Goal: Task Accomplishment & Management: Use online tool/utility

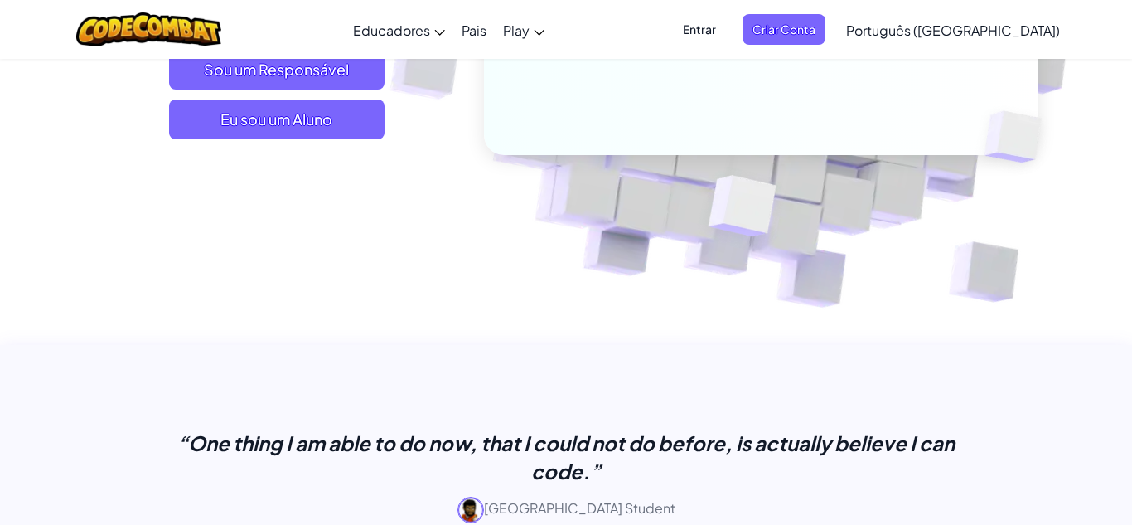
scroll to position [378, 0]
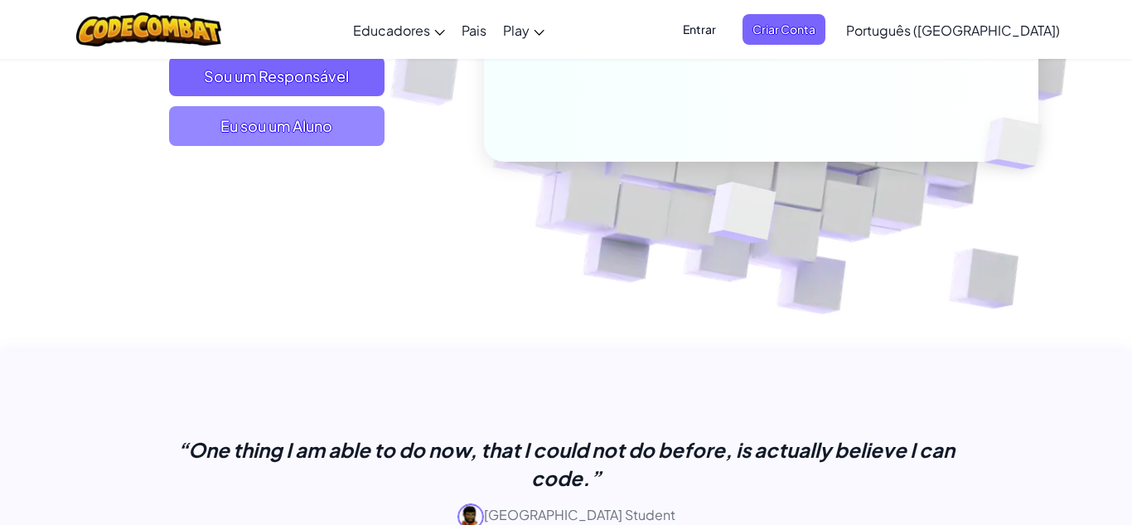
click at [313, 111] on span "Eu sou um Aluno" at bounding box center [277, 126] width 216 height 40
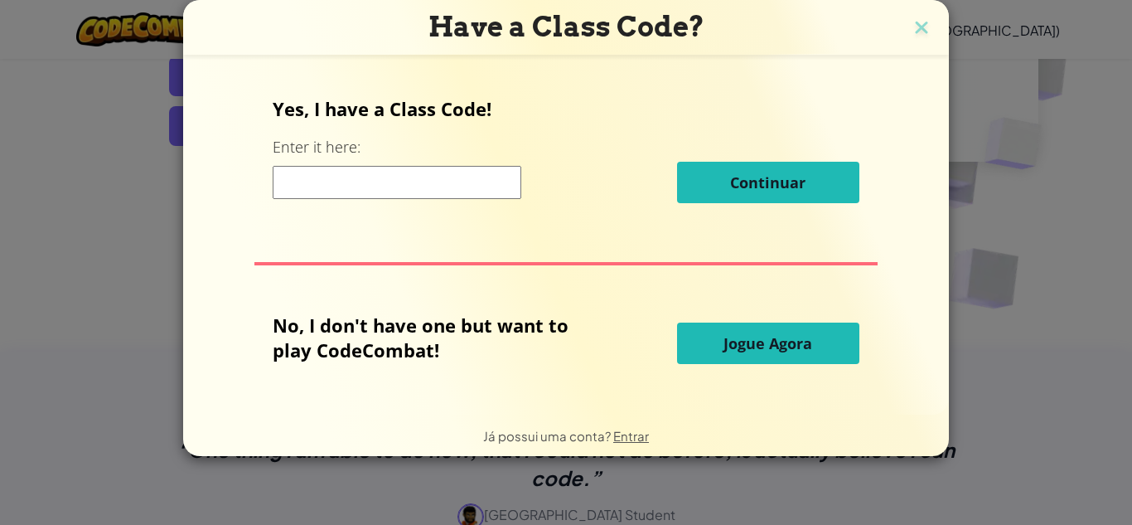
click at [367, 188] on input at bounding box center [397, 182] width 249 height 33
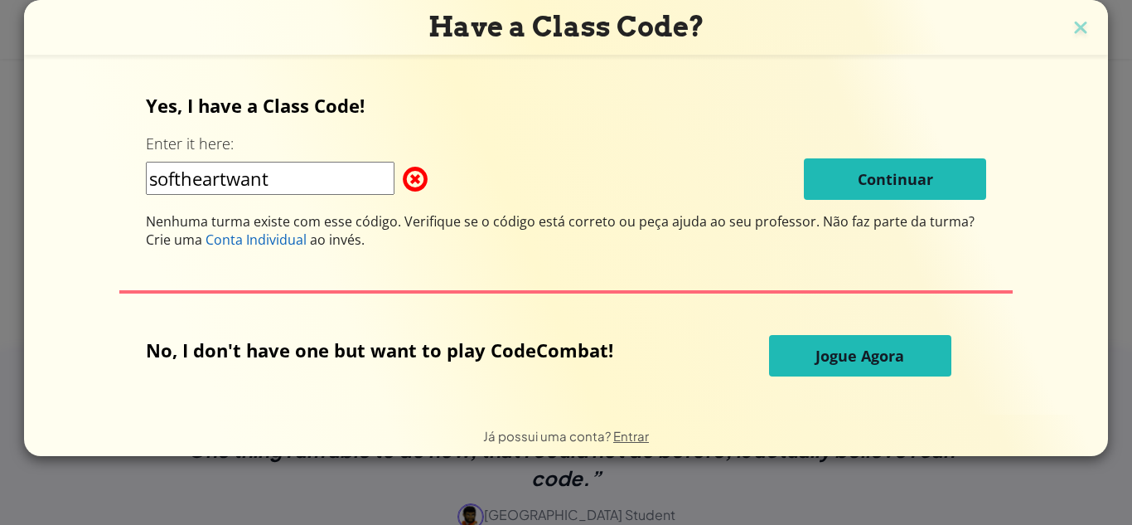
type input "softheartwant"
click at [859, 344] on button "Jogue Agora" at bounding box center [860, 355] width 182 height 41
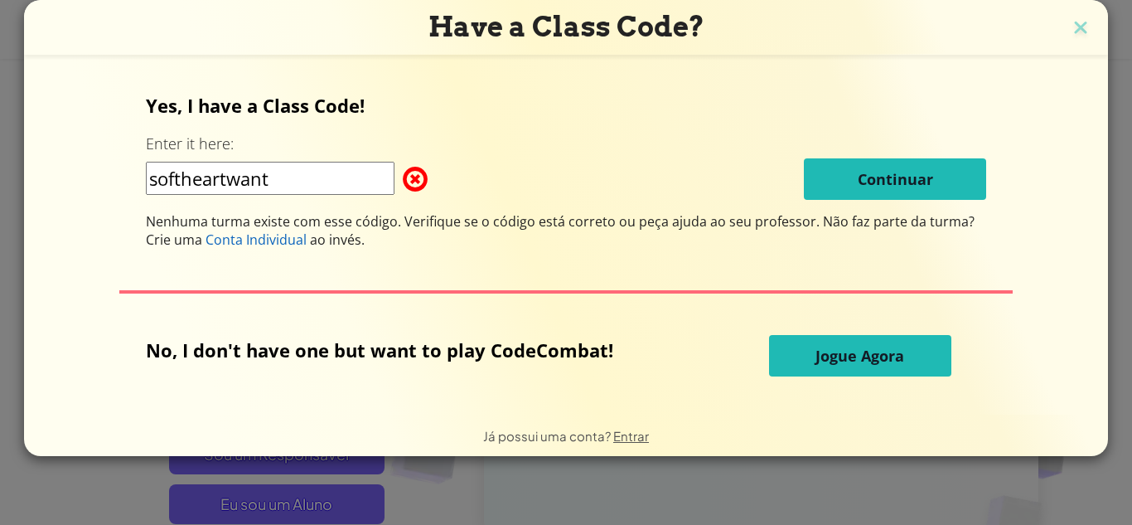
click at [1086, 25] on h3 "Have a Class Code?" at bounding box center [565, 27] width 1059 height 34
click at [1078, 32] on img at bounding box center [1081, 29] width 22 height 25
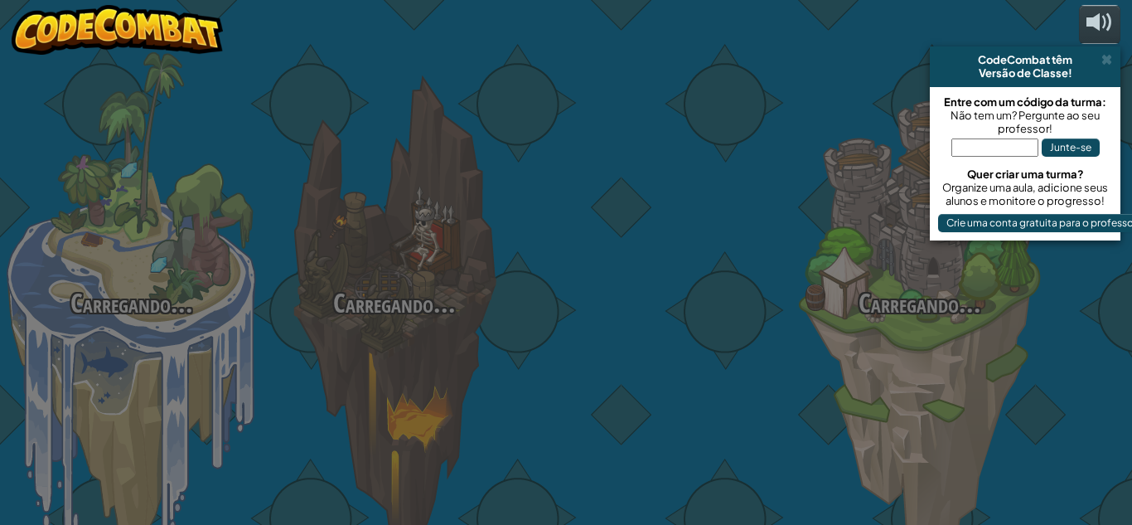
select select "pt-BR"
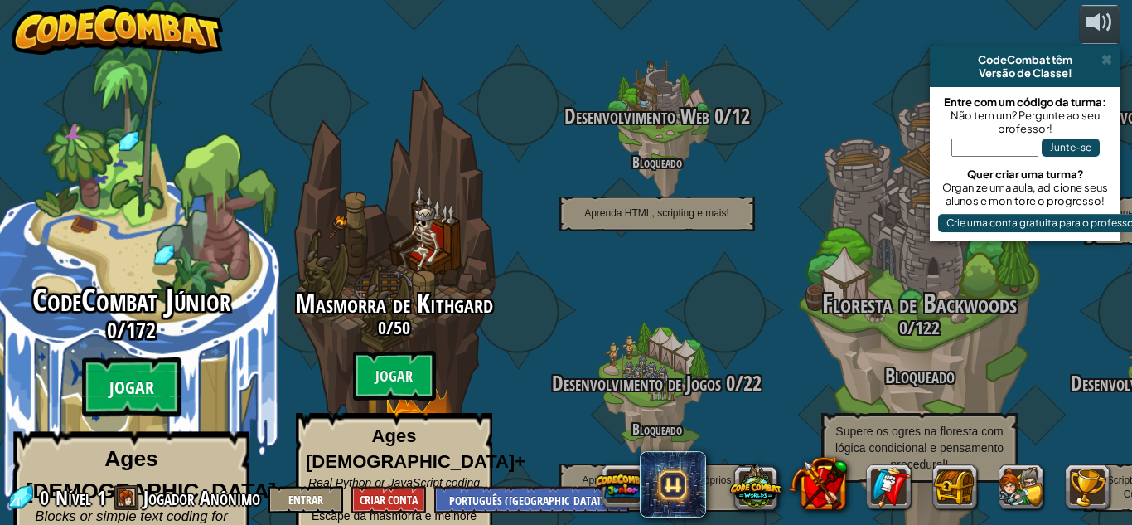
click at [166, 357] on btn "Jogar" at bounding box center [131, 387] width 99 height 60
select select "pt-BR"
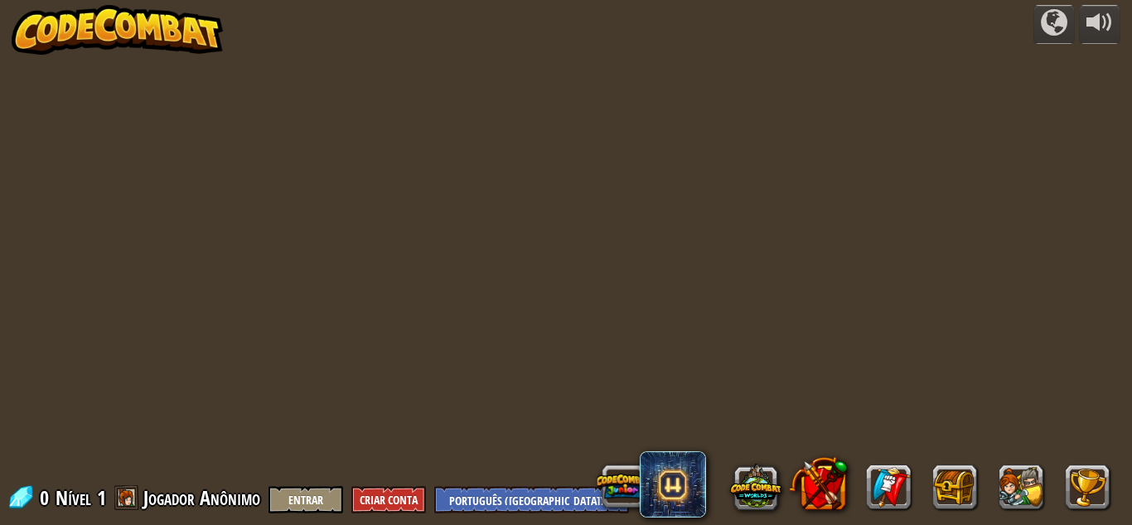
select select "pt-BR"
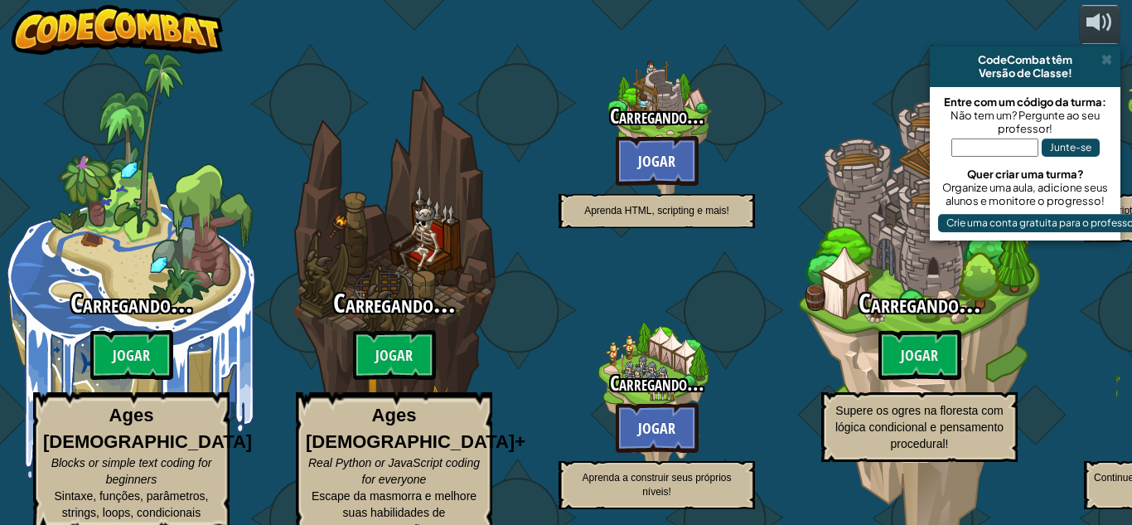
select select "pt-BR"
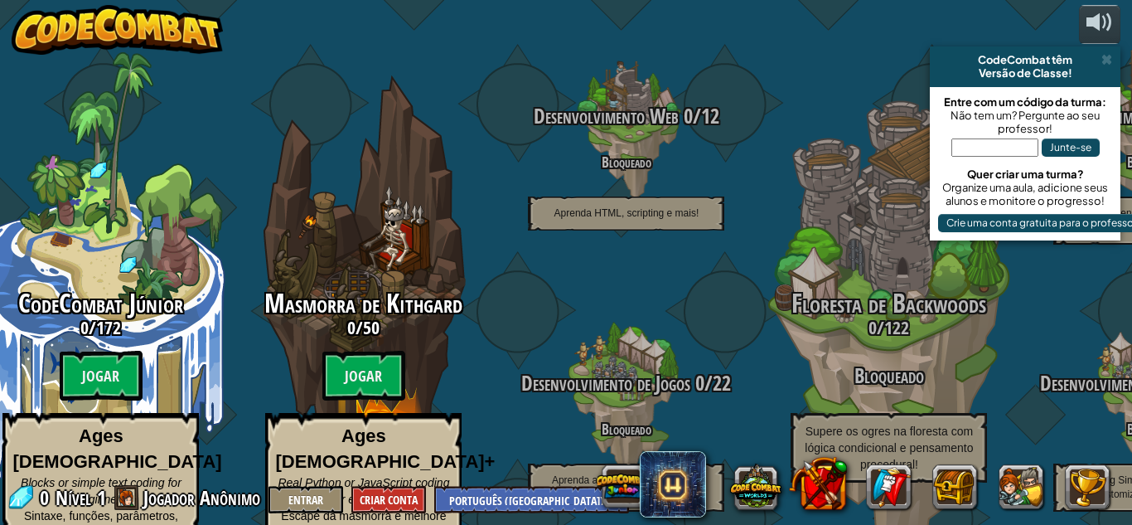
click at [974, 155] on input "text" at bounding box center [995, 147] width 87 height 18
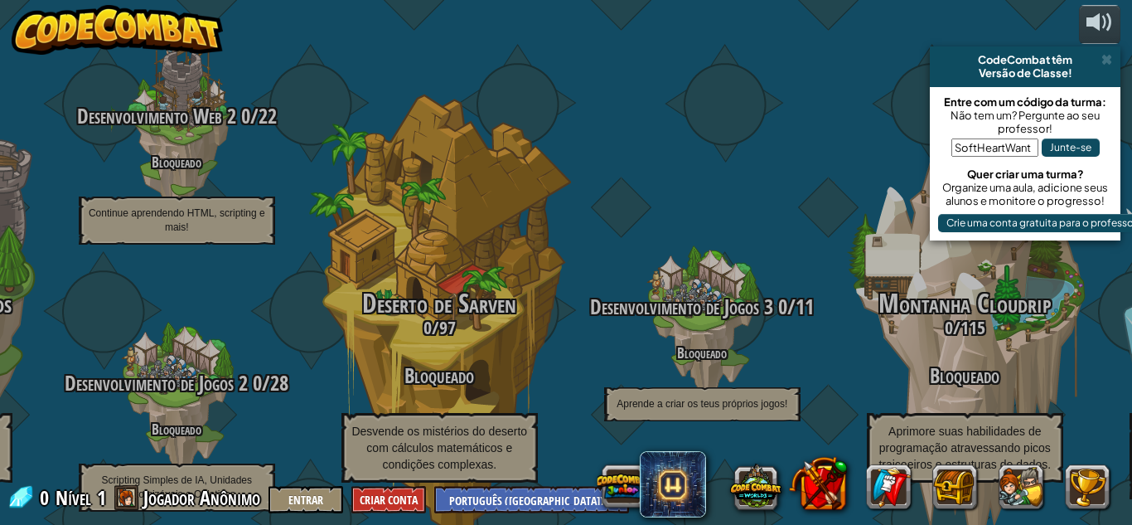
type input "SoftHeartWant"
click at [1094, 155] on button "Junte-se" at bounding box center [1071, 147] width 58 height 18
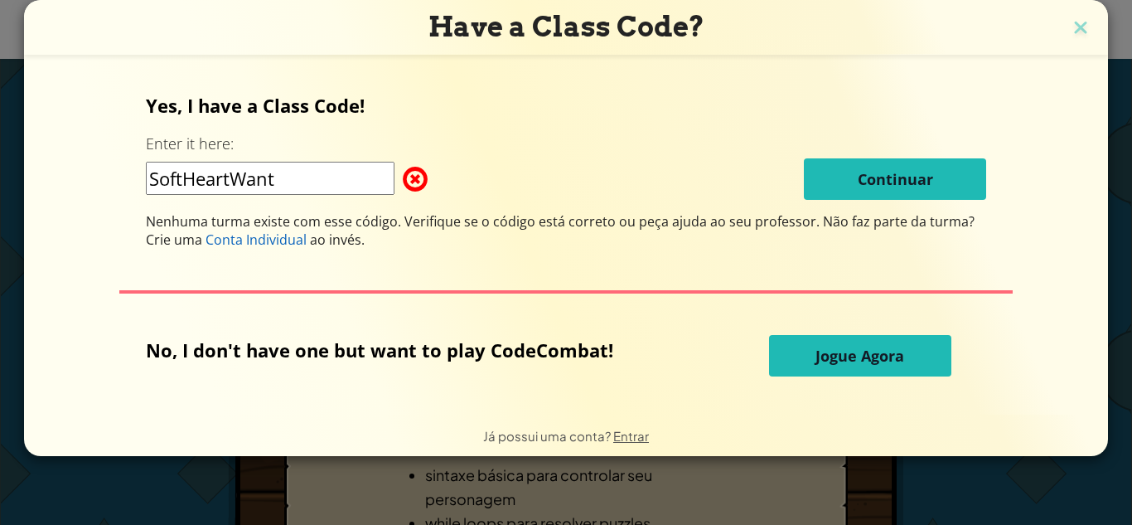
click at [372, 187] on input "SoftHeartWant" at bounding box center [270, 178] width 249 height 33
type input "S"
click at [156, 186] on input "Jelly" at bounding box center [270, 178] width 249 height 33
click at [157, 187] on input "Jelly" at bounding box center [270, 178] width 249 height 33
click at [206, 187] on input "Jelly" at bounding box center [270, 178] width 249 height 33
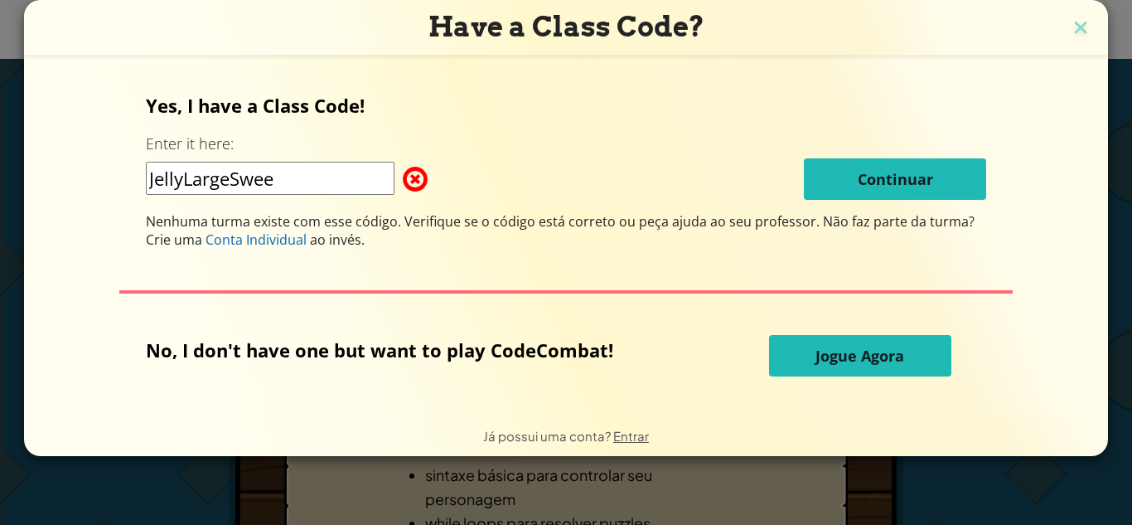
type input "JellyLargeSweet"
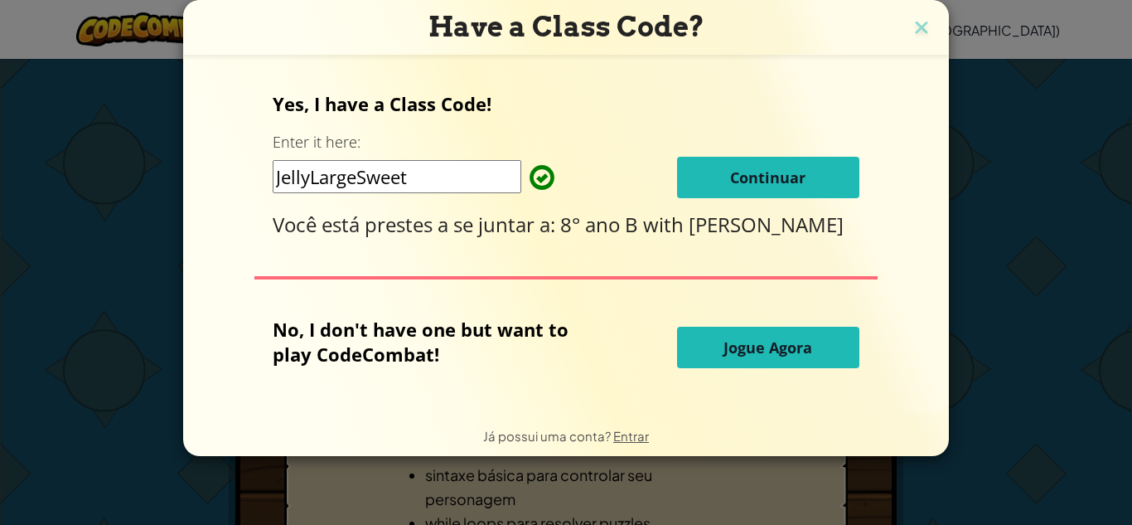
click at [823, 188] on button "Continuar" at bounding box center [768, 177] width 182 height 41
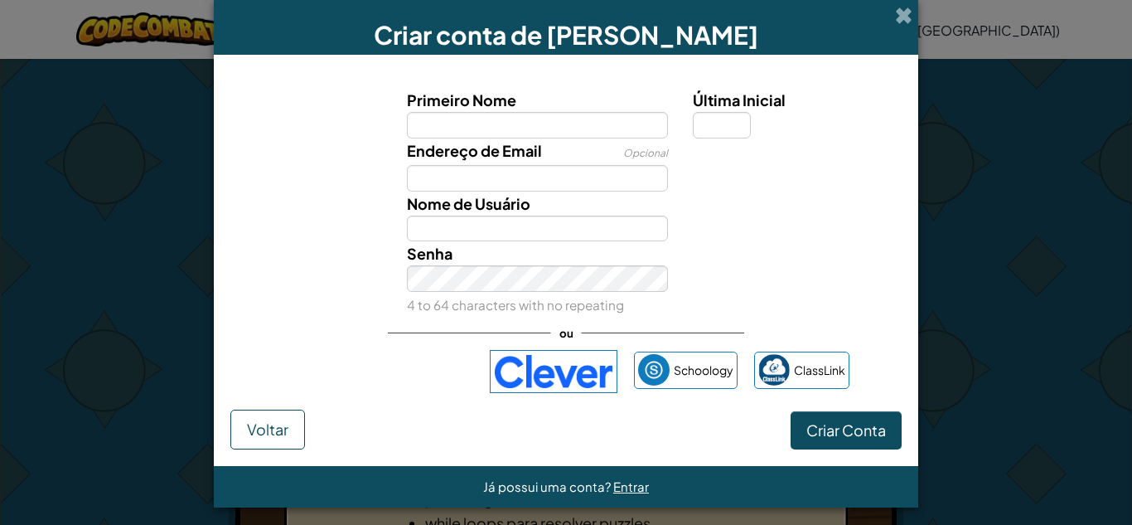
click at [646, 133] on input "Primeiro Nome" at bounding box center [538, 125] width 262 height 27
type input "a"
type input "Ana"
click at [609, 236] on input "Nome de Usuário" at bounding box center [538, 229] width 262 height 27
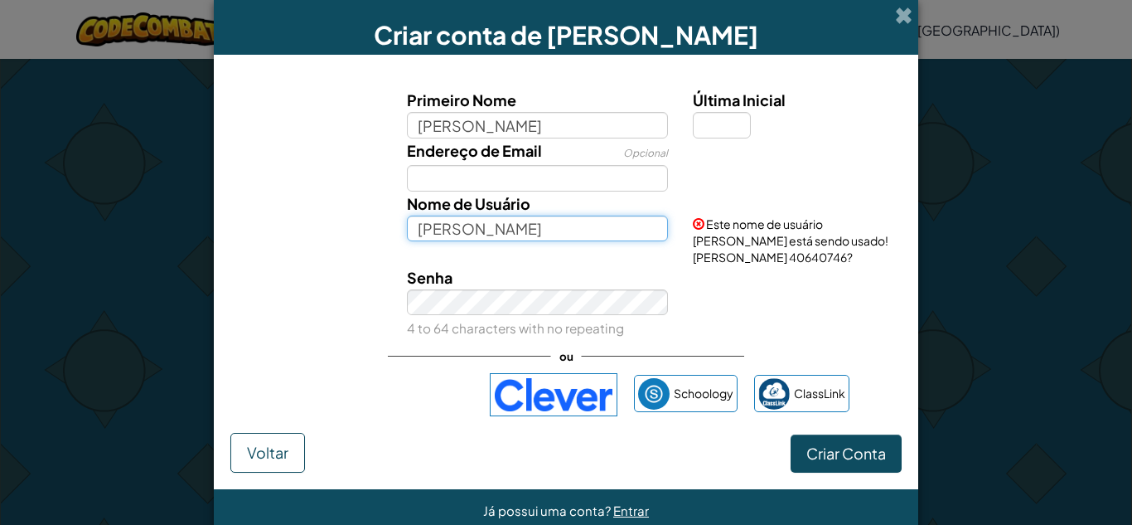
click at [609, 236] on input "Ana" at bounding box center [538, 229] width 262 height 27
click at [751, 124] on div "Última Inicial" at bounding box center [795, 113] width 205 height 51
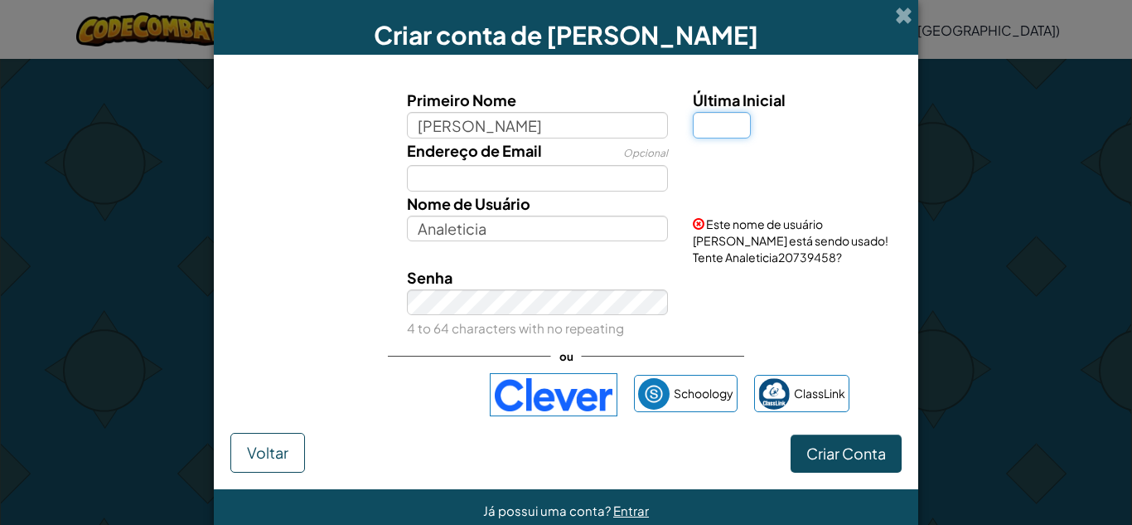
click at [744, 123] on input "Última Inicial" at bounding box center [722, 125] width 58 height 27
click at [506, 239] on input "Analeticia" at bounding box center [538, 229] width 262 height 27
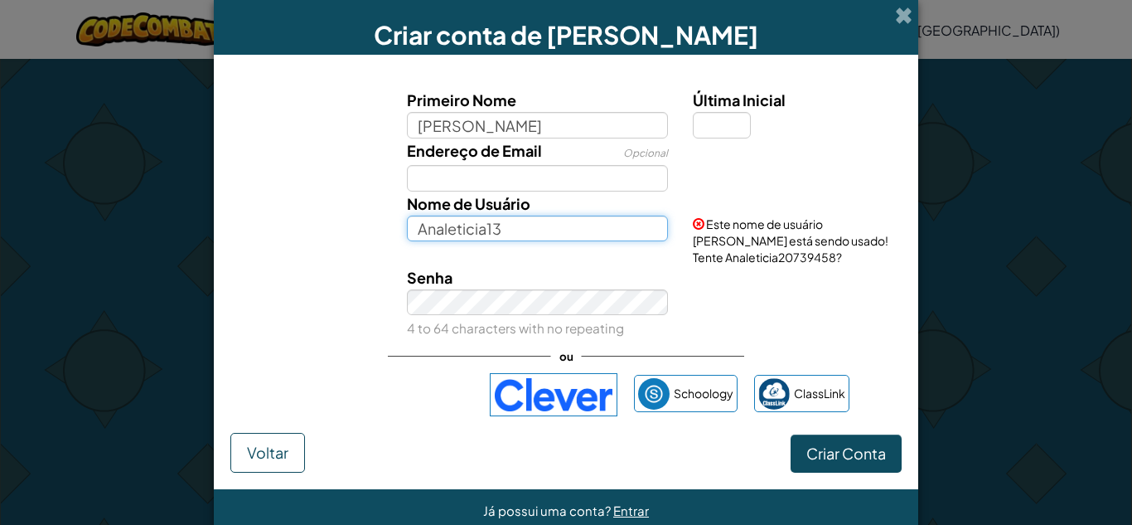
click at [534, 216] on input "Analeticia13" at bounding box center [538, 229] width 262 height 27
click at [490, 230] on input "Analeticia13" at bounding box center [538, 229] width 262 height 27
click at [613, 224] on input "Analeticiapa3" at bounding box center [538, 229] width 262 height 27
type input "A"
click at [751, 137] on div "Última Inicial" at bounding box center [795, 113] width 205 height 51
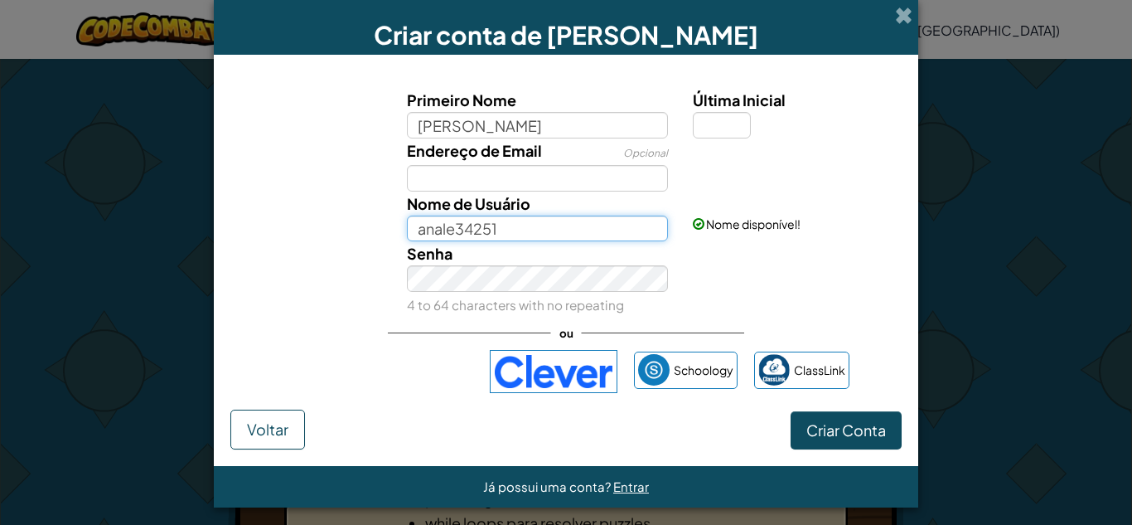
click at [458, 232] on input "anale34251" at bounding box center [538, 229] width 262 height 27
click at [535, 230] on input "ana34251" at bounding box center [538, 229] width 262 height 27
type input "ana34251"
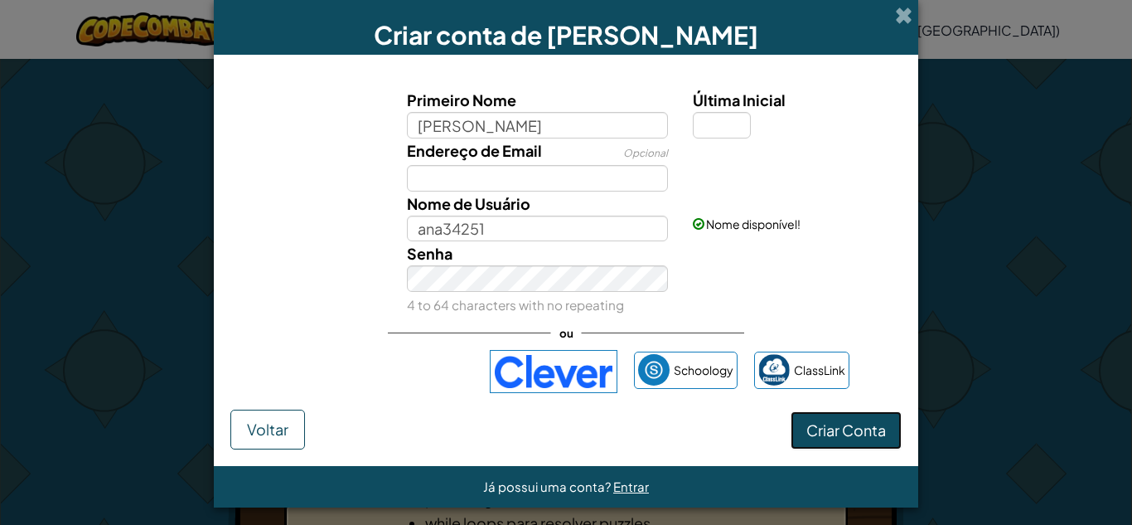
click at [862, 430] on span "Criar Conta" at bounding box center [847, 429] width 80 height 19
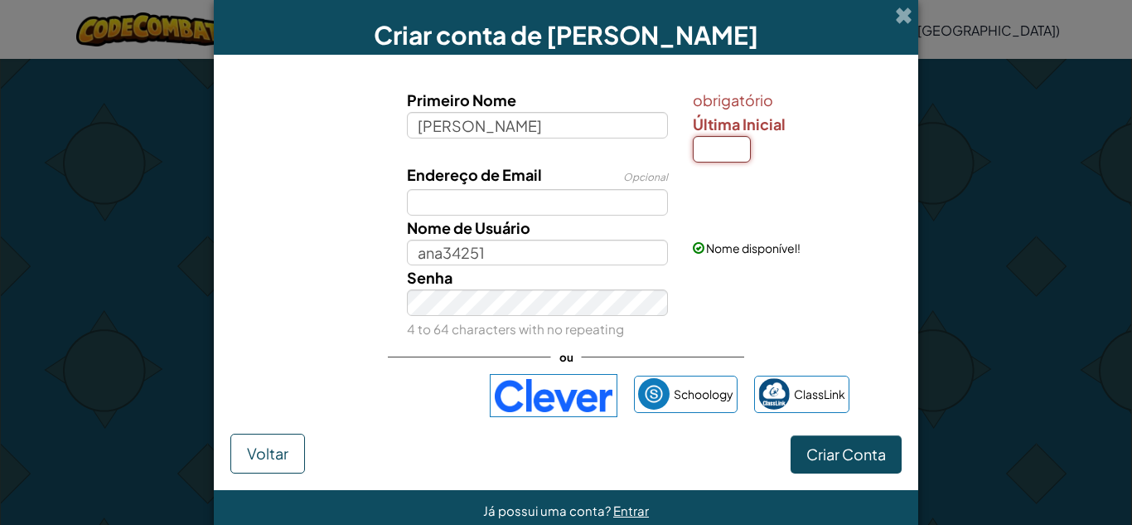
click at [705, 154] on input "Última Inicial" at bounding box center [722, 149] width 58 height 27
type input "A"
click at [887, 458] on button "Criar Conta" at bounding box center [846, 454] width 111 height 38
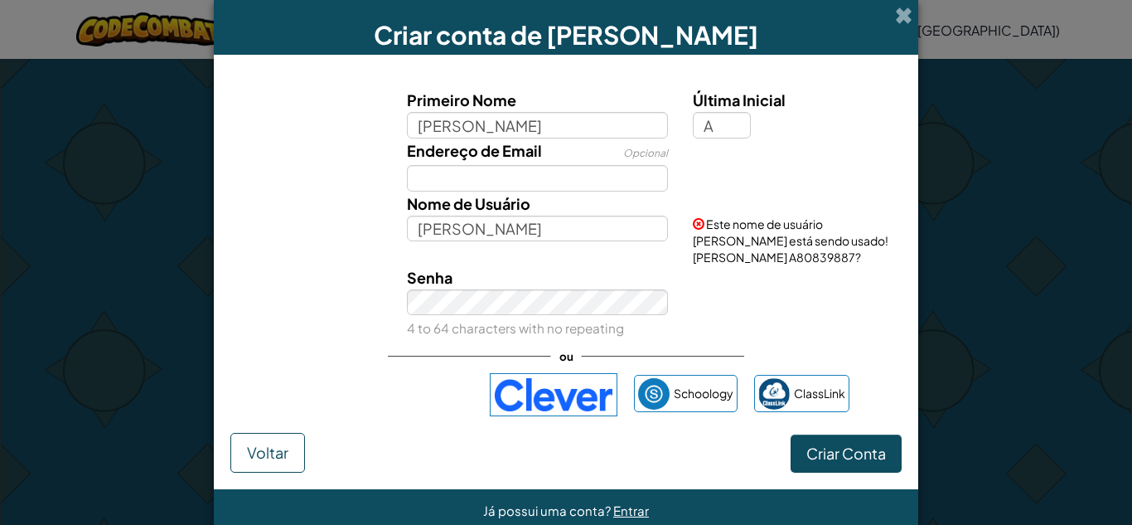
click at [887, 458] on form "Primeiro Nome Ana Última Inicial A Endereço de Email Opcional Nome de Usuário A…" at bounding box center [566, 272] width 705 height 434
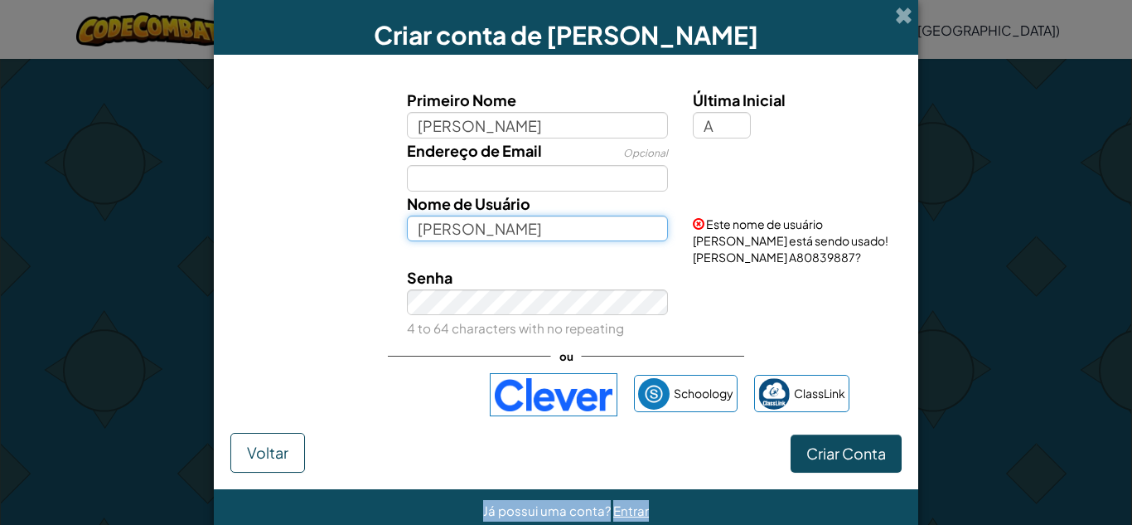
click at [519, 229] on input "[PERSON_NAME]" at bounding box center [538, 229] width 262 height 27
click at [448, 230] on input "[PERSON_NAME]" at bounding box center [538, 229] width 262 height 27
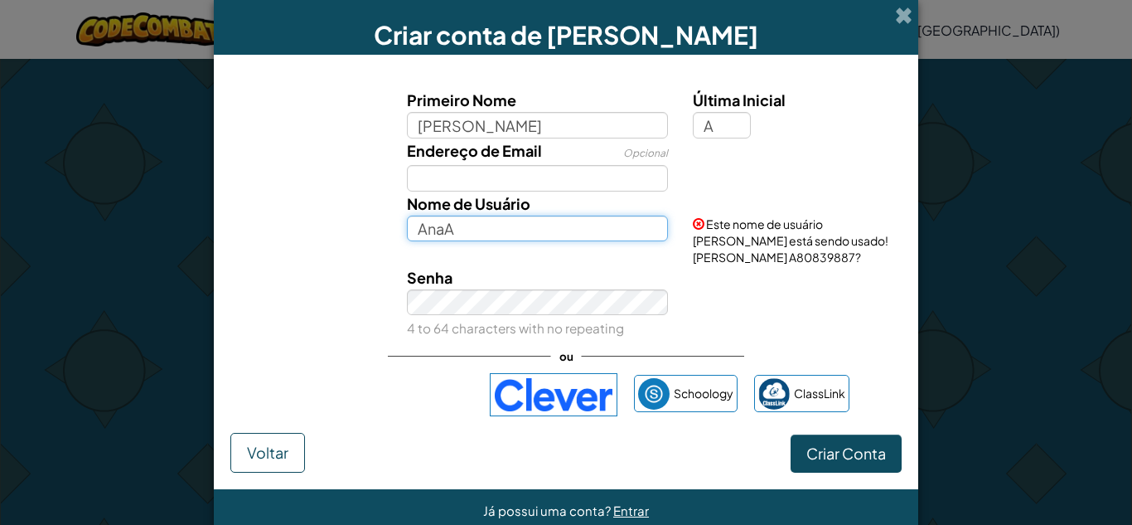
click at [514, 228] on input "AnaA" at bounding box center [538, 229] width 262 height 27
click at [583, 225] on input "AnaA34526" at bounding box center [538, 229] width 262 height 27
click at [429, 231] on input "AnaA34526" at bounding box center [538, 229] width 262 height 27
click at [560, 235] on input "anaA34526" at bounding box center [538, 229] width 262 height 27
type input "a"
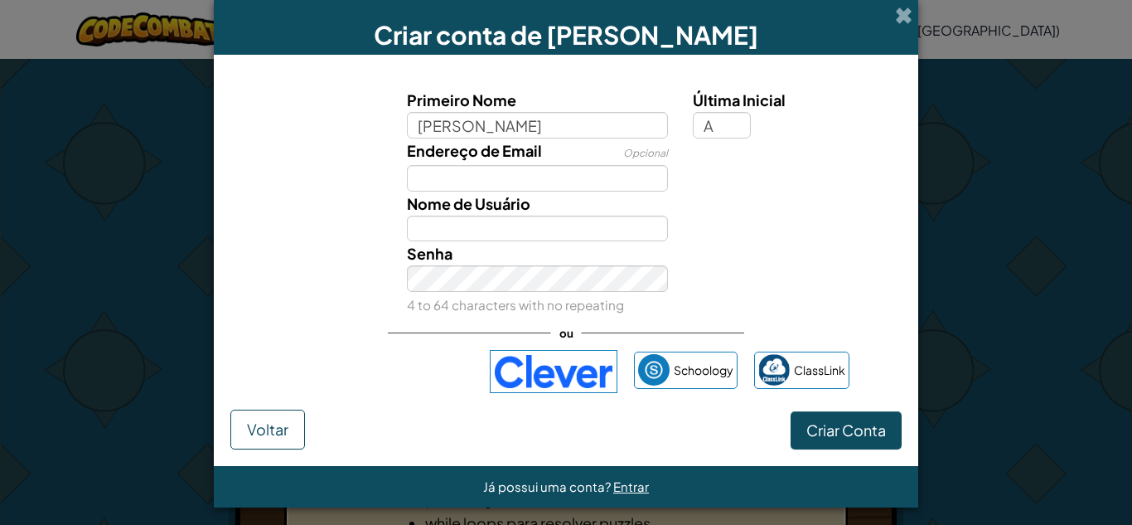
click at [602, 78] on div "Primeiro Nome Ana Última Inicial A Endereço de Email Opcional Nome de Usuário S…" at bounding box center [565, 240] width 671 height 338
click at [483, 210] on span "Nome de Usuário" at bounding box center [469, 203] width 124 height 19
click at [483, 216] on input "Nome de Usuário" at bounding box center [538, 229] width 262 height 27
type input "AnaA123456789"
click at [807, 433] on button "Criar Conta" at bounding box center [846, 430] width 111 height 38
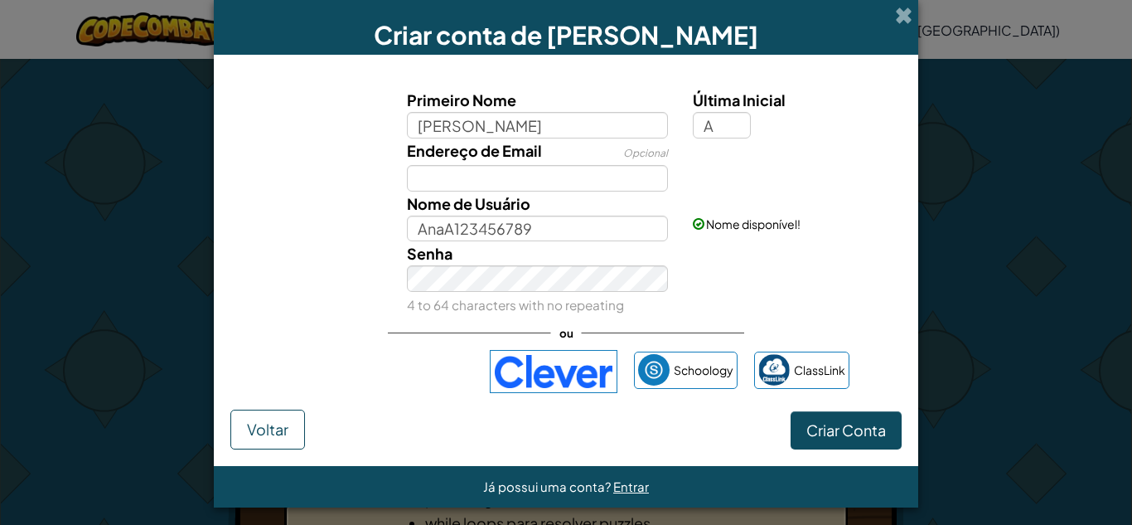
click at [459, 297] on small "4 to 64 characters with no repeating" at bounding box center [515, 305] width 217 height 16
click at [824, 422] on button "Criar Conta" at bounding box center [846, 430] width 111 height 38
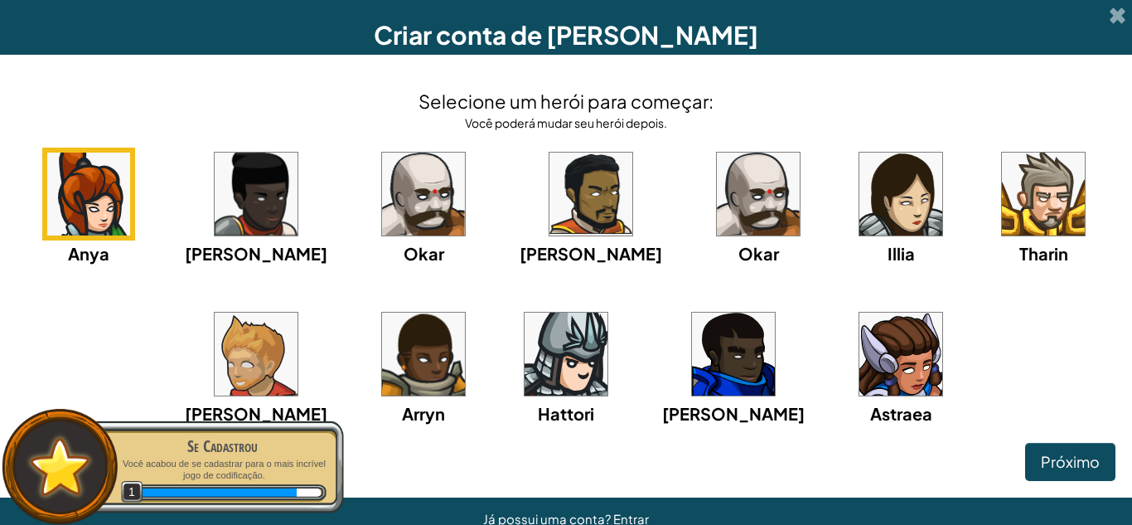
click at [130, 167] on img at bounding box center [88, 194] width 83 height 83
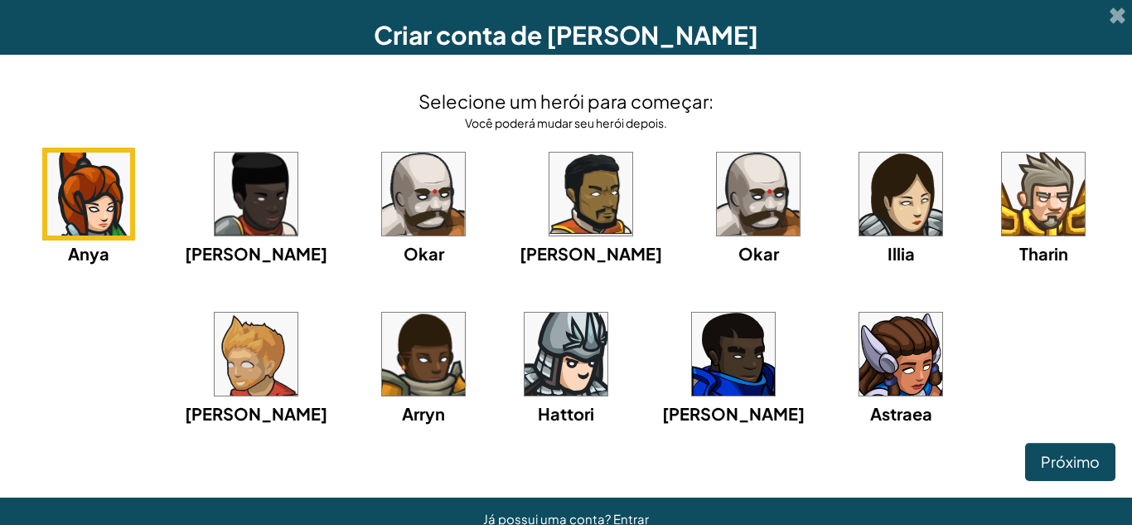
click at [883, 350] on img at bounding box center [901, 354] width 83 height 83
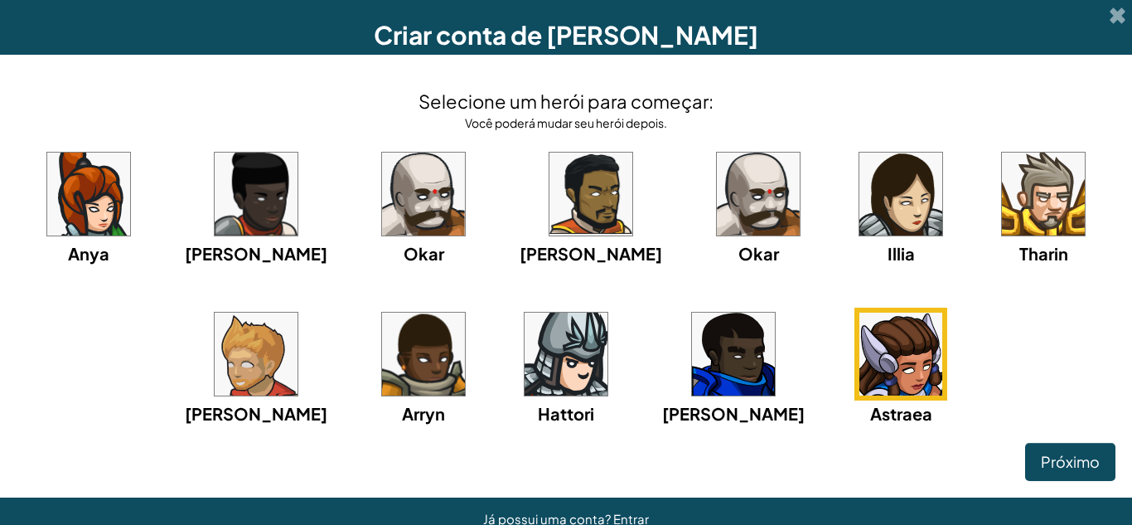
click at [1079, 489] on div "Selecione um herói para começar: Você poderá mudar seu herói depois. Anya Ida O…" at bounding box center [566, 276] width 1132 height 443
click at [1073, 481] on div "Próximo" at bounding box center [566, 462] width 1099 height 38
click at [1071, 477] on button "Próximo" at bounding box center [1070, 462] width 90 height 38
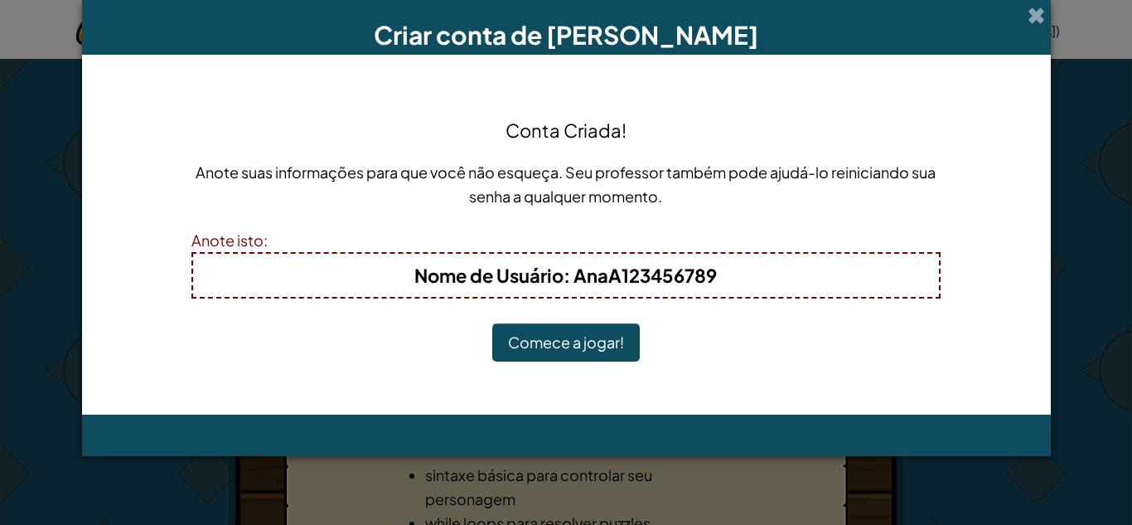
click at [565, 333] on button "Comece a jogar!" at bounding box center [566, 342] width 148 height 38
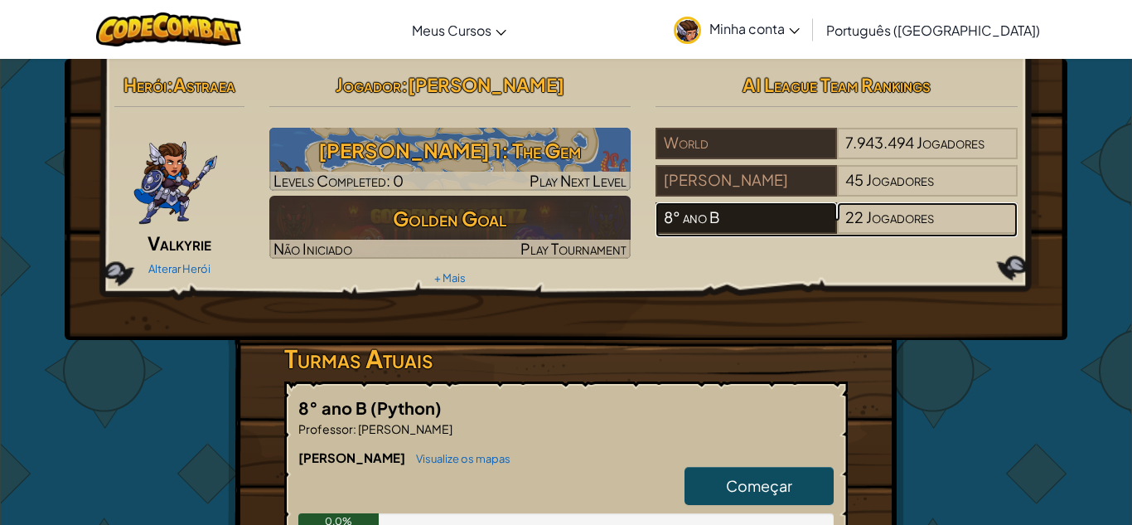
click at [787, 209] on div "8° ano B" at bounding box center [746, 217] width 181 height 31
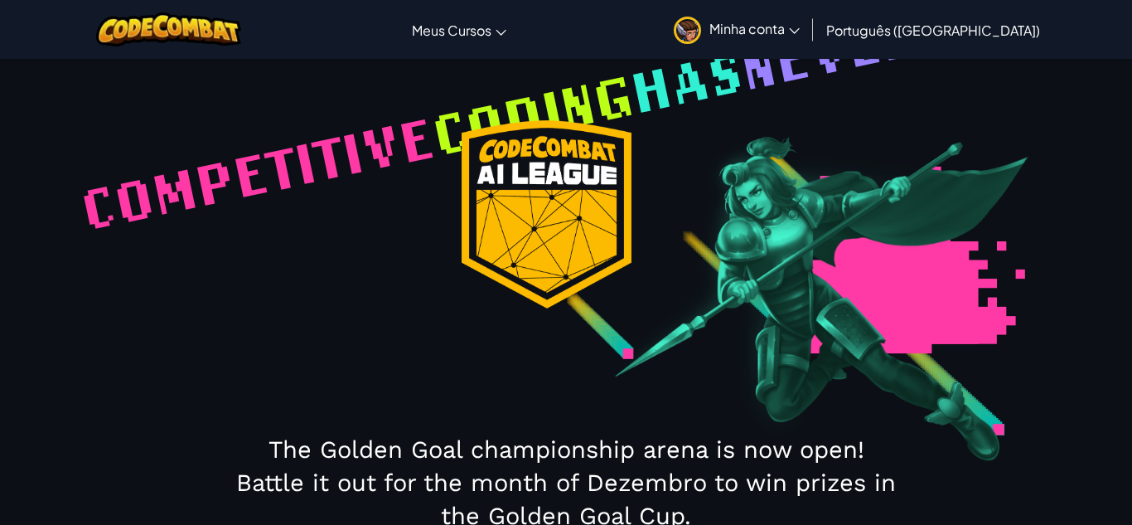
select select "68a250a85d9dfd98f34917b5"
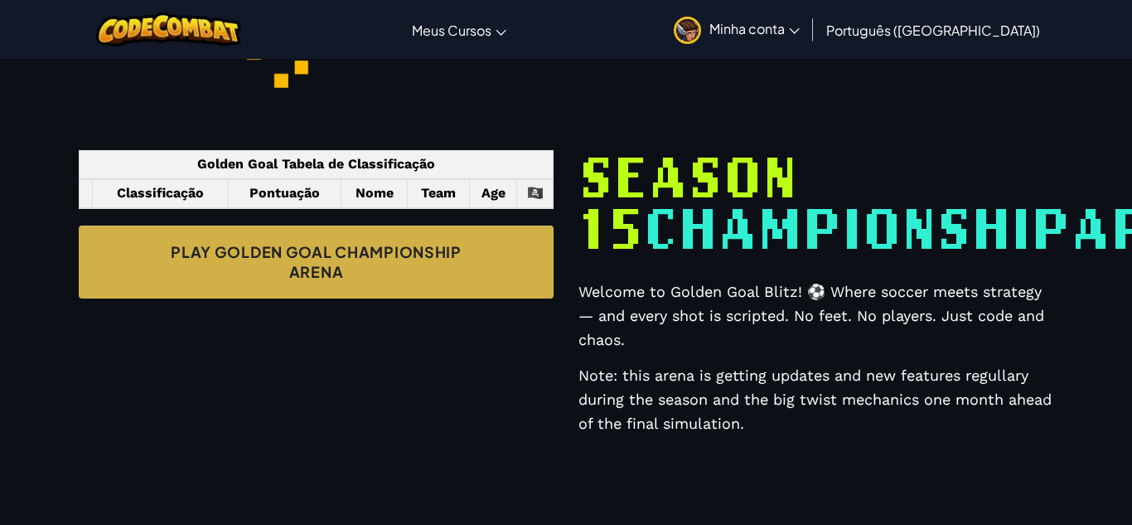
scroll to position [492, 0]
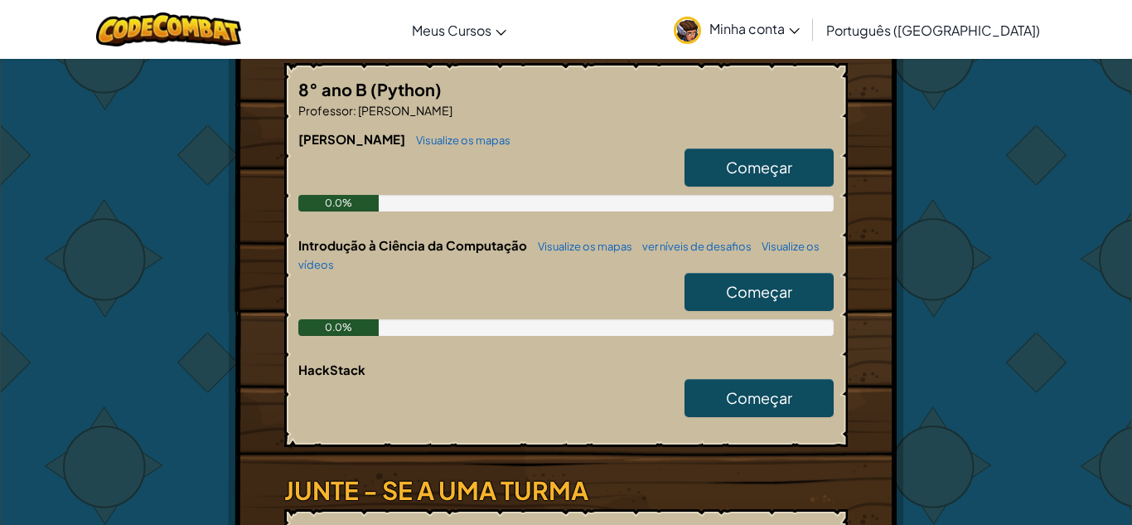
scroll to position [316, 0]
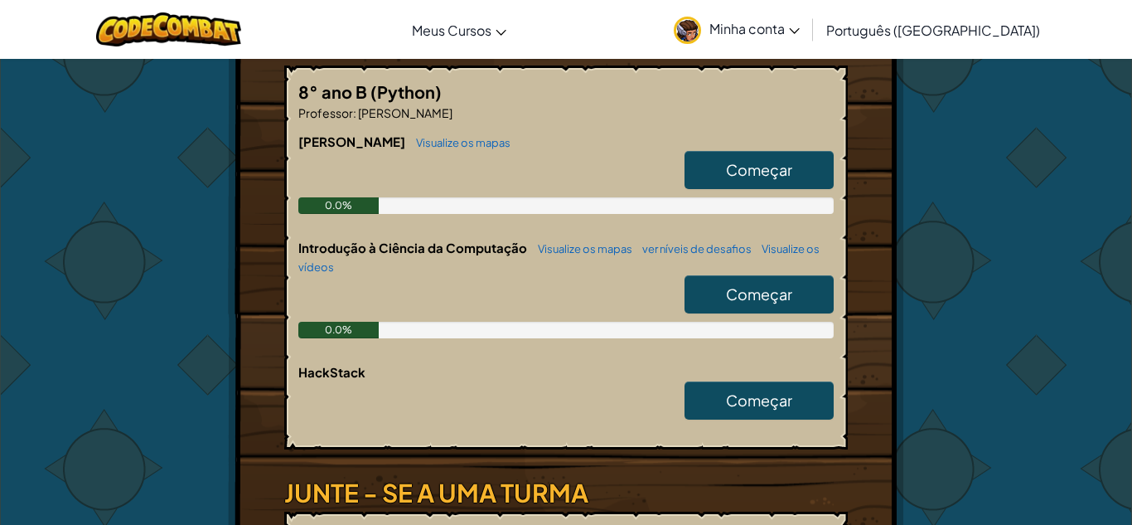
click at [778, 301] on span "Começar" at bounding box center [759, 293] width 66 height 19
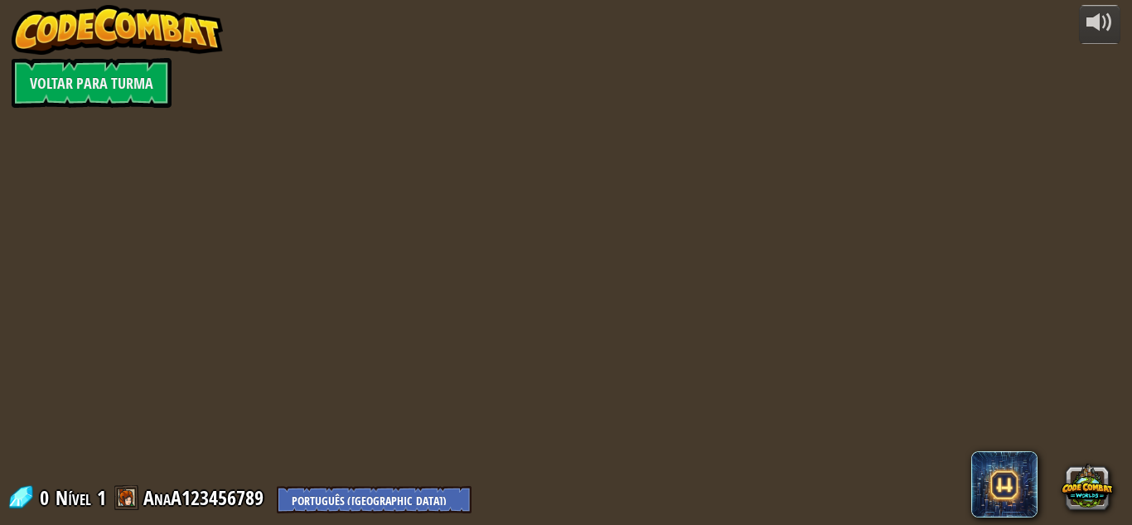
select select "pt-BR"
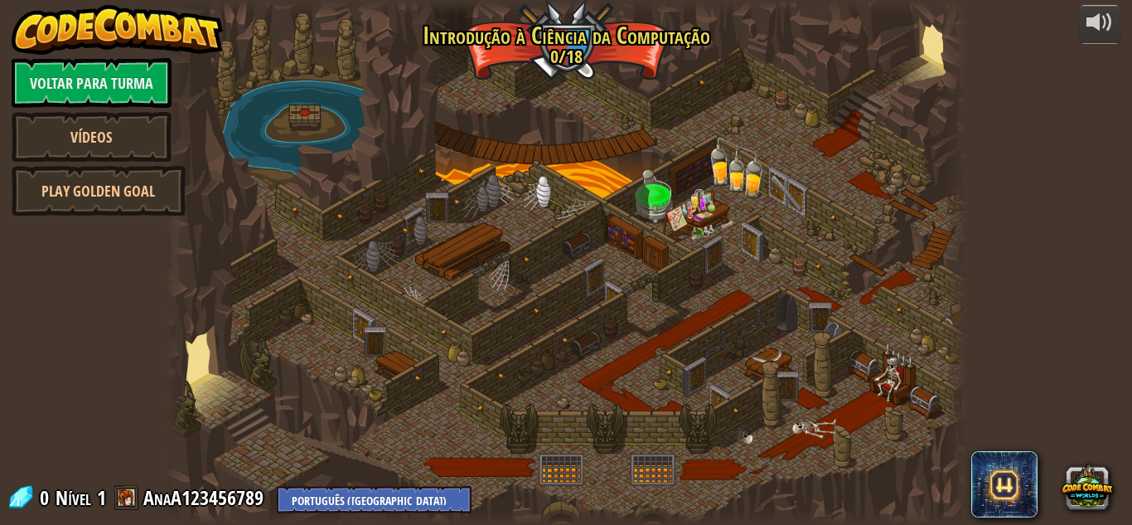
select select "pt-BR"
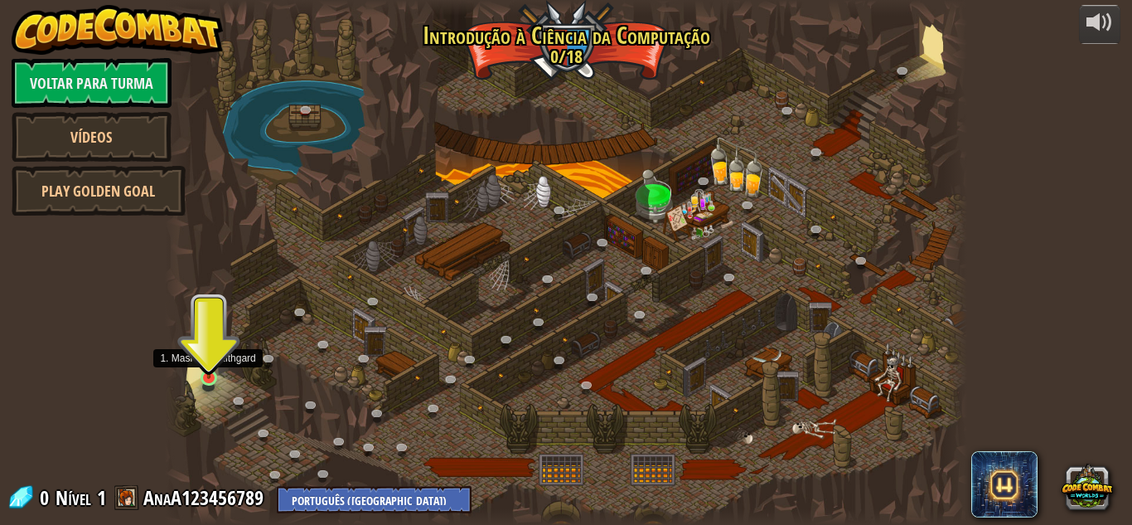
click at [208, 366] on img at bounding box center [209, 357] width 19 height 43
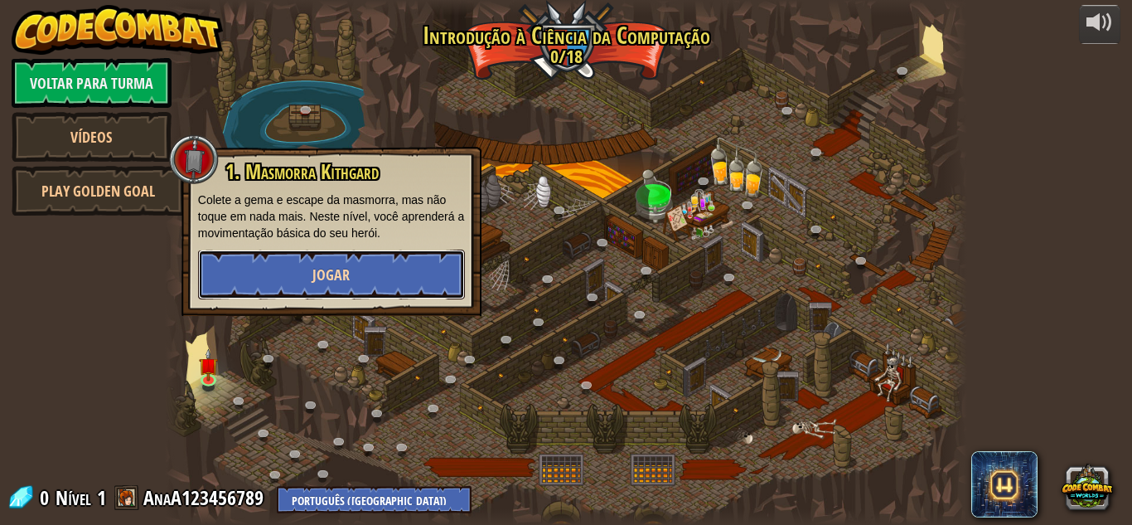
click at [414, 273] on button "Jogar" at bounding box center [331, 275] width 267 height 50
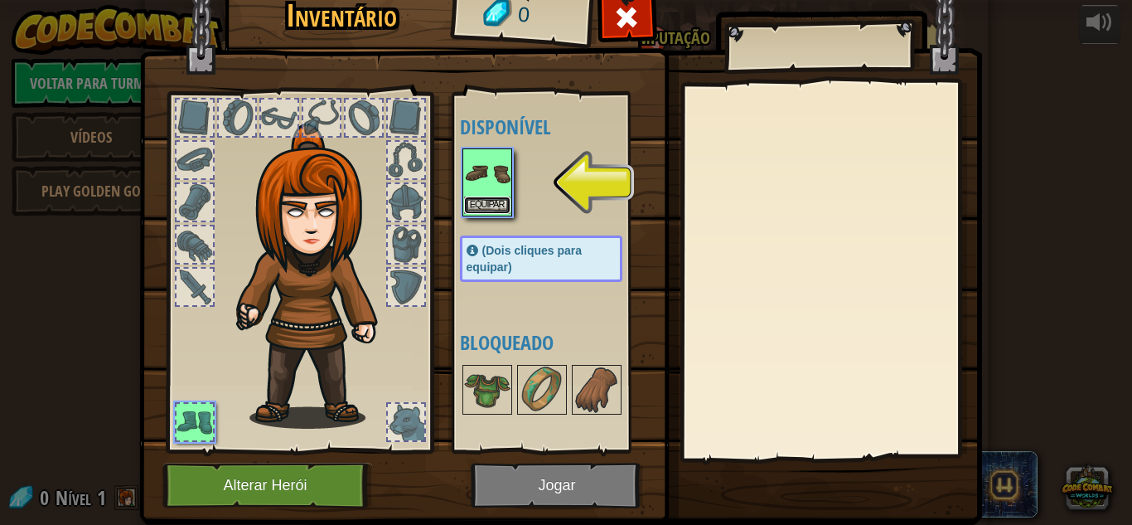
click at [480, 196] on button "Equipar" at bounding box center [487, 204] width 46 height 17
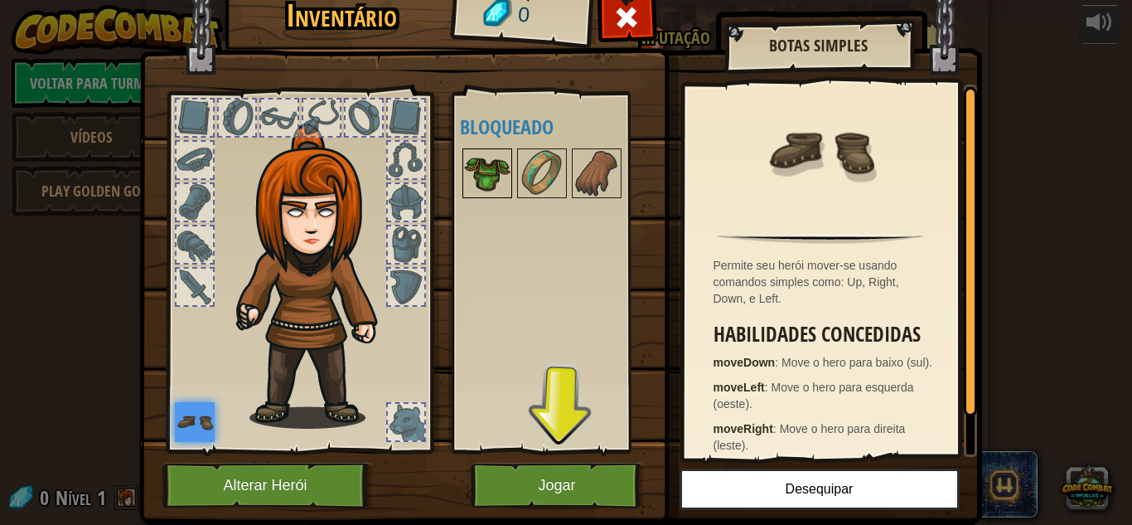
click at [511, 168] on div at bounding box center [488, 173] width 50 height 50
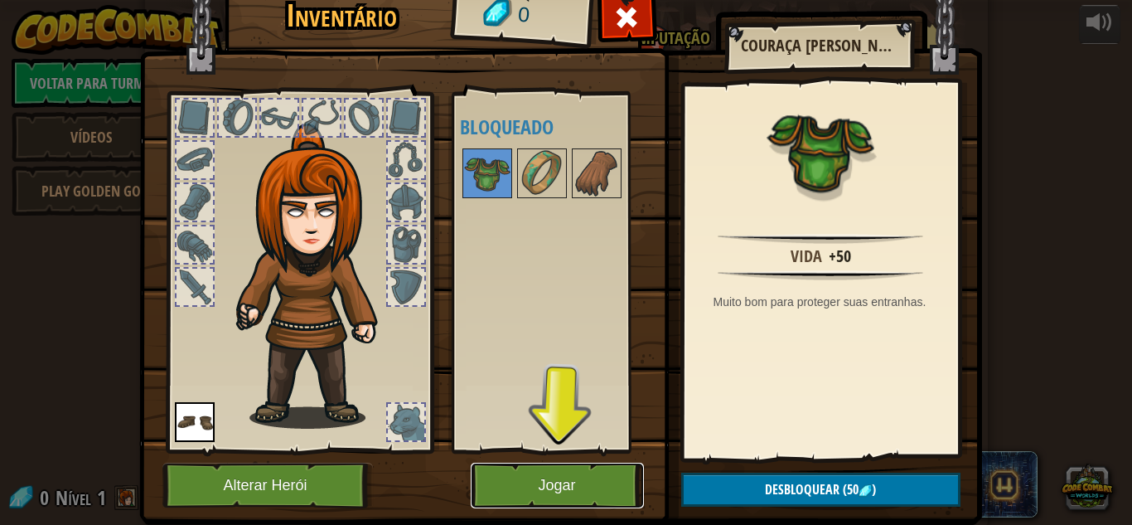
click at [613, 500] on button "Jogar" at bounding box center [557, 486] width 173 height 46
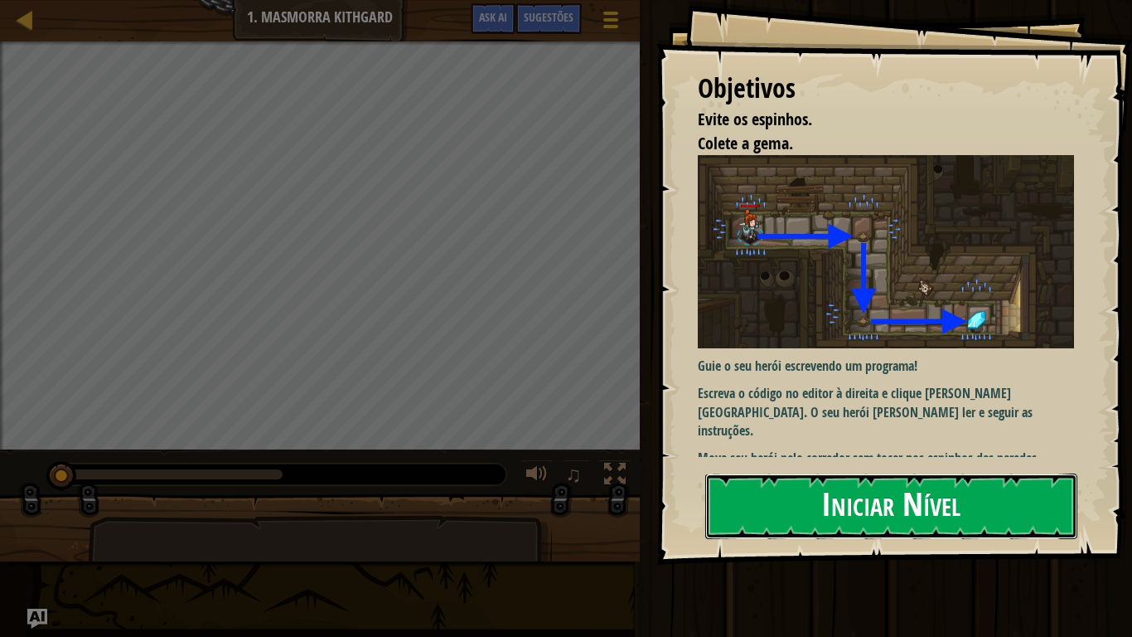
click at [938, 524] on button "Iniciar Nível" at bounding box center [891, 505] width 372 height 65
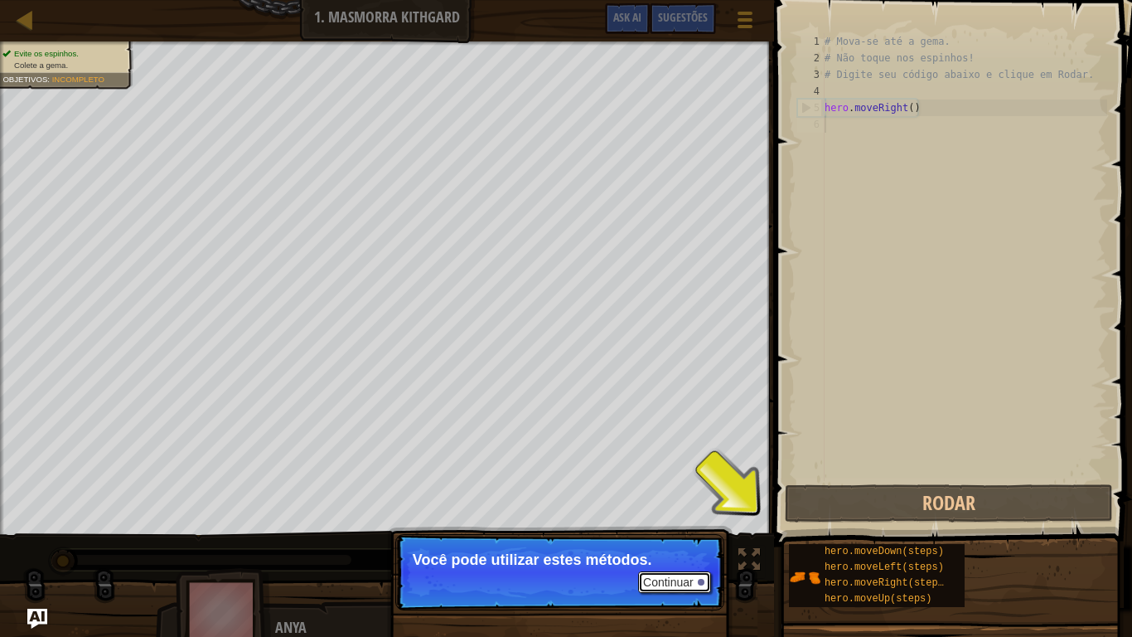
click at [663, 524] on button "Continuar" at bounding box center [674, 582] width 73 height 22
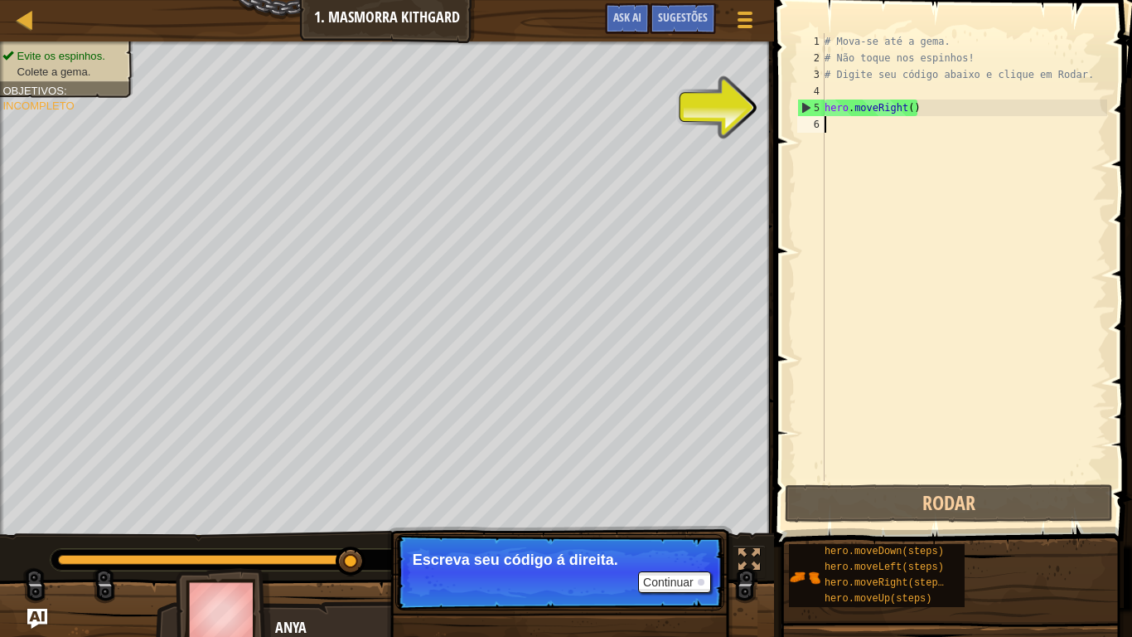
click at [806, 103] on div "5" at bounding box center [811, 107] width 27 height 17
click at [801, 106] on div "5" at bounding box center [811, 107] width 27 height 17
type textarea "hero.moveRight()"
click at [801, 106] on div "5" at bounding box center [811, 107] width 27 height 17
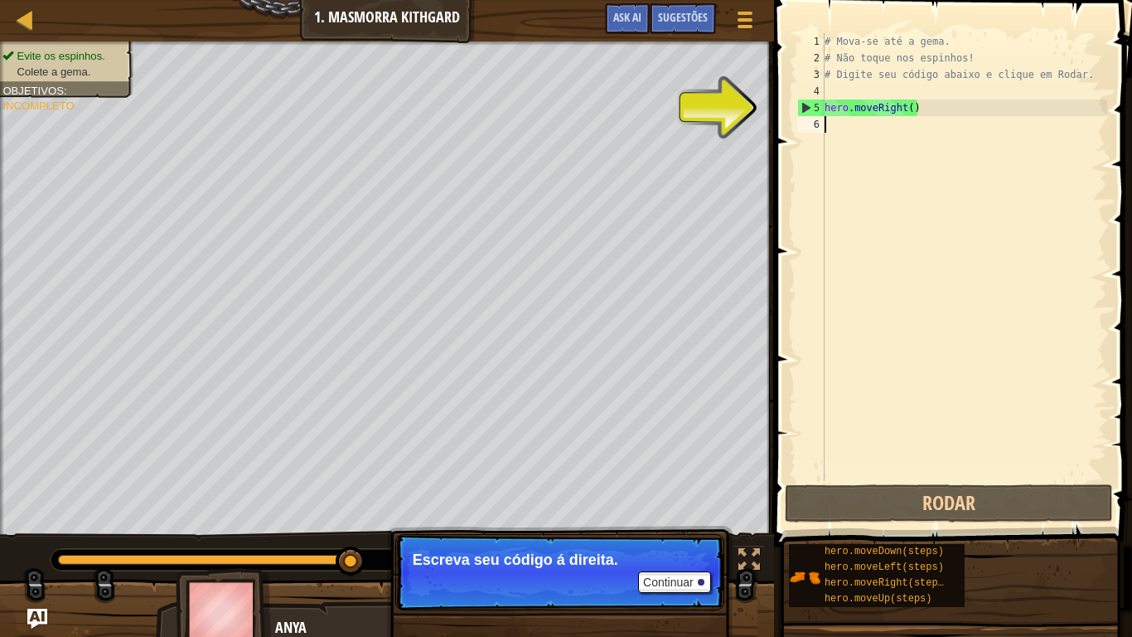
click at [801, 106] on div "5" at bounding box center [811, 107] width 27 height 17
click at [823, 112] on div "5" at bounding box center [811, 107] width 27 height 17
click at [681, 524] on button "Continuar" at bounding box center [674, 582] width 73 height 22
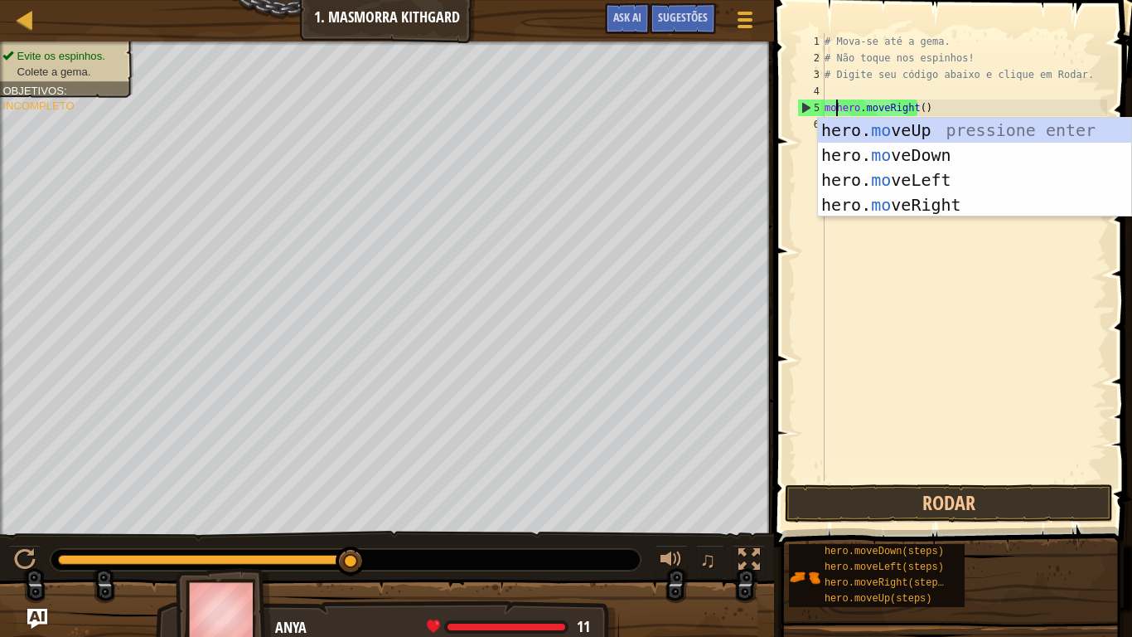
scroll to position [7, 3]
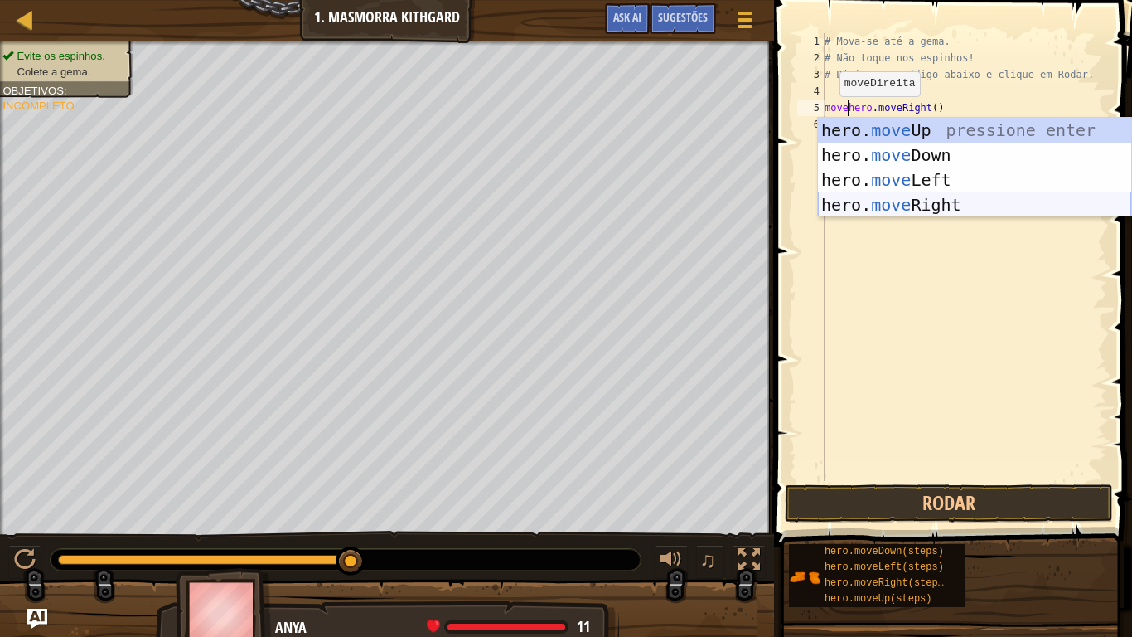
click at [885, 209] on div "hero. move Up pressione enter hero. move Down pressione enter hero. move Left p…" at bounding box center [974, 192] width 313 height 149
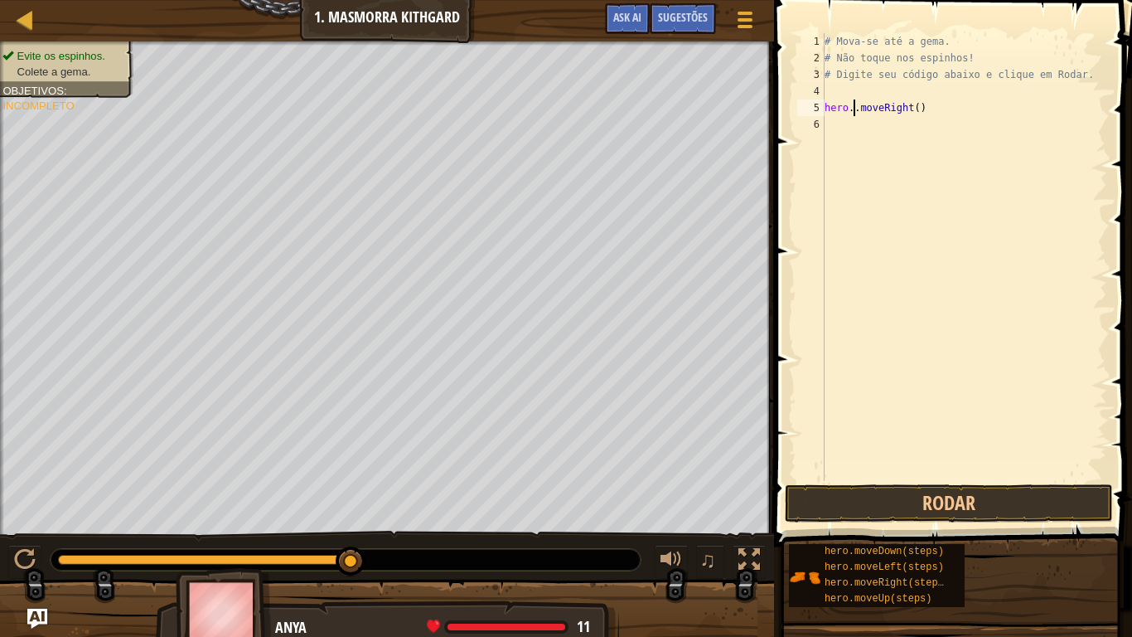
type textarea "hero.moveRight()"
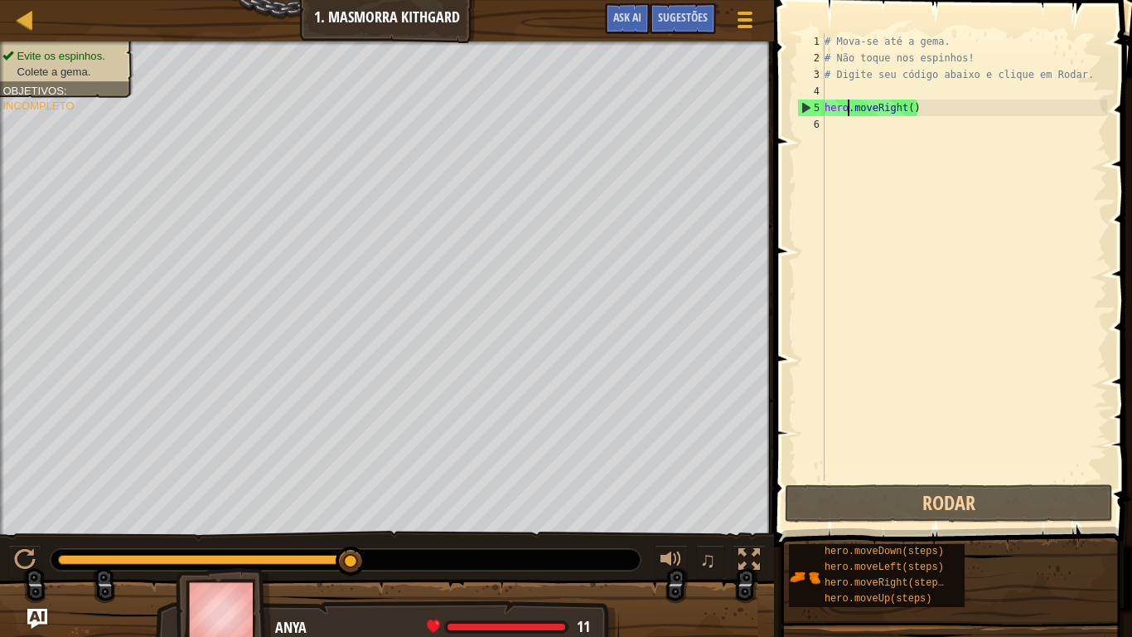
click at [996, 99] on div "# Mova-se até a gema. # Não toque nos espinhos! # Digite seu código abaixo e cl…" at bounding box center [964, 273] width 286 height 481
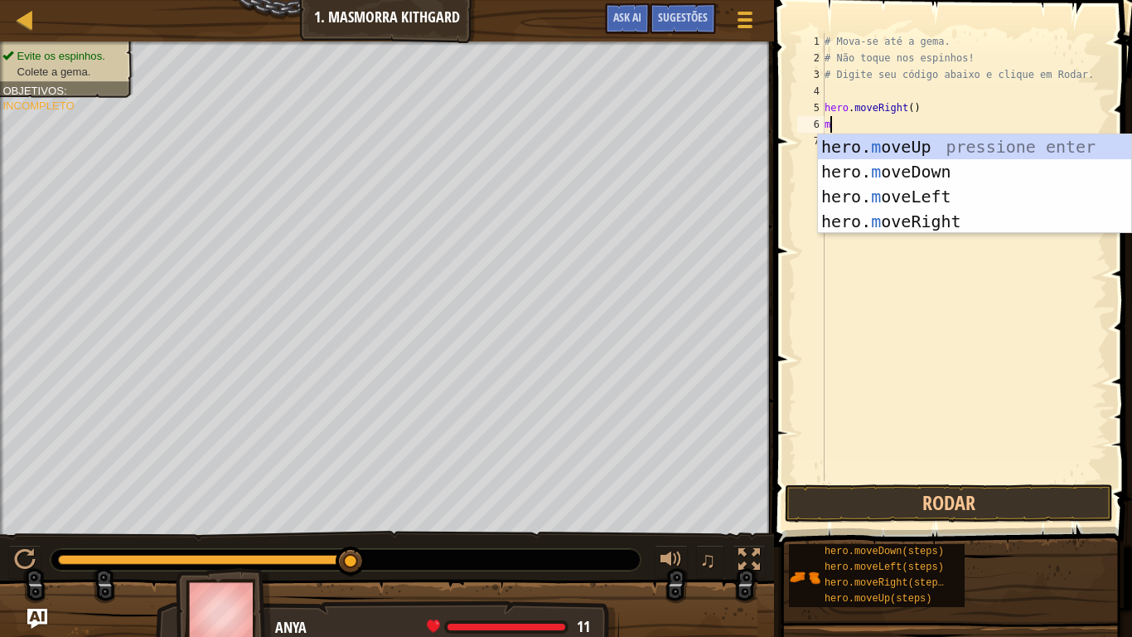
type textarea "mo"
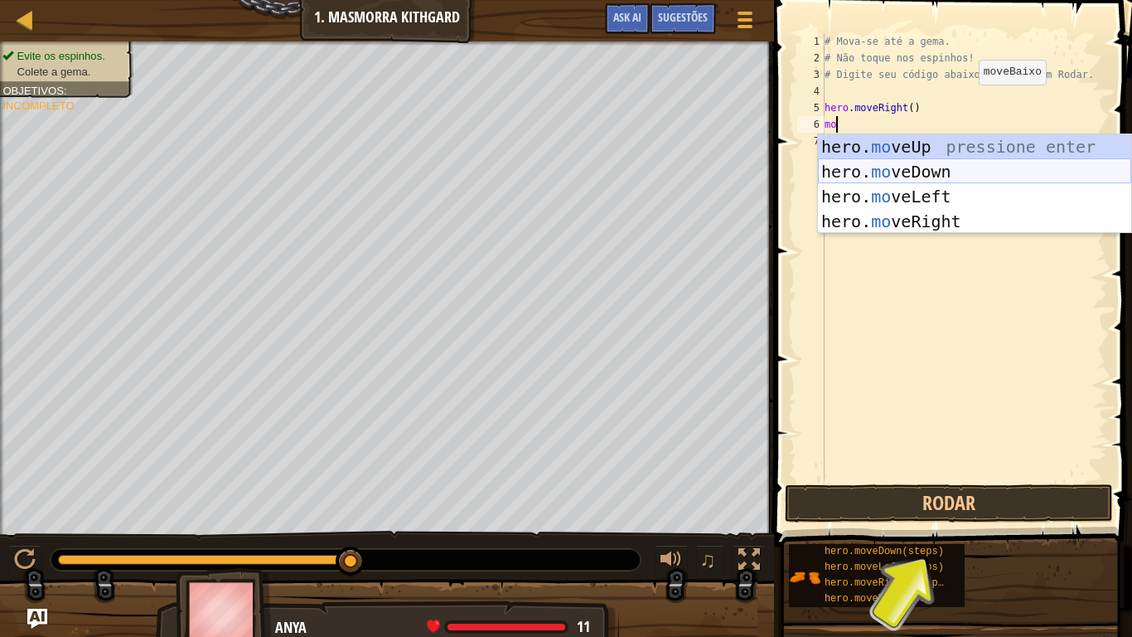
click at [998, 159] on div "hero. mo veUp pressione enter hero. mo veDown pressione enter hero. mo veLeft p…" at bounding box center [974, 208] width 313 height 149
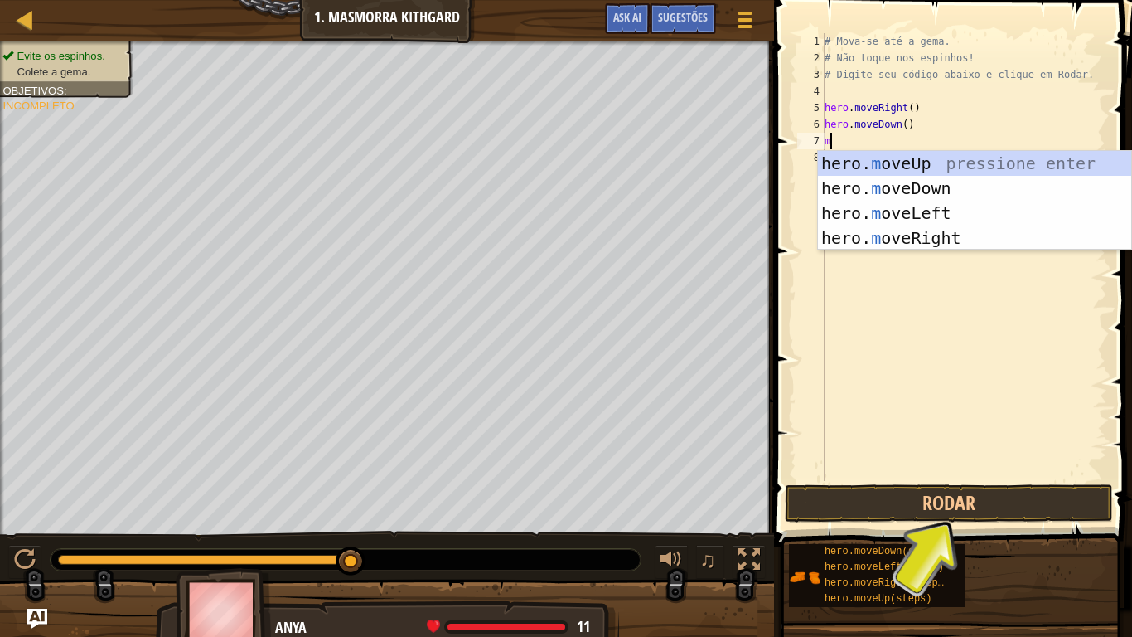
type textarea "mo"
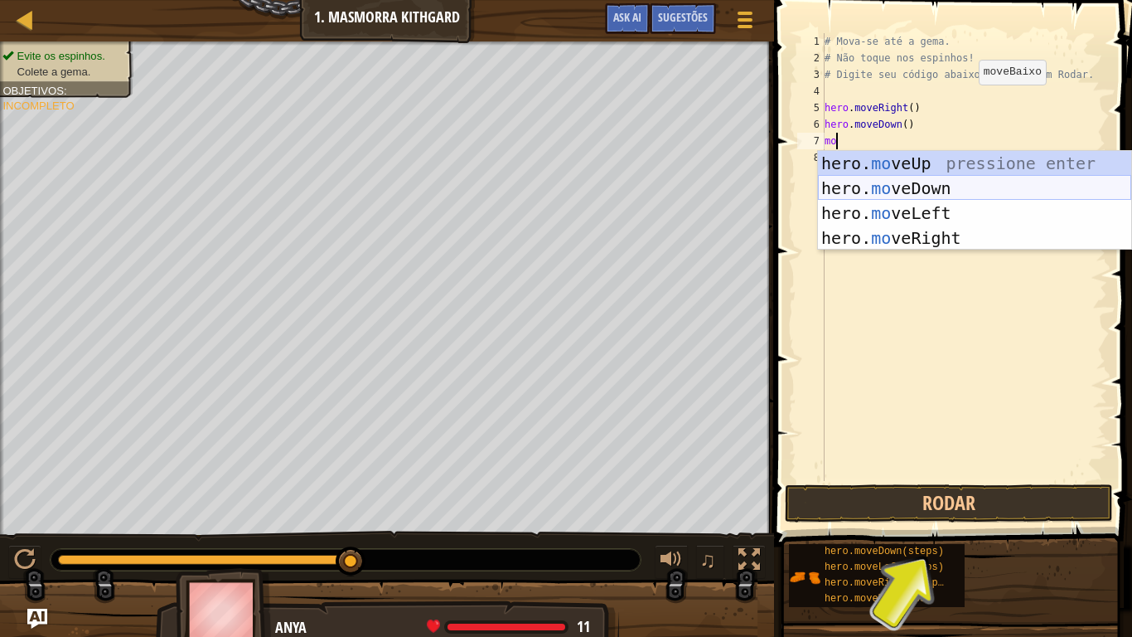
click at [968, 193] on div "hero. mo veUp pressione enter hero. mo veDown pressione enter hero. mo veLeft p…" at bounding box center [974, 225] width 313 height 149
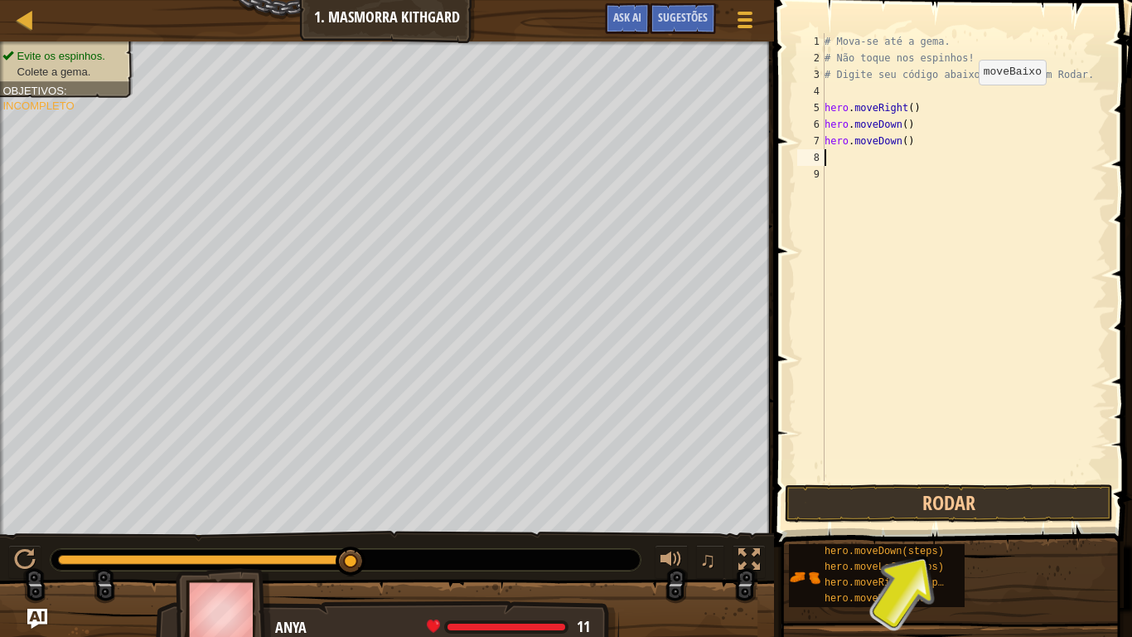
scroll to position [7, 0]
click at [909, 494] on button "Rodar" at bounding box center [949, 503] width 328 height 38
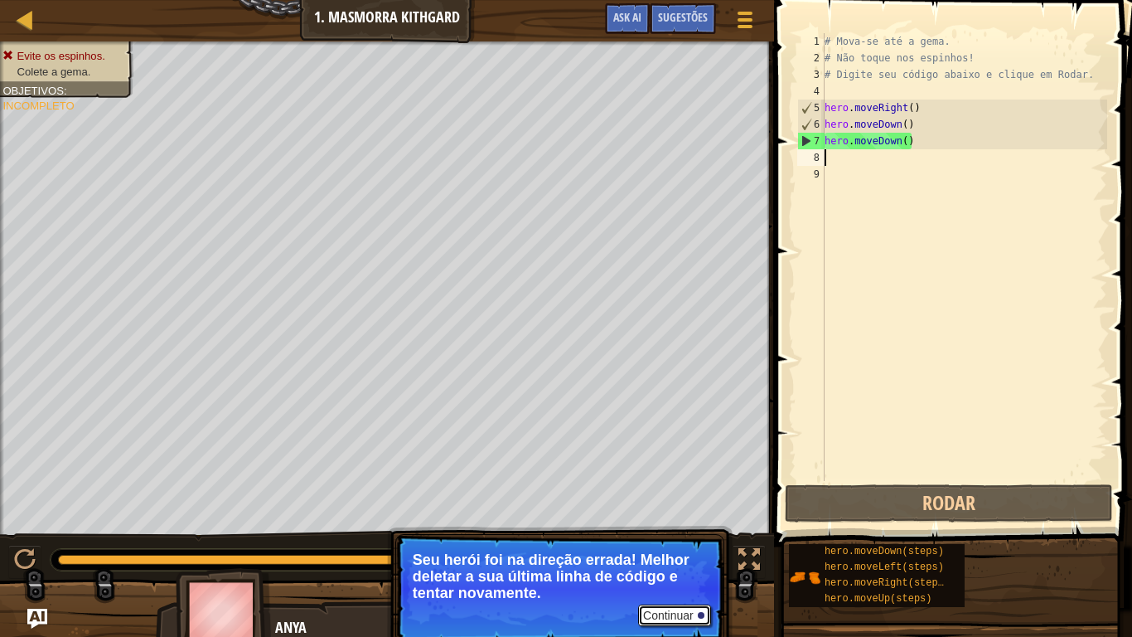
click at [659, 524] on button "Continuar" at bounding box center [674, 615] width 73 height 22
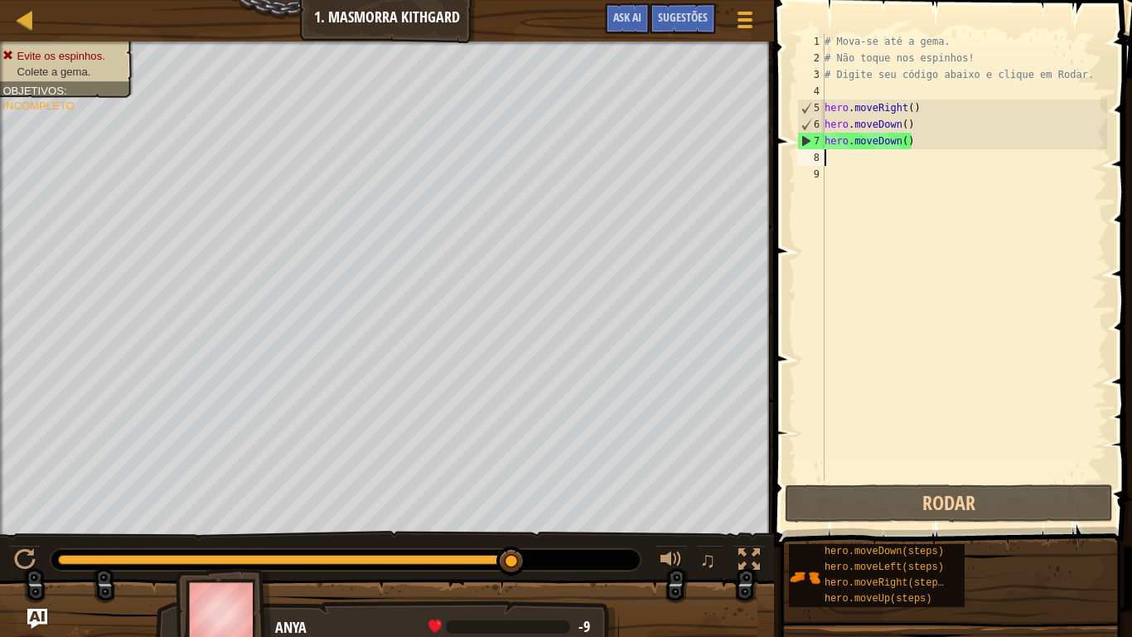
click at [911, 143] on div "# Mova-se até a [PERSON_NAME]. # Não toque nos espinhos! # Digite seu código ab…" at bounding box center [964, 273] width 286 height 481
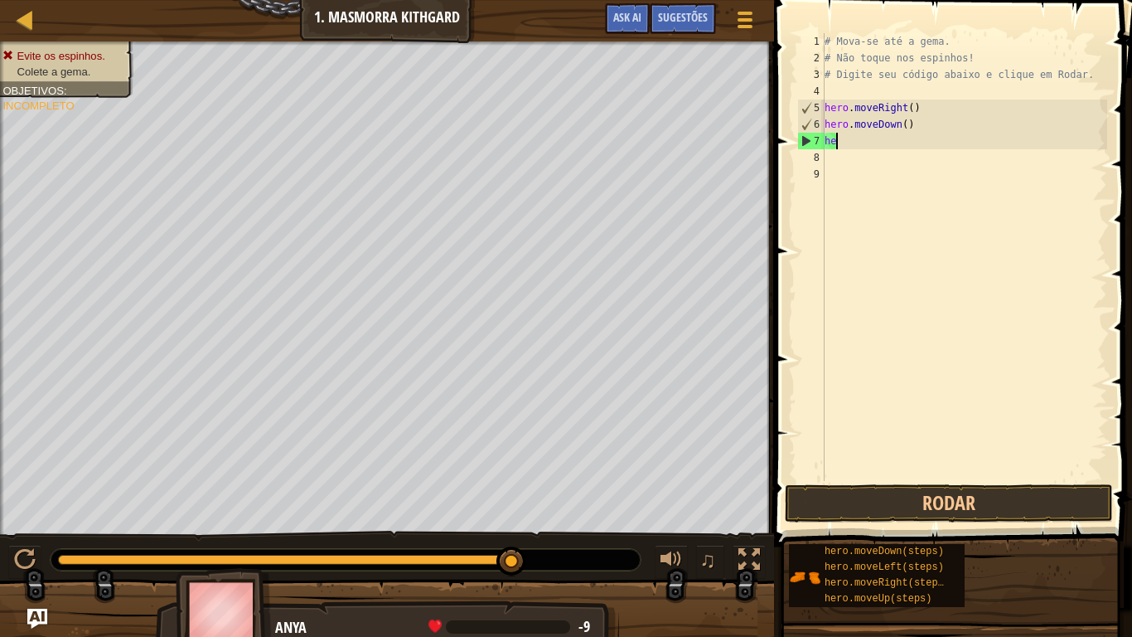
type textarea "h"
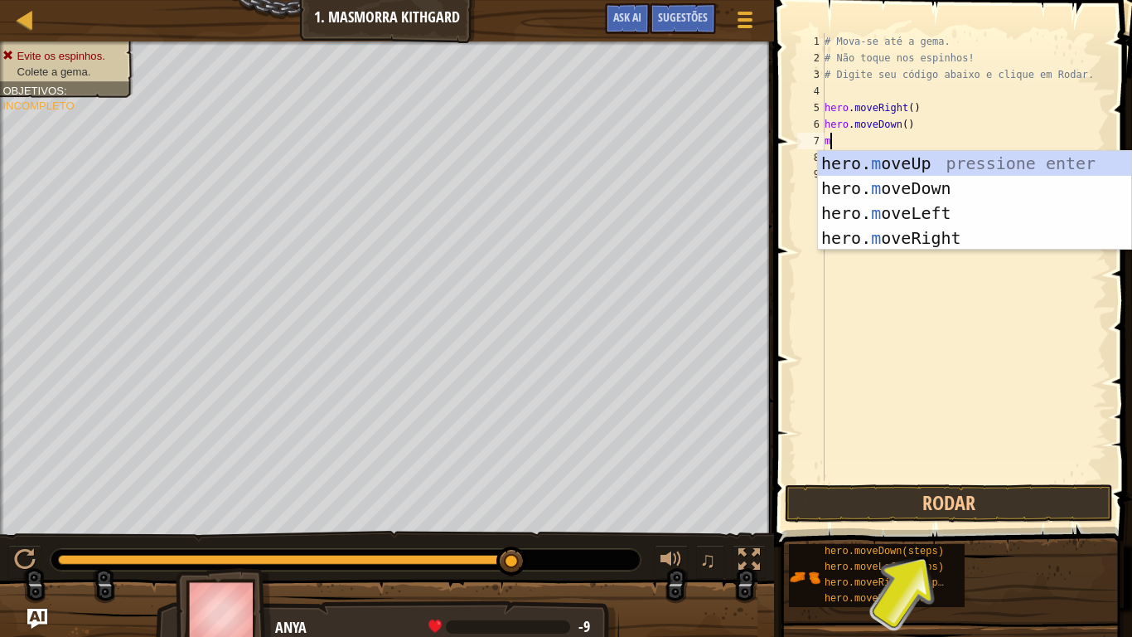
type textarea "mo"
click at [917, 155] on div "hero. mo veUp pressione enter hero. mo veDown pressione enter hero. mo veLeft p…" at bounding box center [974, 225] width 313 height 149
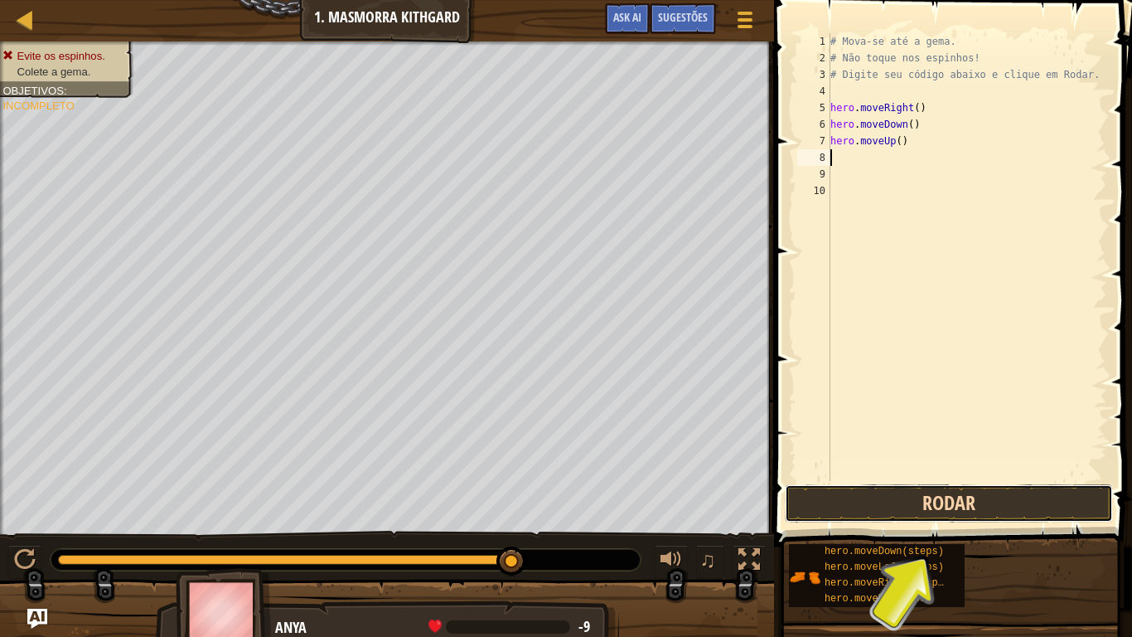
click at [939, 513] on button "Rodar" at bounding box center [949, 503] width 328 height 38
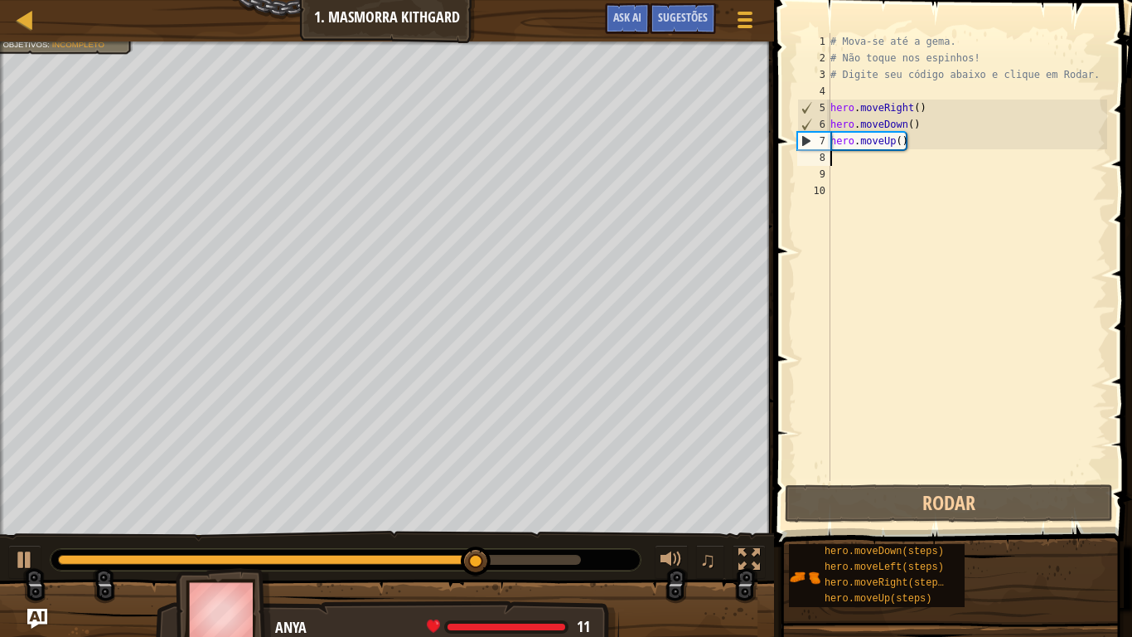
click at [905, 138] on div "# Mova-se até a [PERSON_NAME]. # Não toque nos espinhos! # Digite seu código ab…" at bounding box center [967, 273] width 280 height 481
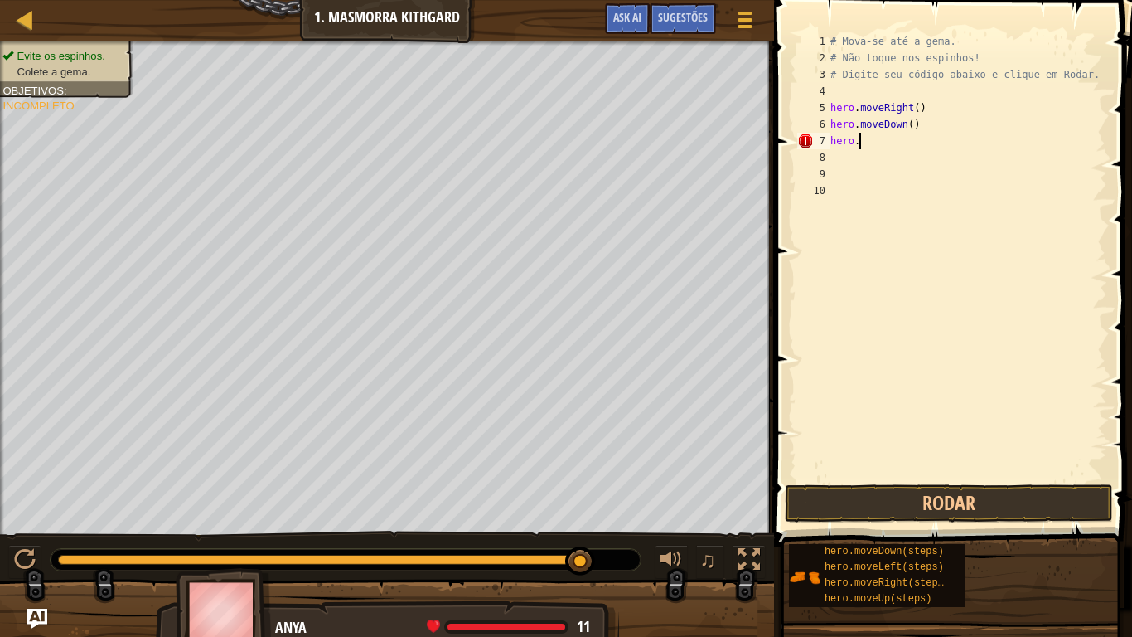
type textarea "hero.m"
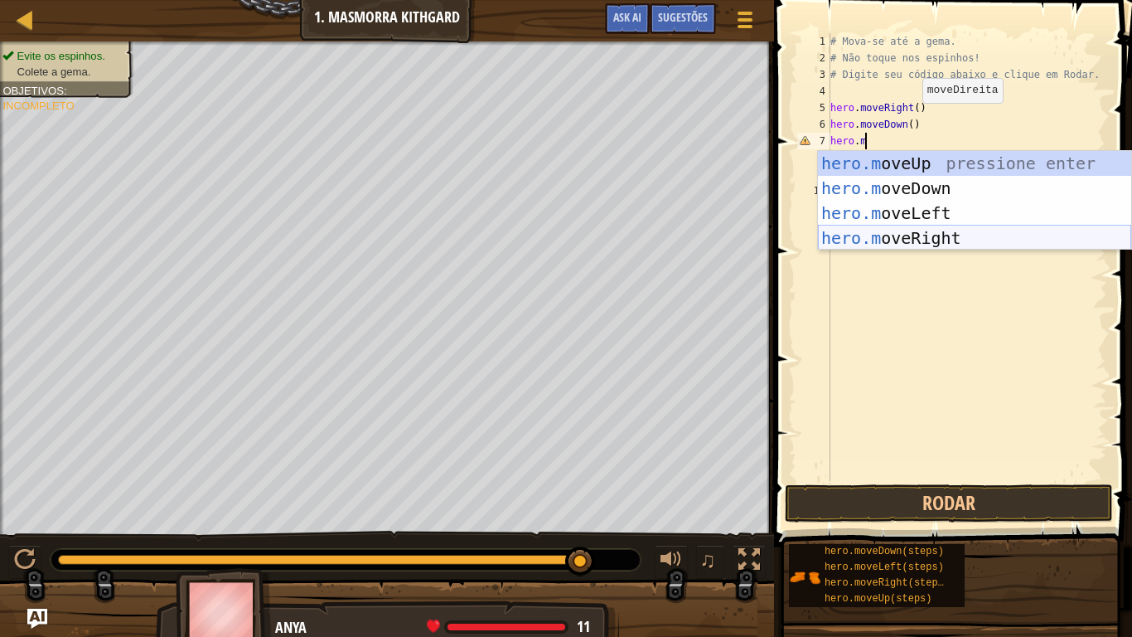
click at [957, 248] on div "hero.m oveUp pressione enter hero.m oveDown pressione enter hero.m oveLeft pres…" at bounding box center [974, 225] width 313 height 149
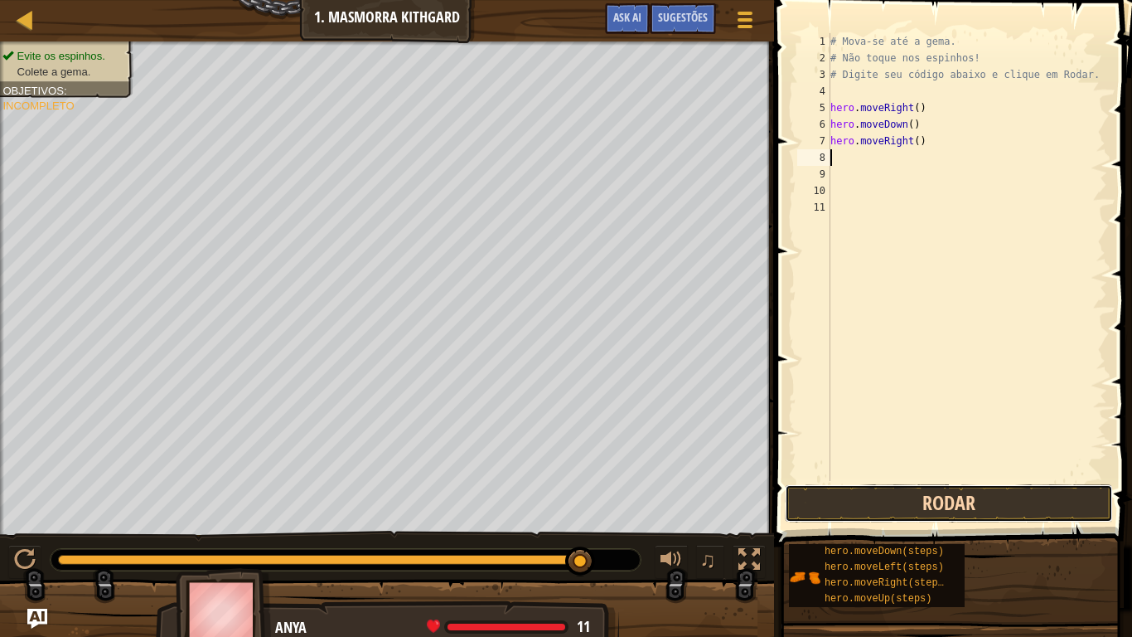
click at [801, 518] on button "Rodar" at bounding box center [949, 503] width 328 height 38
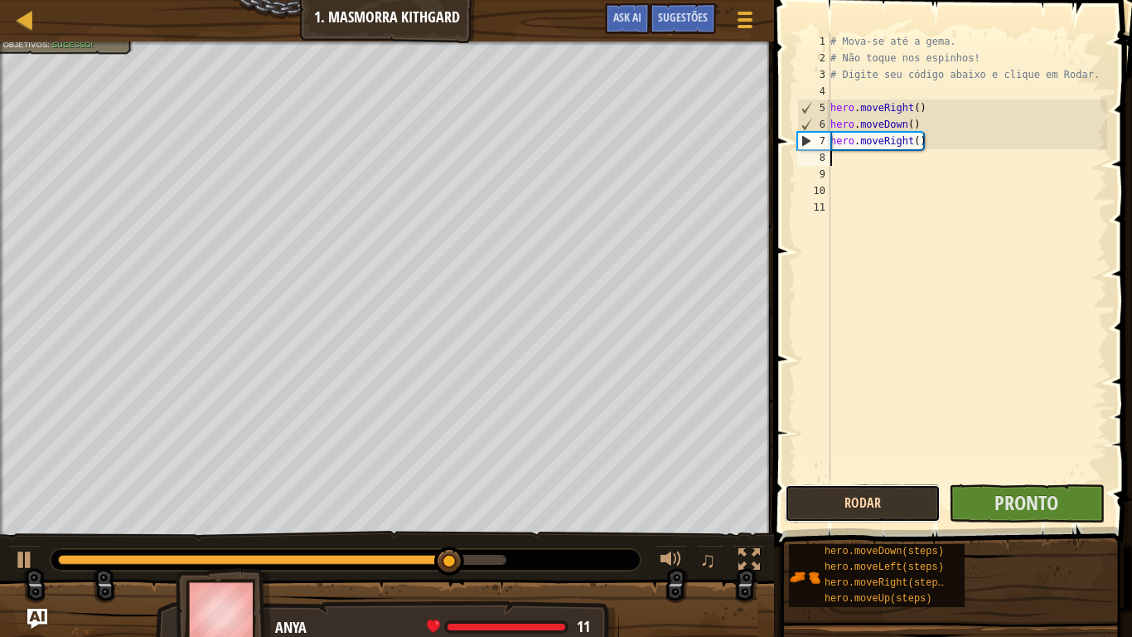
click at [801, 518] on button "Rodar" at bounding box center [863, 503] width 156 height 38
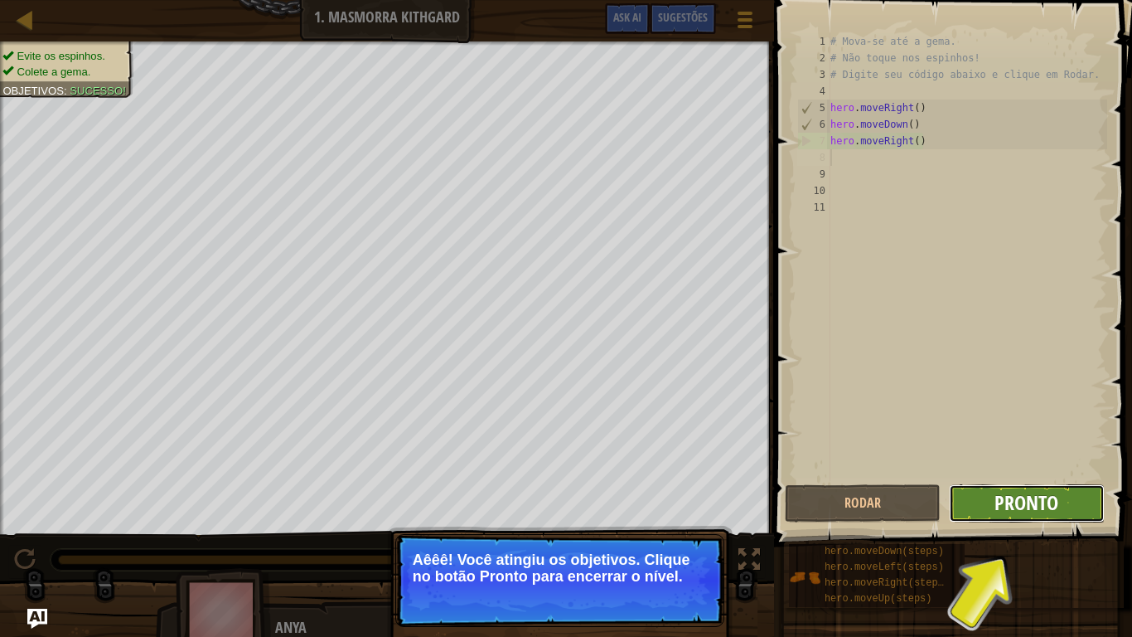
click at [1006, 513] on span "Pronto" at bounding box center [1027, 502] width 64 height 27
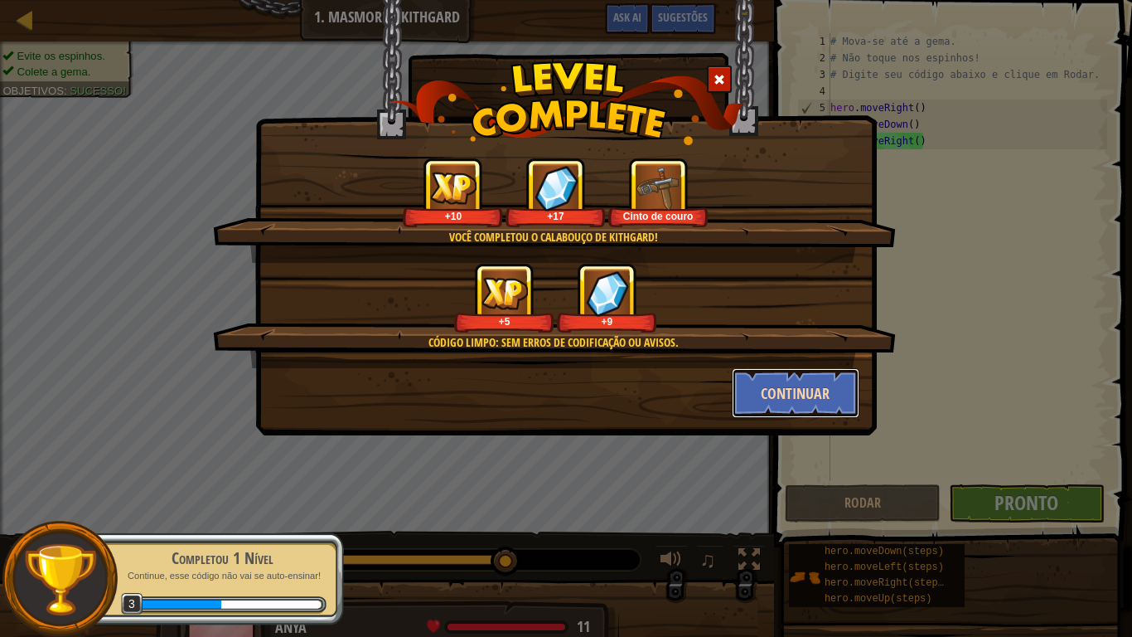
click at [800, 395] on button "Continuar" at bounding box center [796, 393] width 128 height 50
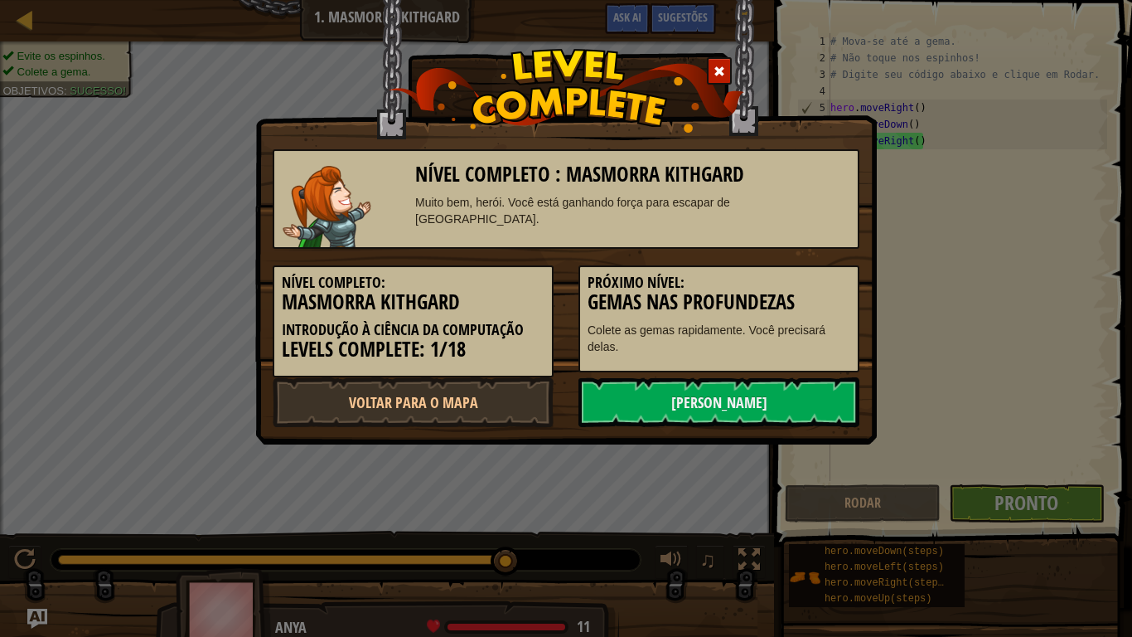
click at [800, 395] on link "[PERSON_NAME]" at bounding box center [719, 402] width 281 height 50
click at [656, 414] on link "[PERSON_NAME]" at bounding box center [719, 402] width 281 height 50
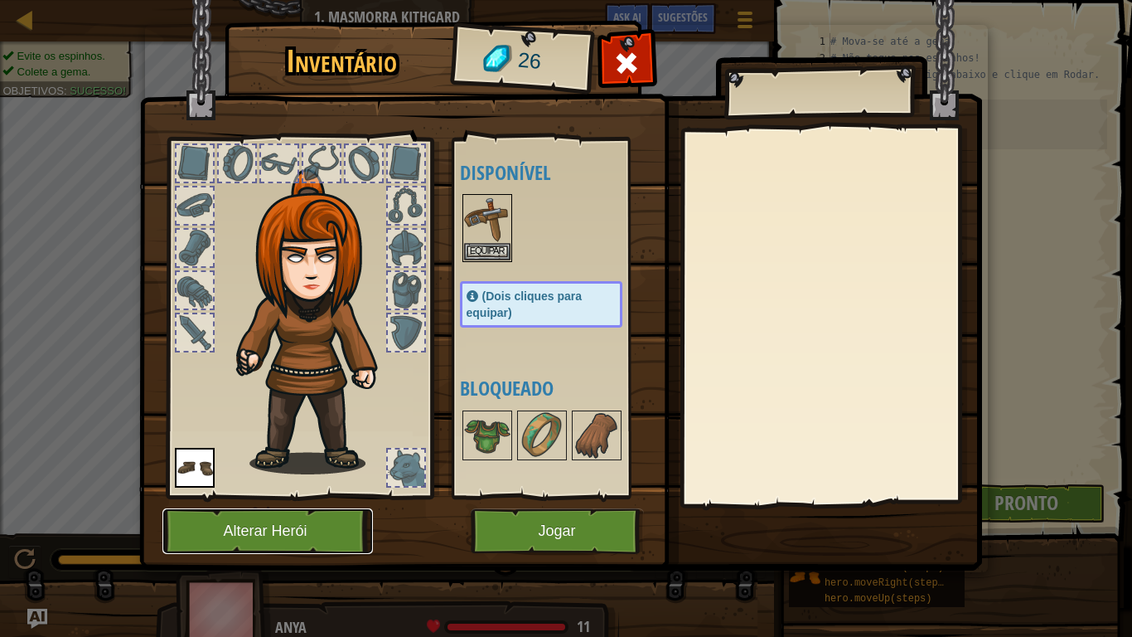
click at [322, 520] on button "Alterar Herói" at bounding box center [267, 531] width 211 height 46
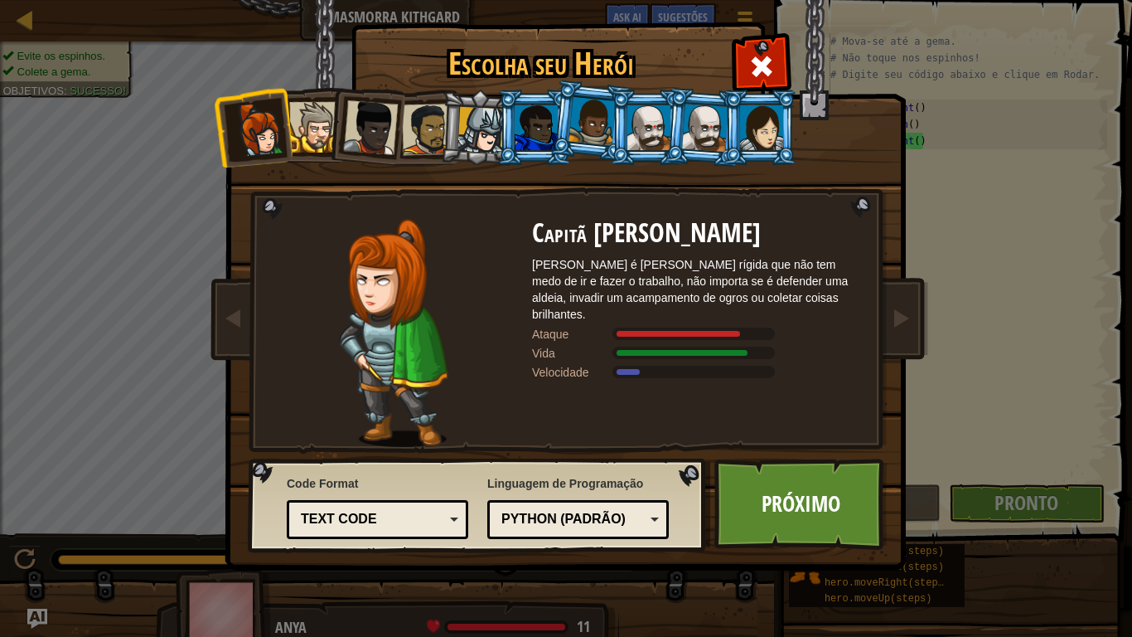
click at [509, 115] on li at bounding box center [534, 127] width 75 height 75
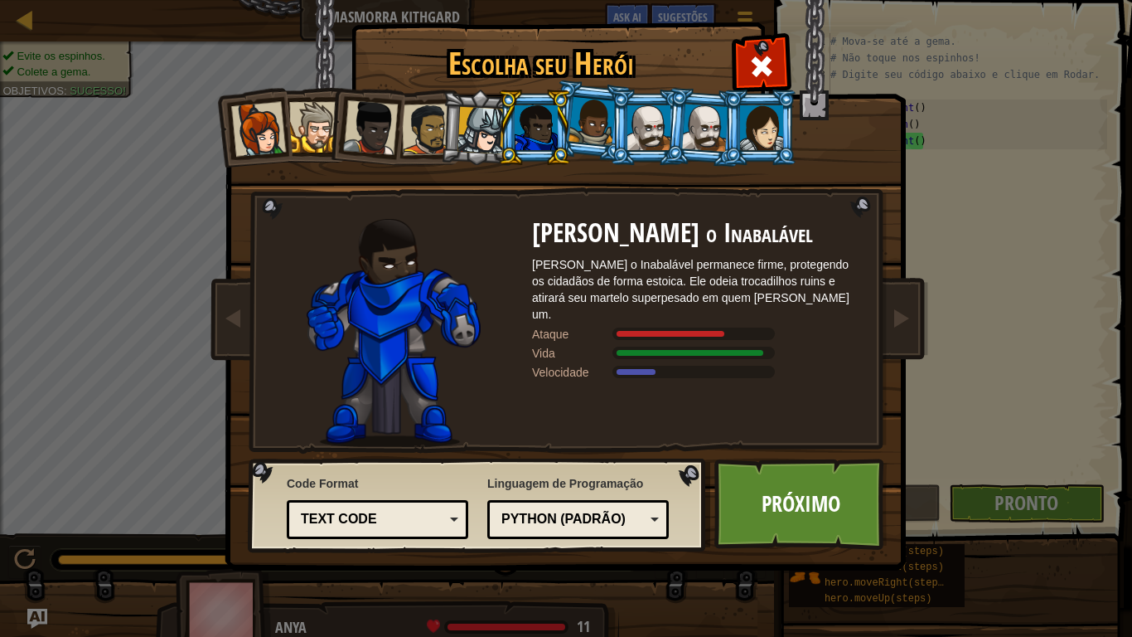
click at [734, 118] on li at bounding box center [760, 127] width 75 height 75
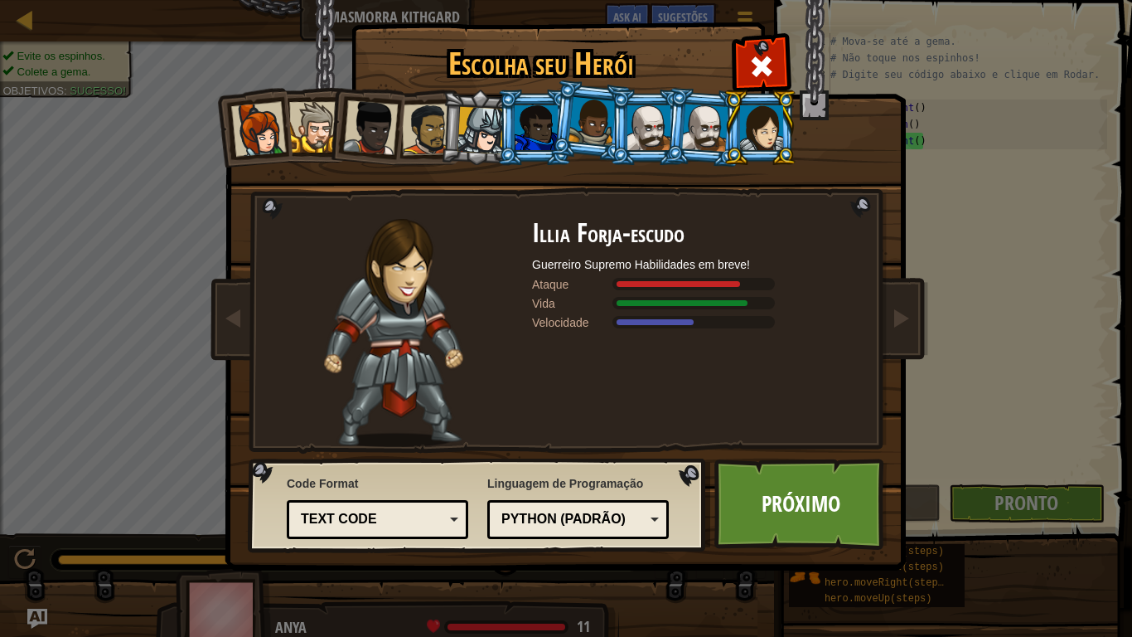
click at [717, 128] on div at bounding box center [705, 127] width 46 height 47
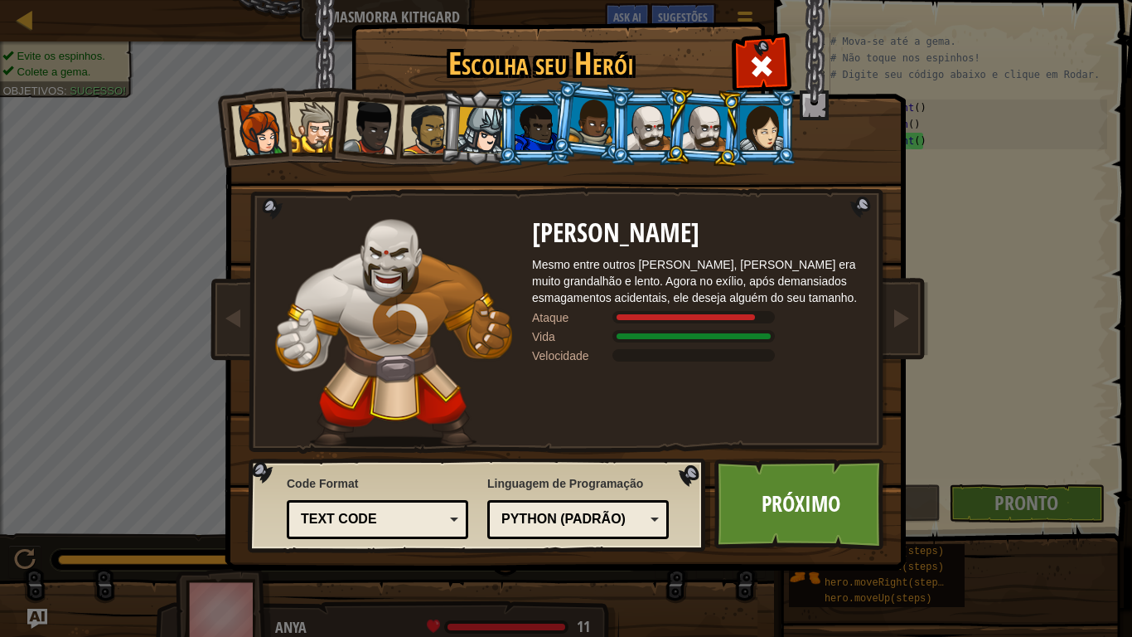
click at [477, 112] on div at bounding box center [481, 130] width 47 height 47
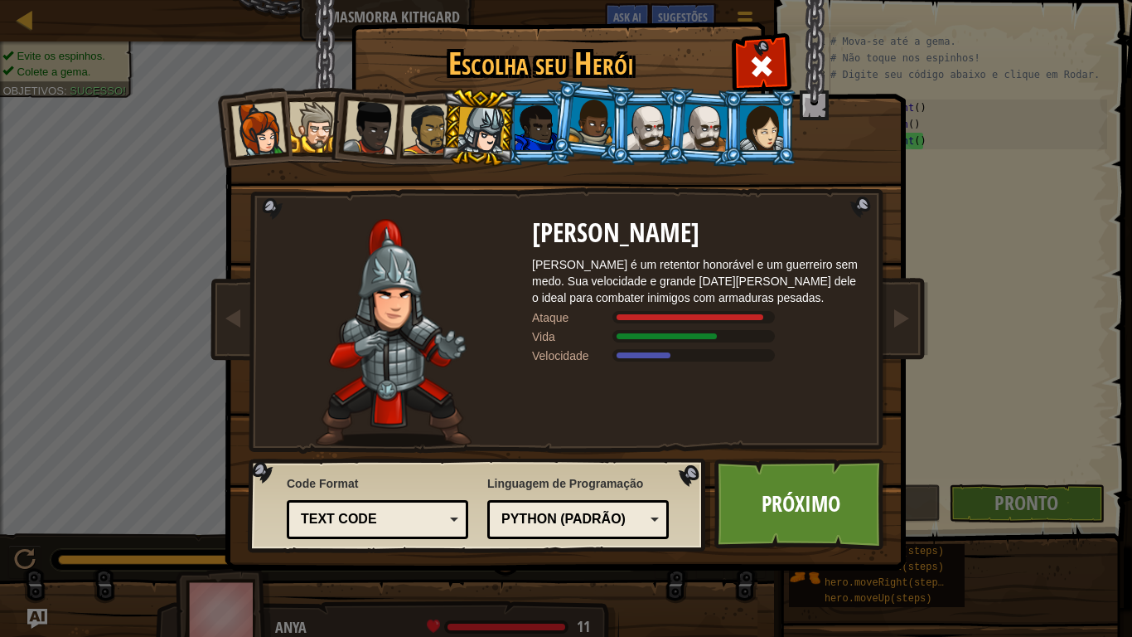
click at [250, 142] on div at bounding box center [258, 129] width 55 height 55
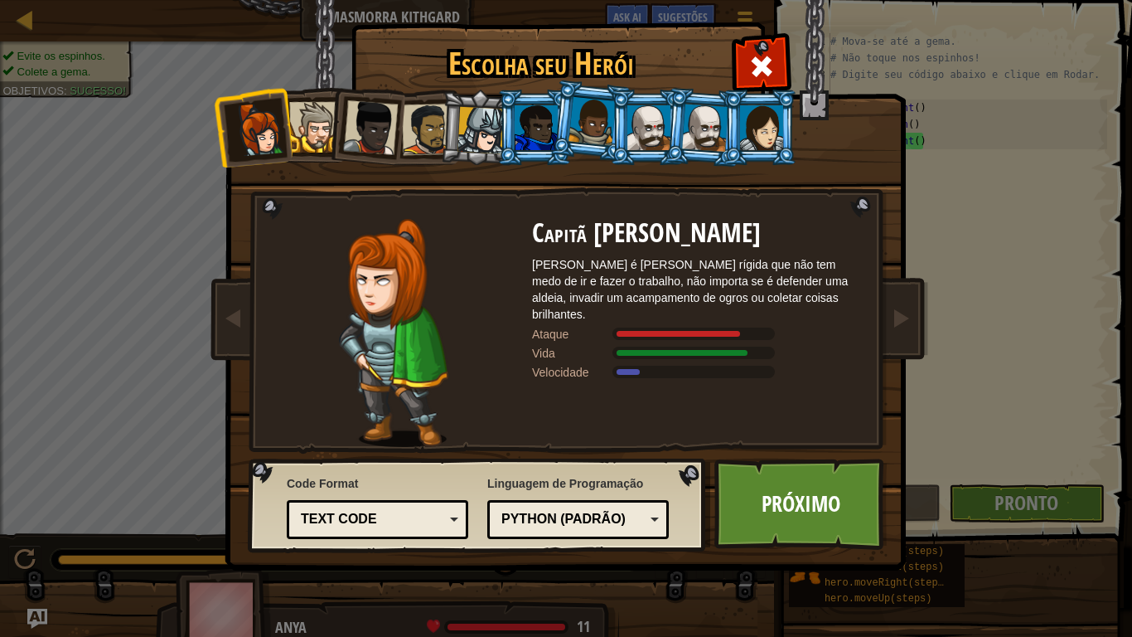
click at [747, 105] on div at bounding box center [761, 127] width 43 height 45
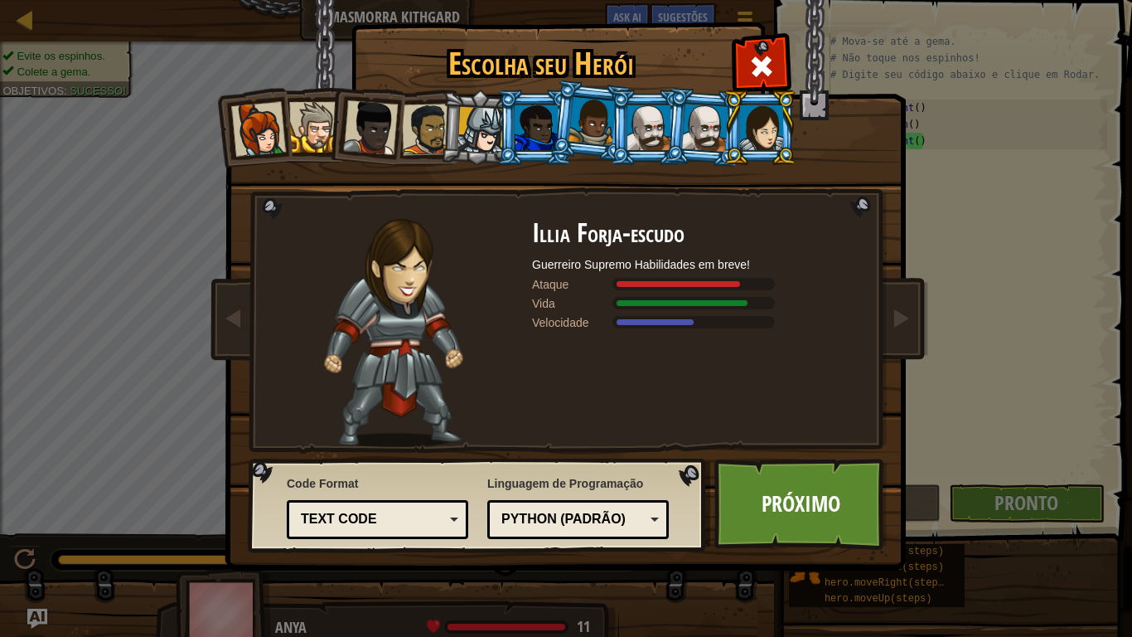
click at [241, 133] on div at bounding box center [258, 129] width 55 height 55
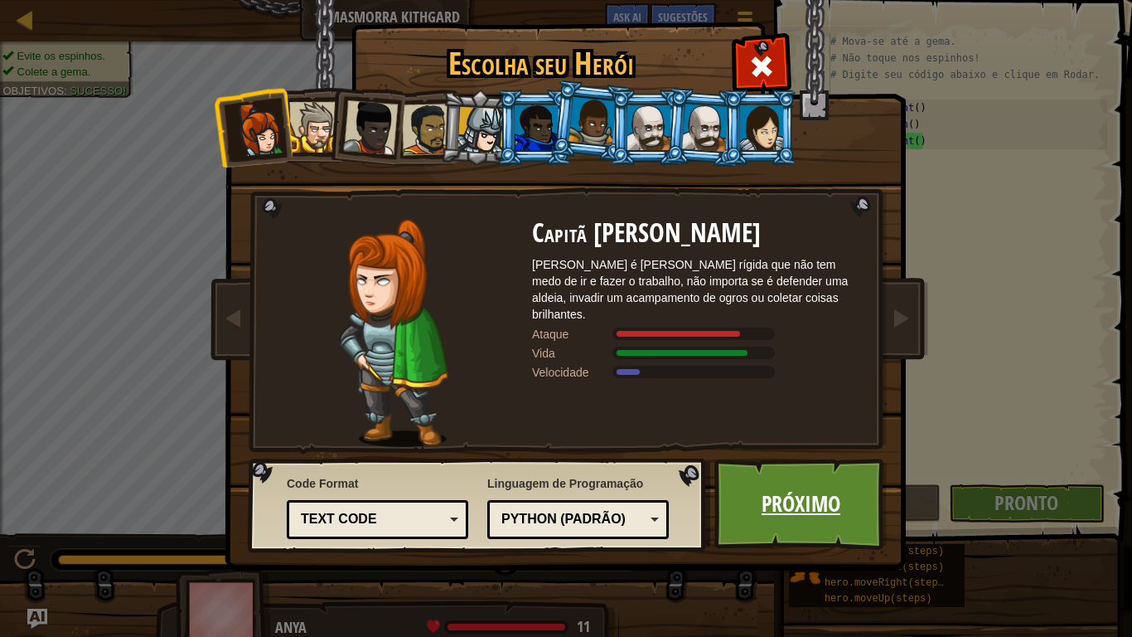
click at [779, 466] on link "Próximo" at bounding box center [801, 503] width 173 height 91
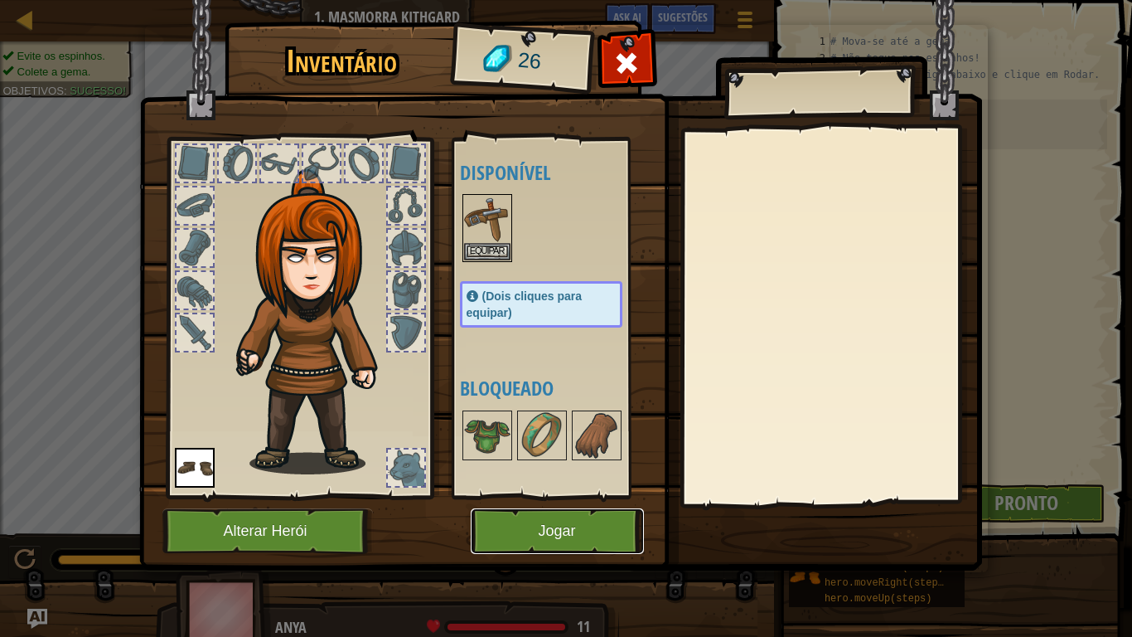
click at [579, 513] on button "Jogar" at bounding box center [557, 531] width 173 height 46
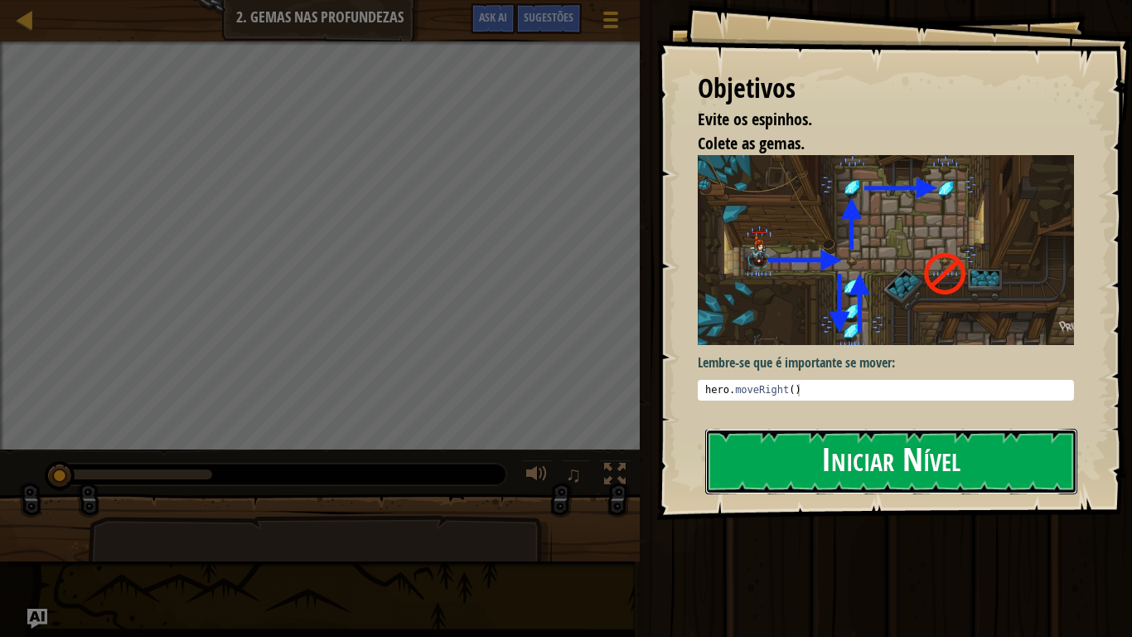
click at [1034, 452] on button "Iniciar Nível" at bounding box center [891, 461] width 372 height 65
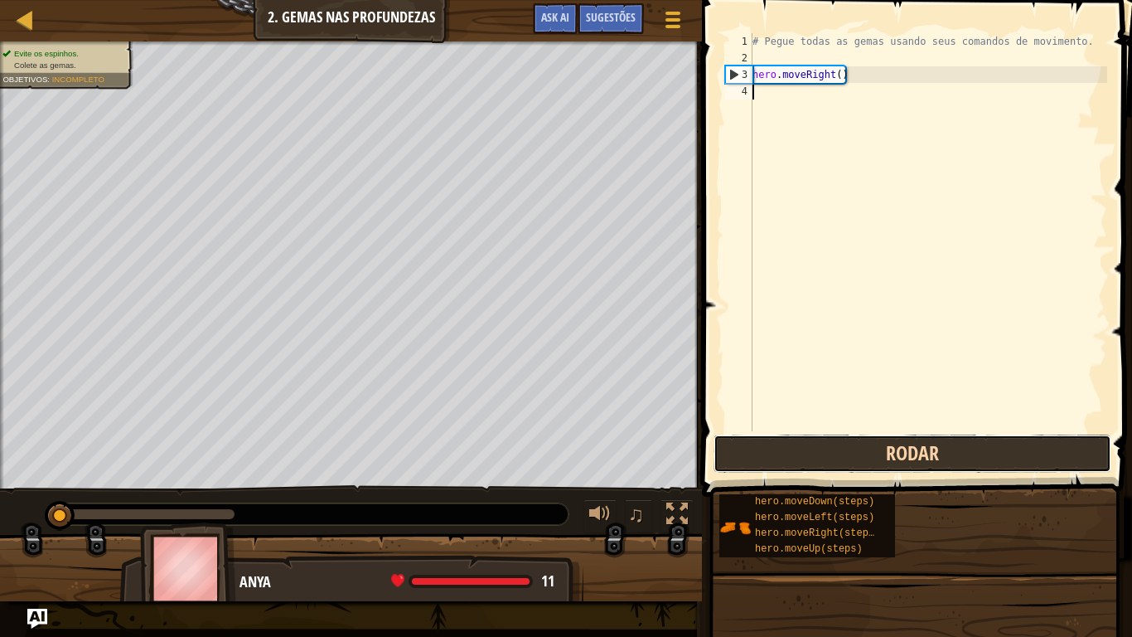
click at [997, 463] on button "Rodar" at bounding box center [913, 453] width 398 height 38
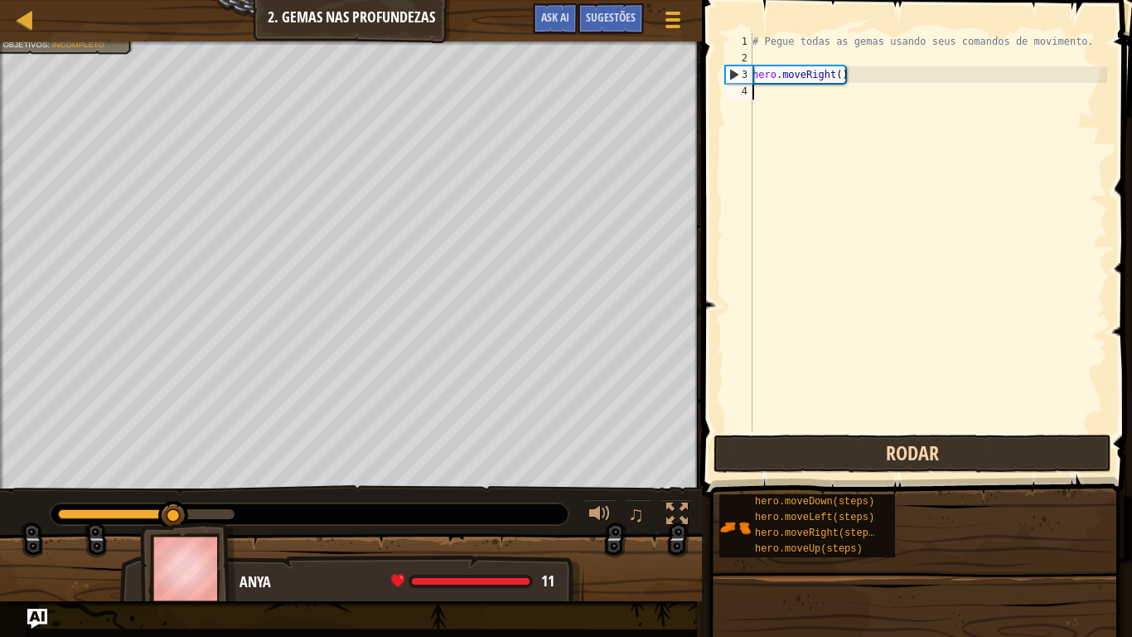
scroll to position [7, 0]
type textarea "mo"
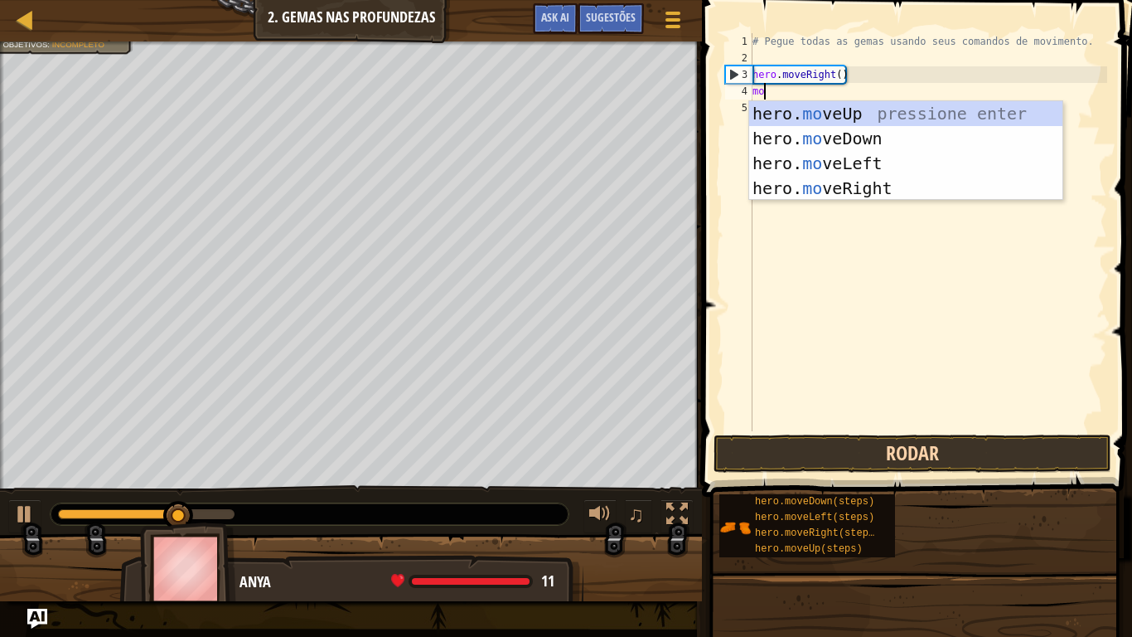
scroll to position [7, 1]
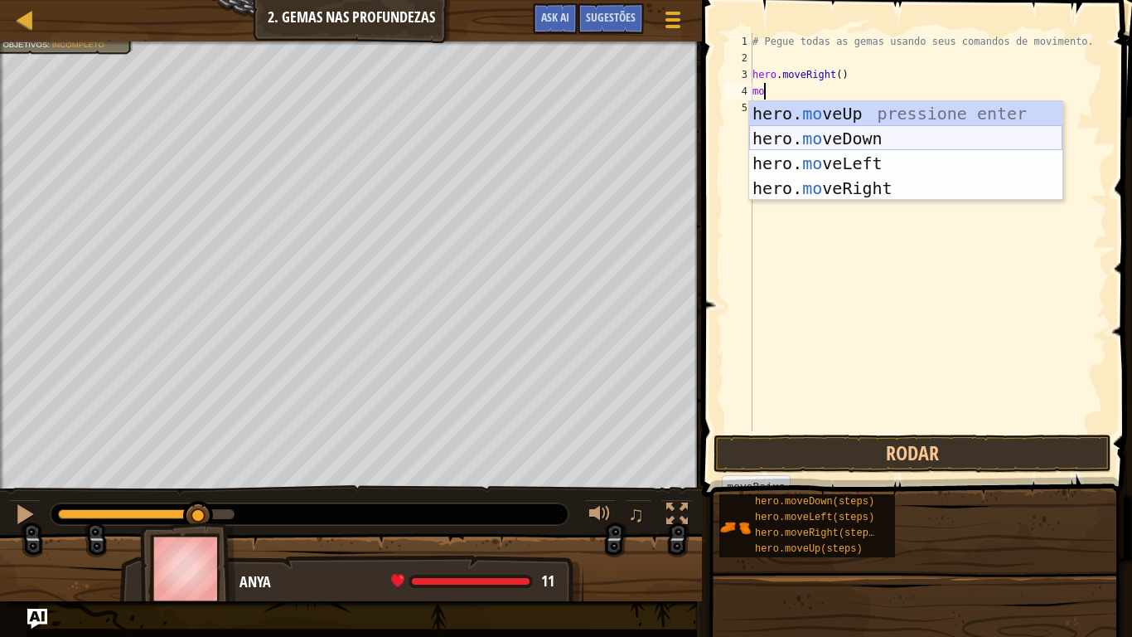
click at [875, 127] on div "hero. mo veUp pressione enter hero. mo veDown pressione enter hero. mo veLeft p…" at bounding box center [905, 175] width 313 height 149
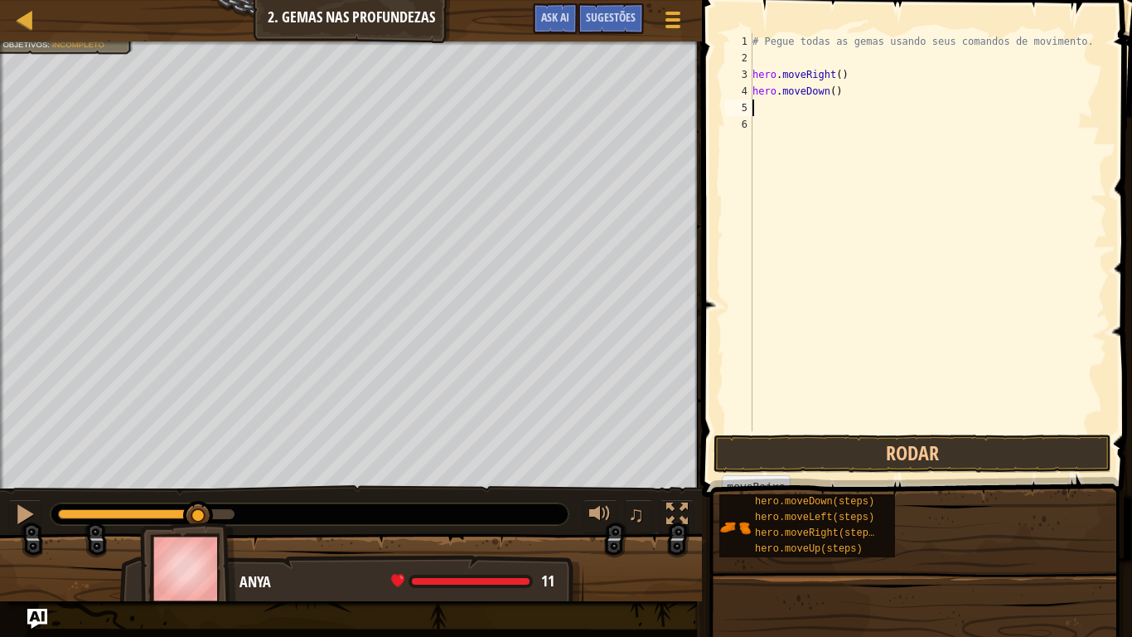
scroll to position [7, 0]
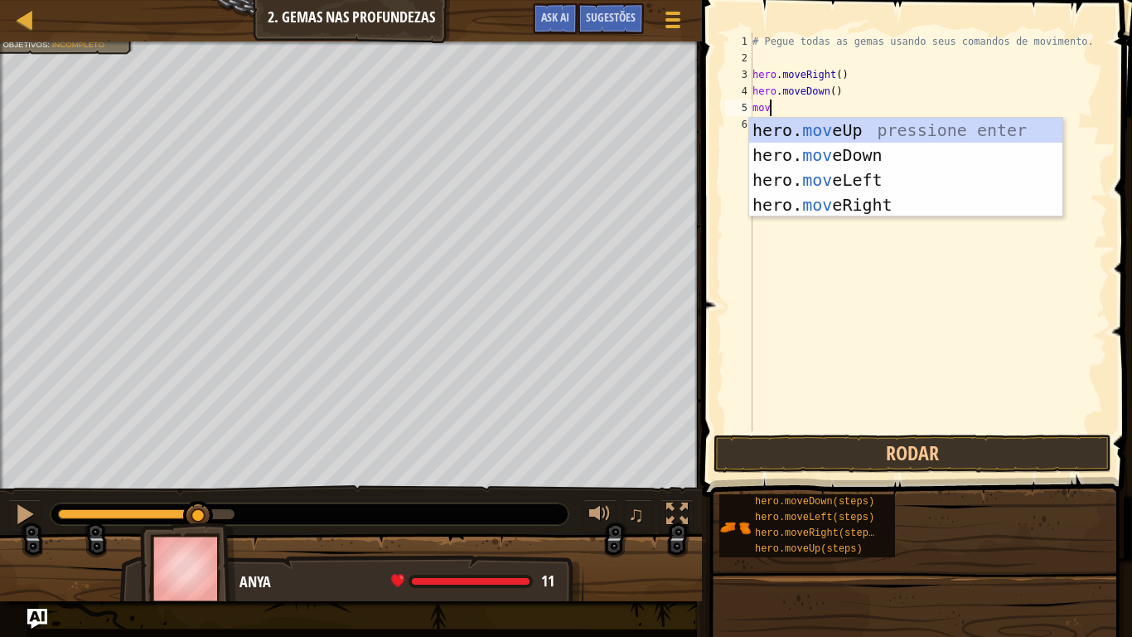
type textarea "move"
click at [783, 140] on div "hero. move Up pressione enter hero. move Down pressione enter hero. move Left p…" at bounding box center [905, 192] width 313 height 149
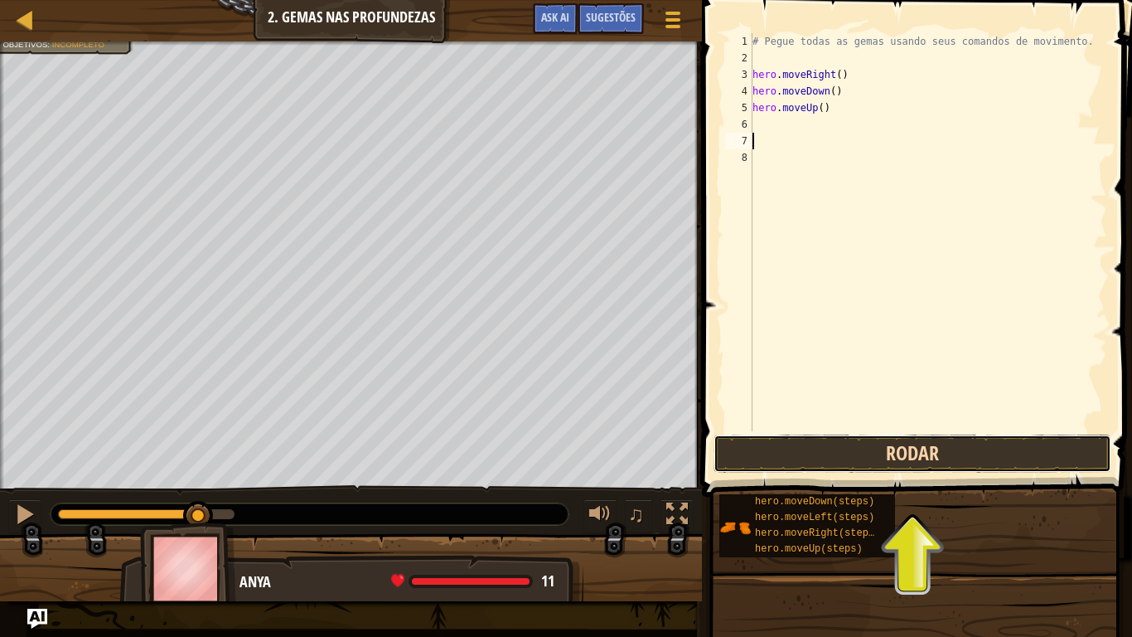
click at [902, 441] on button "Rodar" at bounding box center [913, 453] width 398 height 38
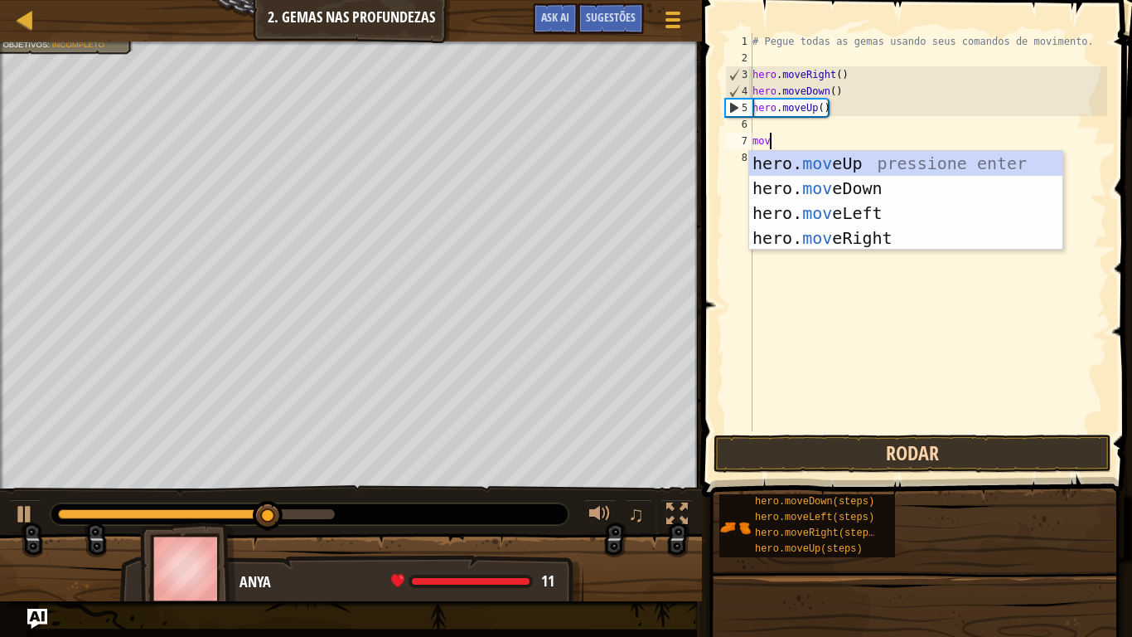
type textarea "move"
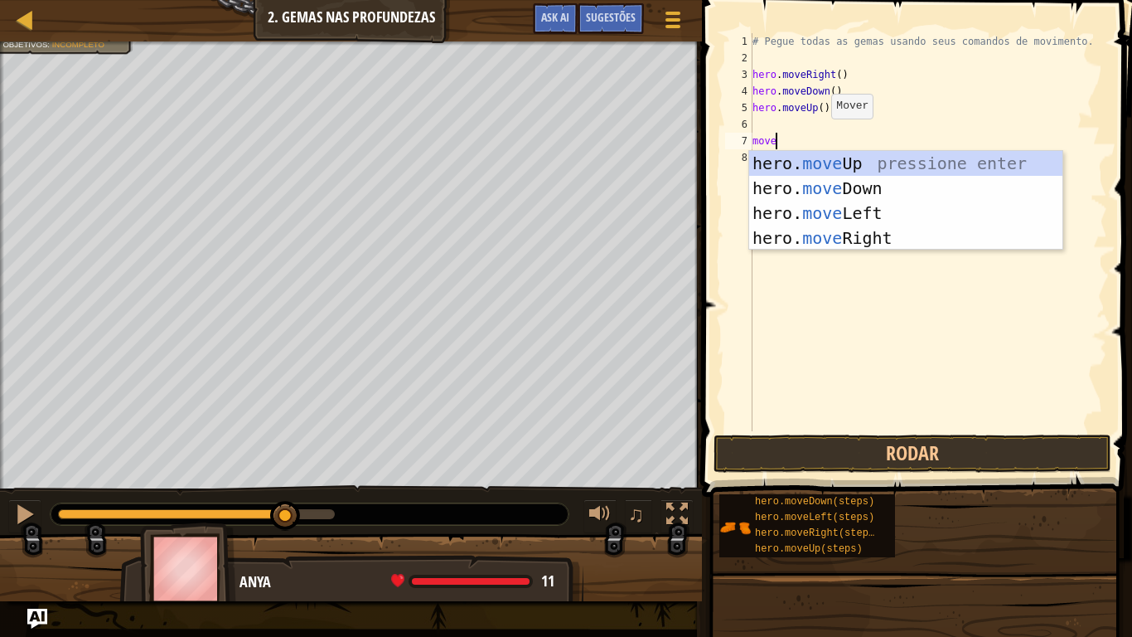
click at [817, 134] on div "# Pegue todas as gemas usando seus comandos de movimento. hero . moveRight ( ) …" at bounding box center [928, 248] width 358 height 431
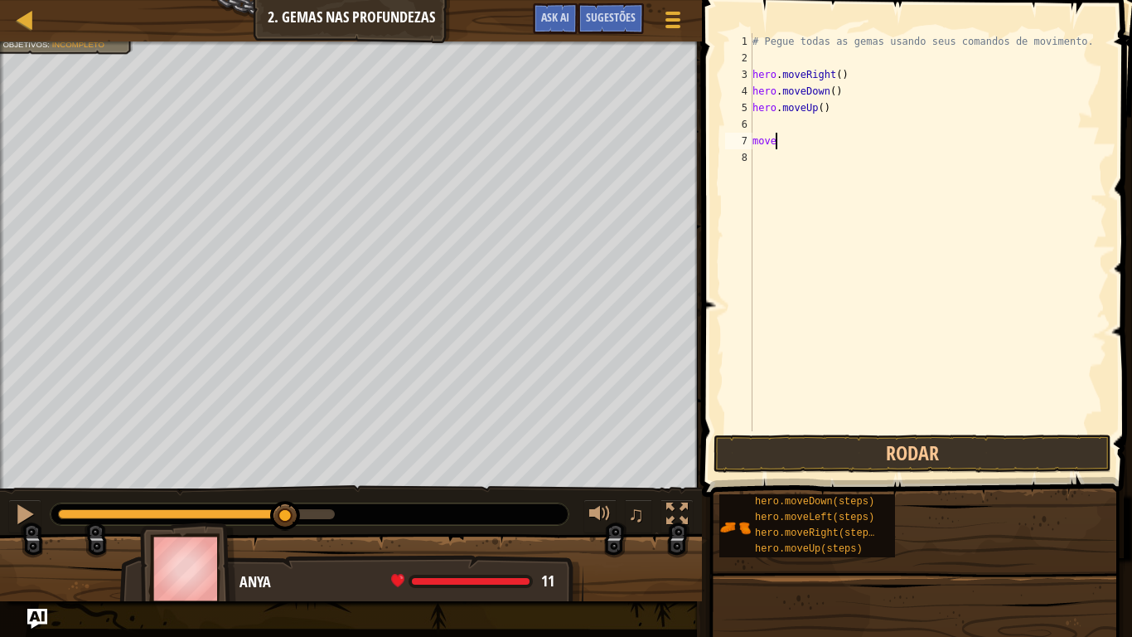
click at [782, 127] on div "# Pegue todas as gemas usando seus comandos de movimento. hero . moveRight ( ) …" at bounding box center [928, 248] width 358 height 431
type textarea "mo"
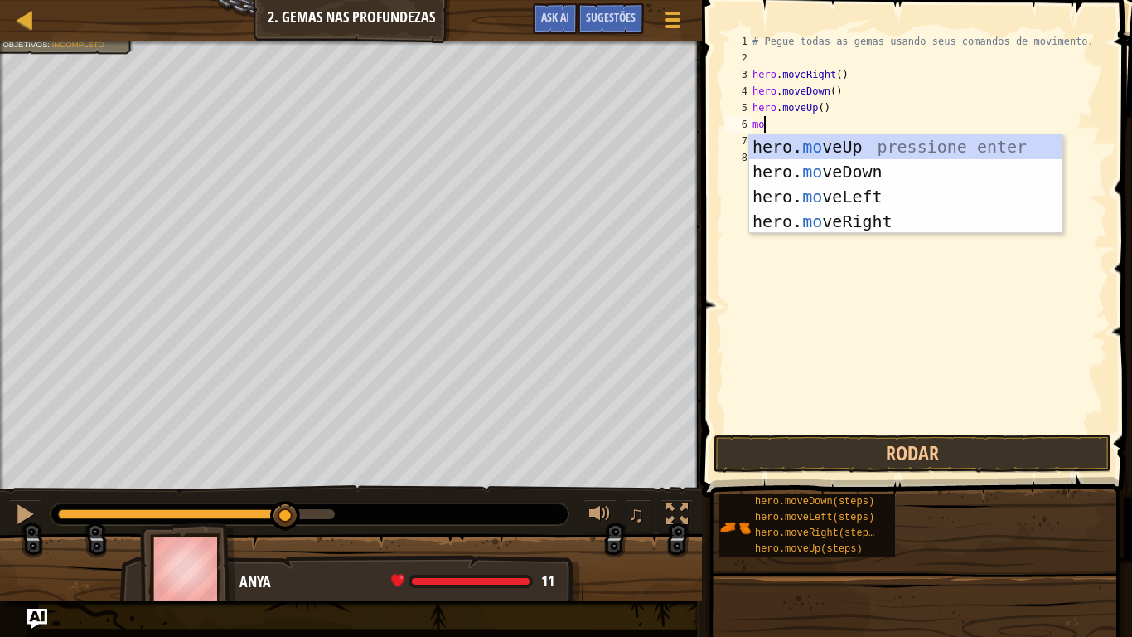
scroll to position [7, 1]
click at [820, 146] on div "hero. mo veUp pressione enter hero. mo veDown pressione enter hero. mo veLeft p…" at bounding box center [905, 208] width 313 height 149
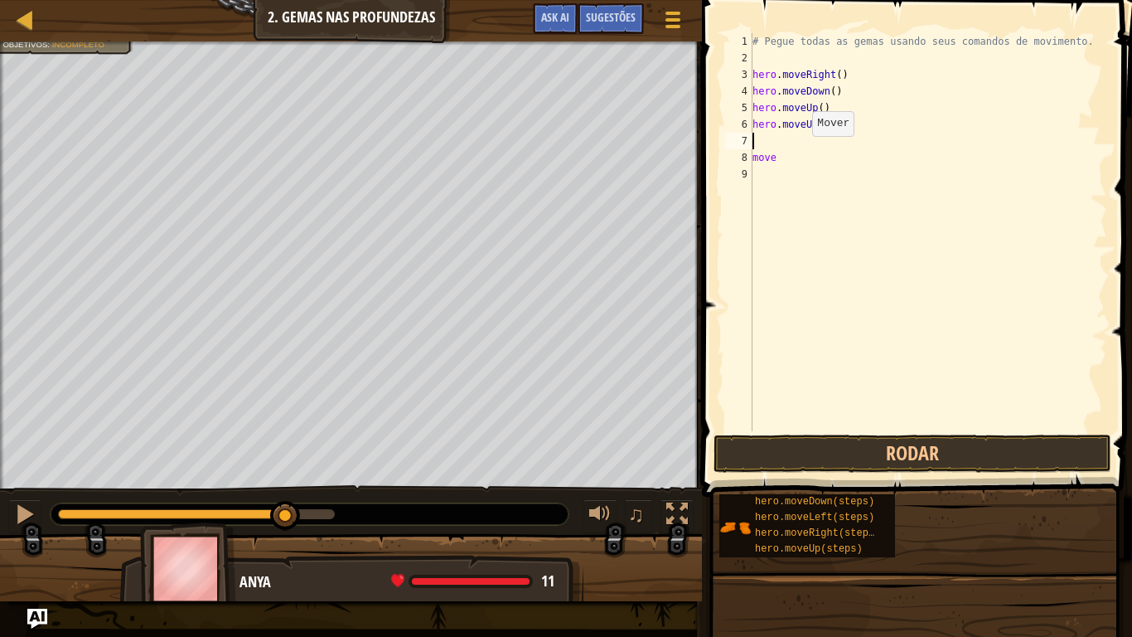
click at [798, 153] on div "# Pegue todas as gemas usando seus comandos de movimento. hero . moveRight ( ) …" at bounding box center [928, 248] width 358 height 431
type textarea "m"
click at [769, 135] on div "# Pegue todas as gemas usando seus comandos de movimento. hero . moveRight ( ) …" at bounding box center [928, 248] width 358 height 431
type textarea "o"
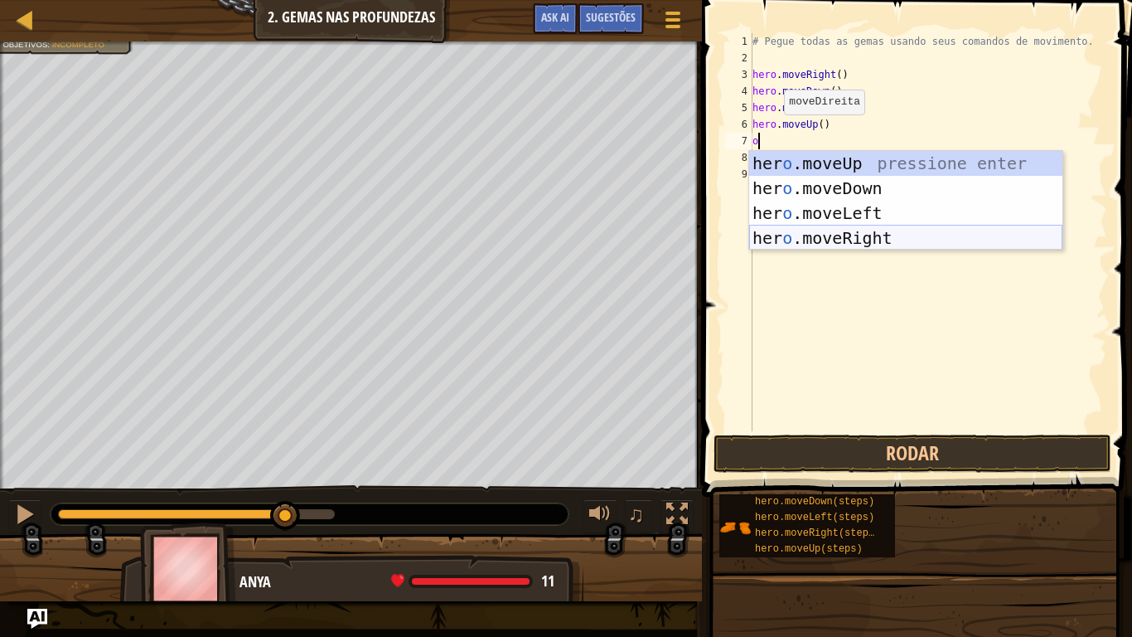
click at [862, 235] on div "her o .moveUp pressione enter her o .moveDown pressione enter her o .moveLeft p…" at bounding box center [905, 225] width 313 height 149
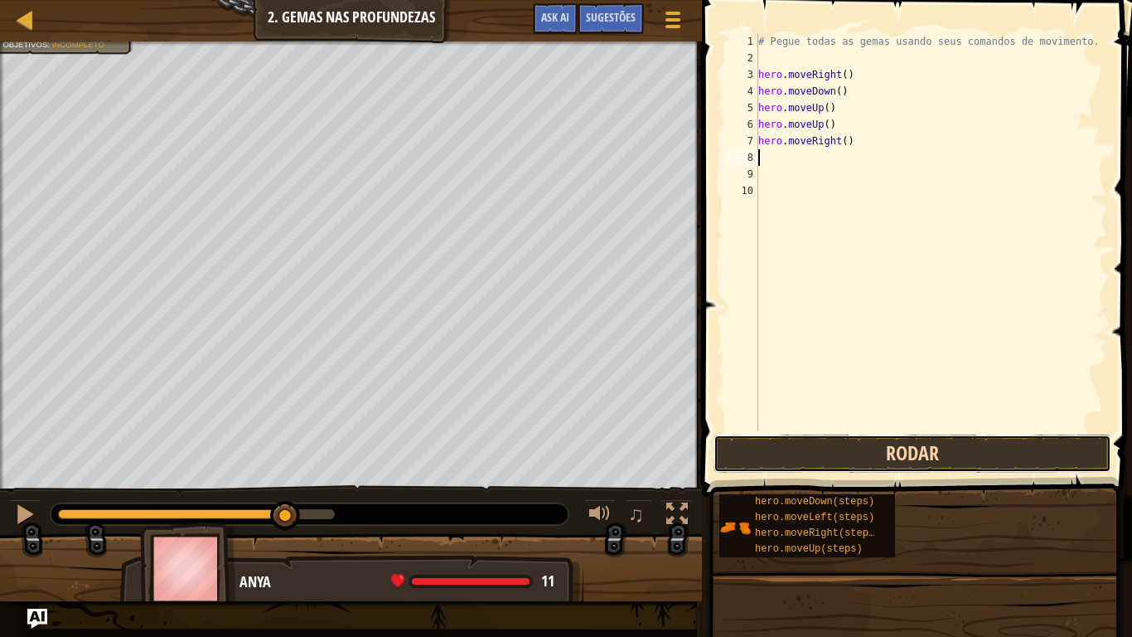
click at [790, 437] on button "Rodar" at bounding box center [913, 453] width 398 height 38
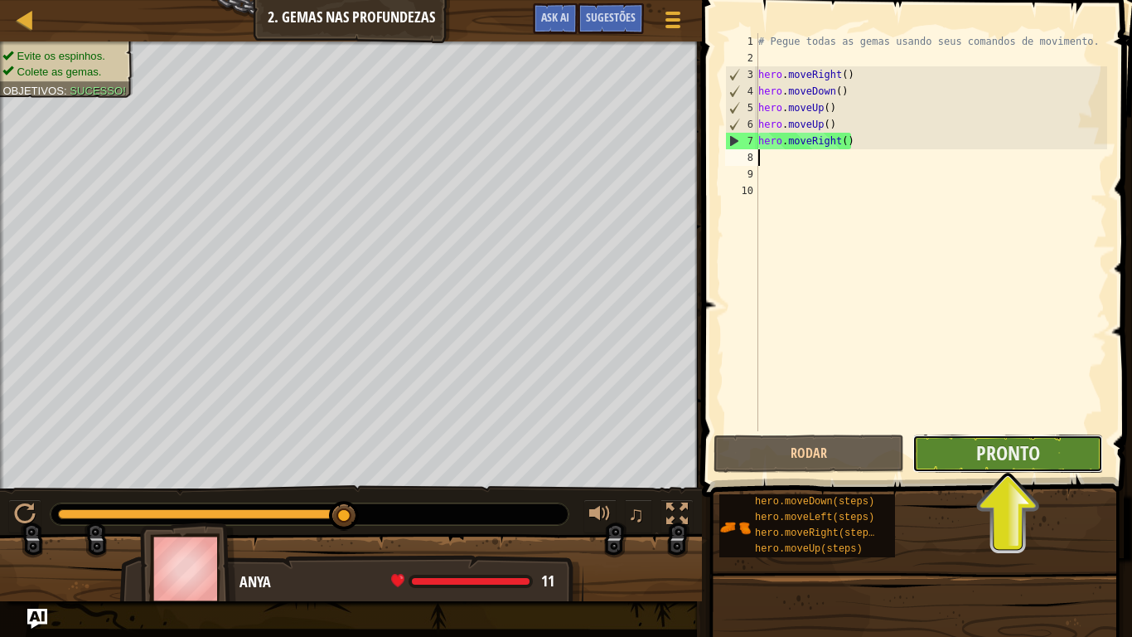
click at [984, 468] on button "Pronto" at bounding box center [1008, 453] width 191 height 38
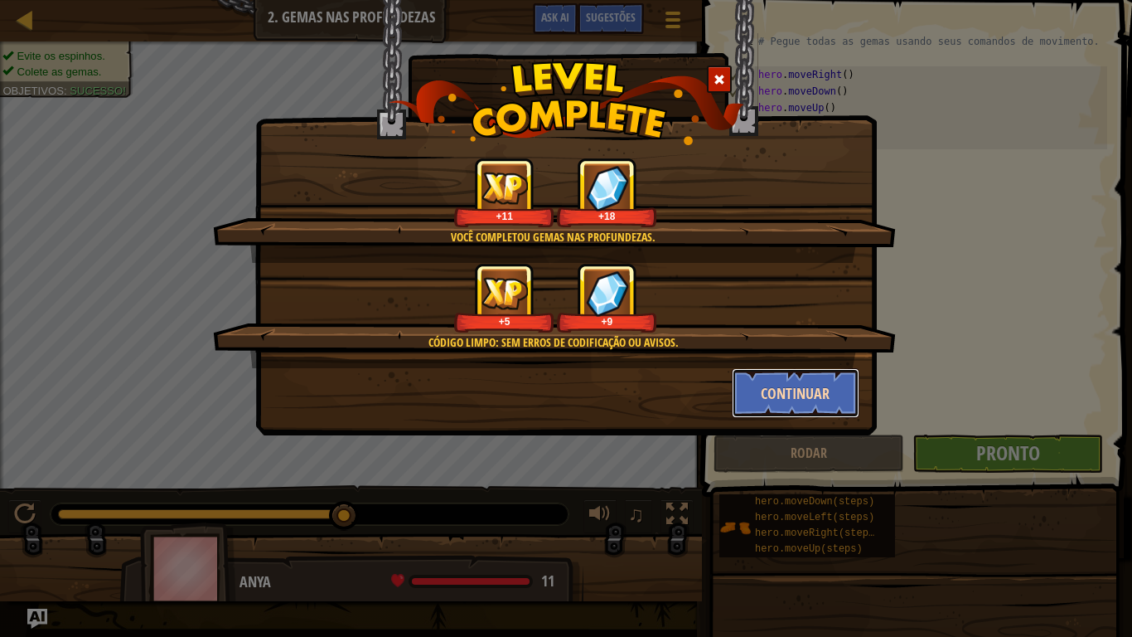
click at [763, 400] on button "Continuar" at bounding box center [796, 393] width 128 height 50
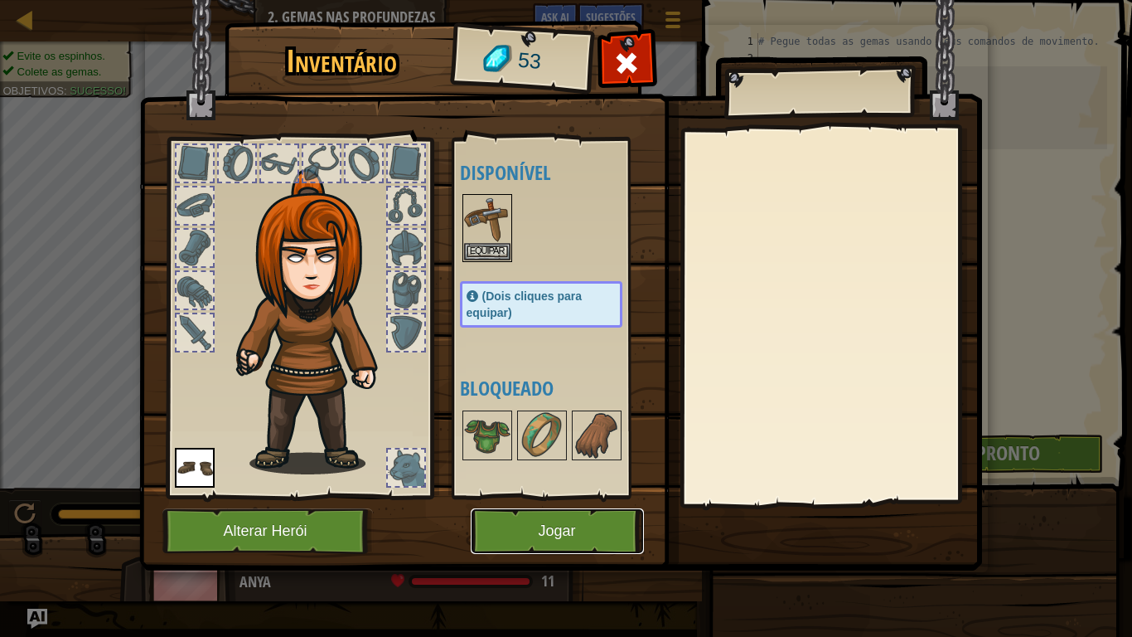
click at [525, 524] on button "Jogar" at bounding box center [557, 531] width 173 height 46
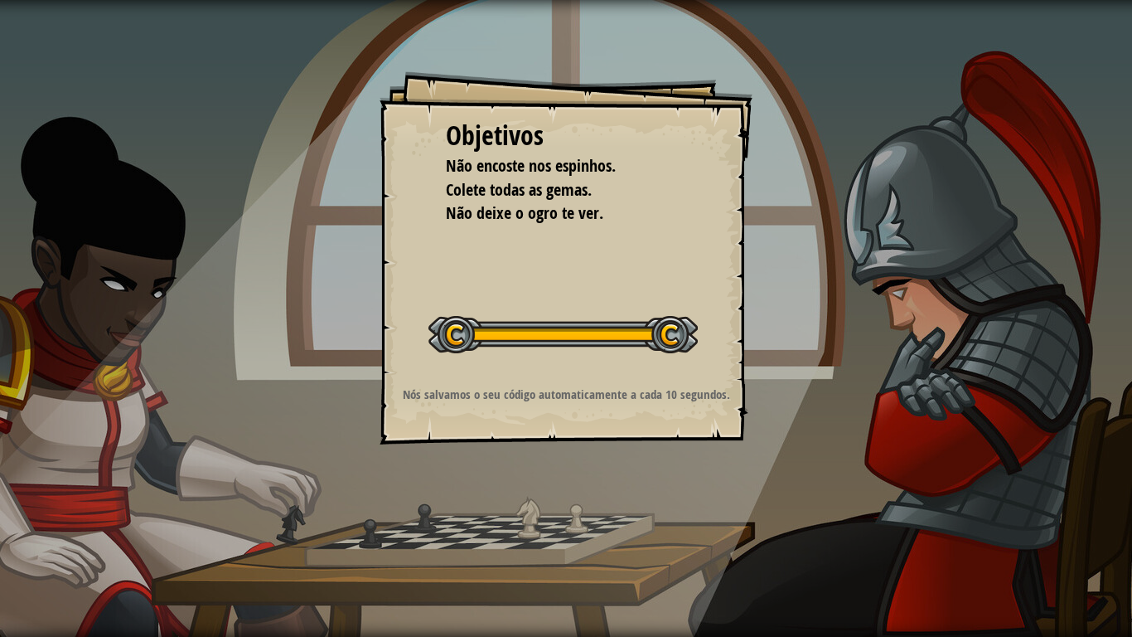
click at [525, 524] on div "Objetivos Não encoste nos espinhos. Colete todas as gemas. Não deixe o ogro te …" at bounding box center [566, 318] width 1132 height 637
click at [599, 467] on div "Objetivos Não encoste nos espinhos. Colete todas as gemas. Não deixe o ogro te …" at bounding box center [566, 318] width 1132 height 637
click at [592, 319] on div at bounding box center [563, 334] width 269 height 37
click at [615, 314] on div "Iniciar Nível" at bounding box center [563, 332] width 269 height 66
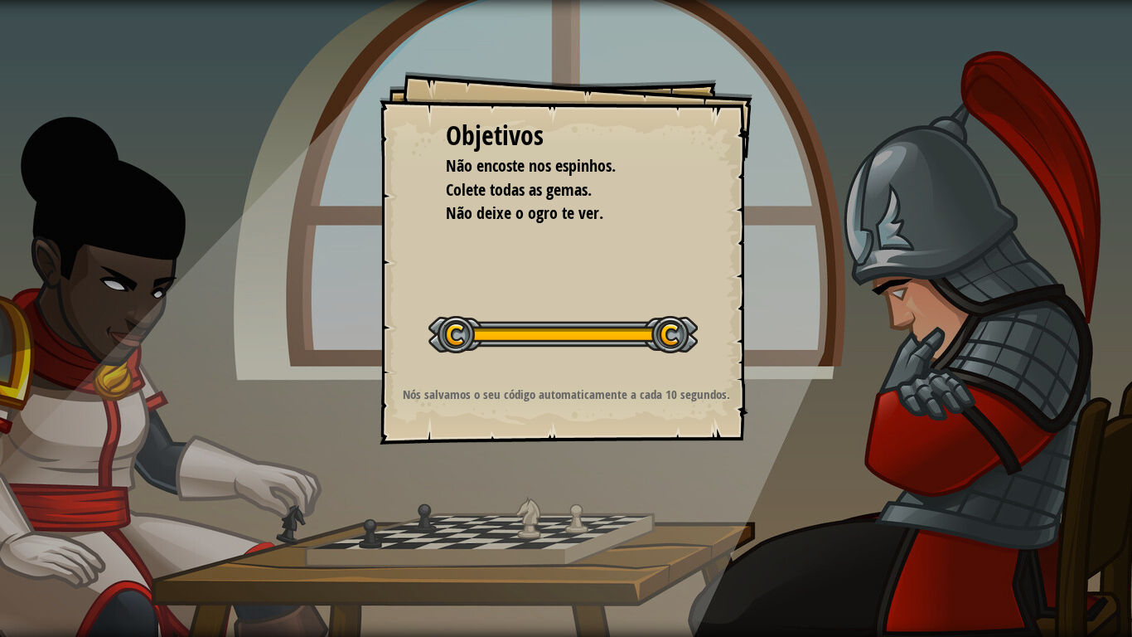
click at [615, 314] on div "Iniciar Nível" at bounding box center [563, 332] width 269 height 66
drag, startPoint x: 615, startPoint y: 314, endPoint x: 611, endPoint y: 307, distance: 8.5
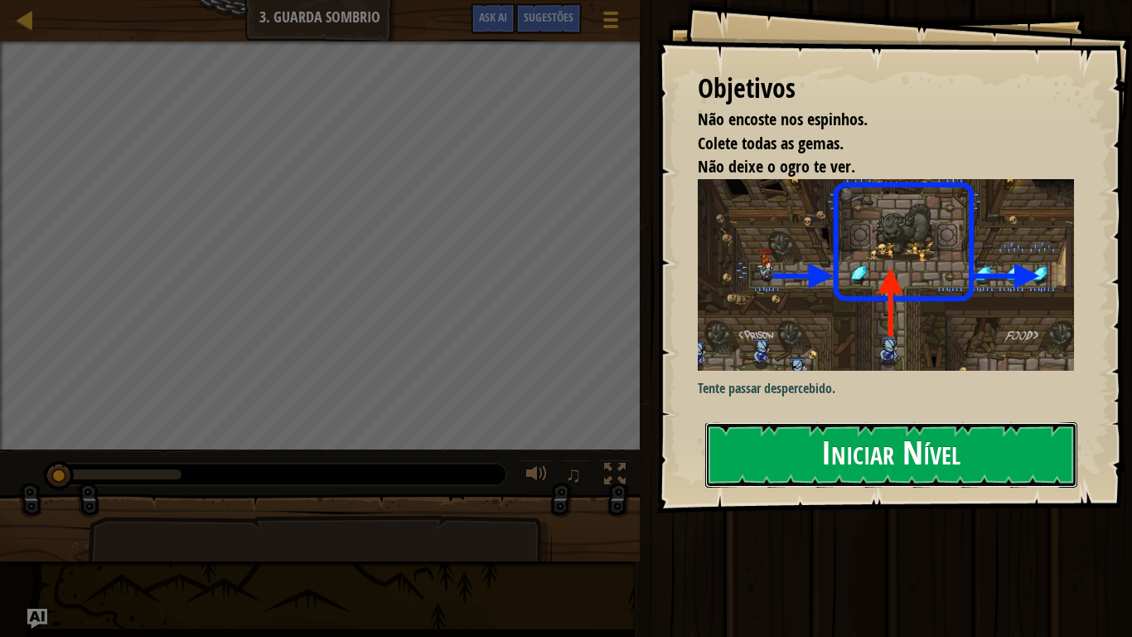
click at [885, 451] on button "Iniciar Nível" at bounding box center [891, 454] width 372 height 65
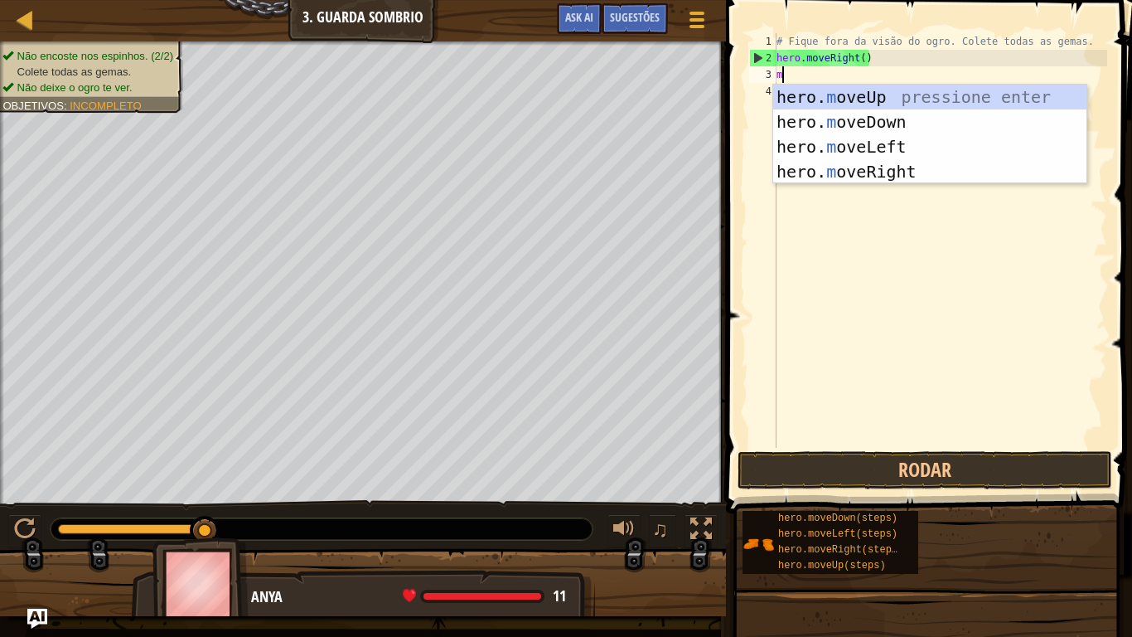
scroll to position [7, 0]
type textarea "move"
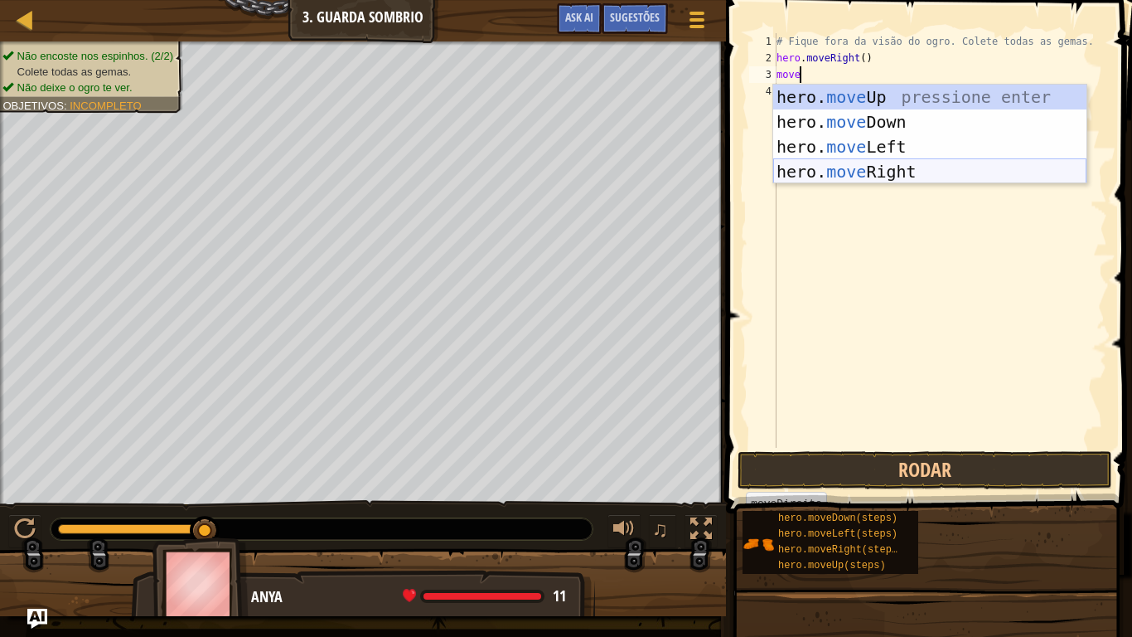
click at [924, 181] on div "hero. move Up pressione enter hero. move Down pressione enter hero. move Left p…" at bounding box center [929, 159] width 313 height 149
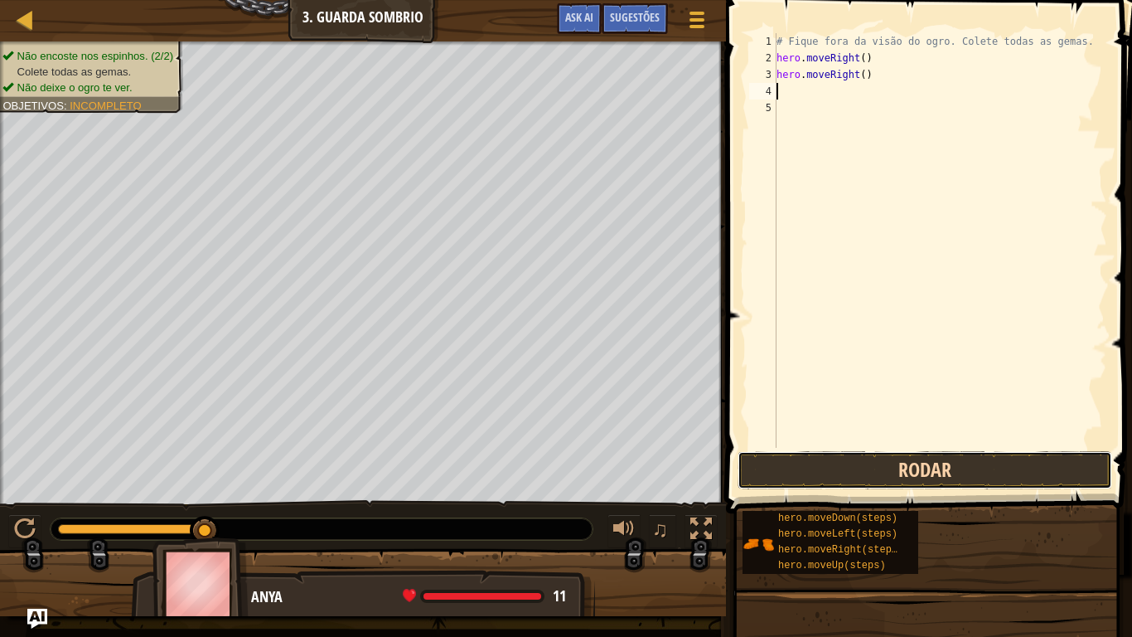
click at [958, 477] on button "Rodar" at bounding box center [925, 470] width 375 height 38
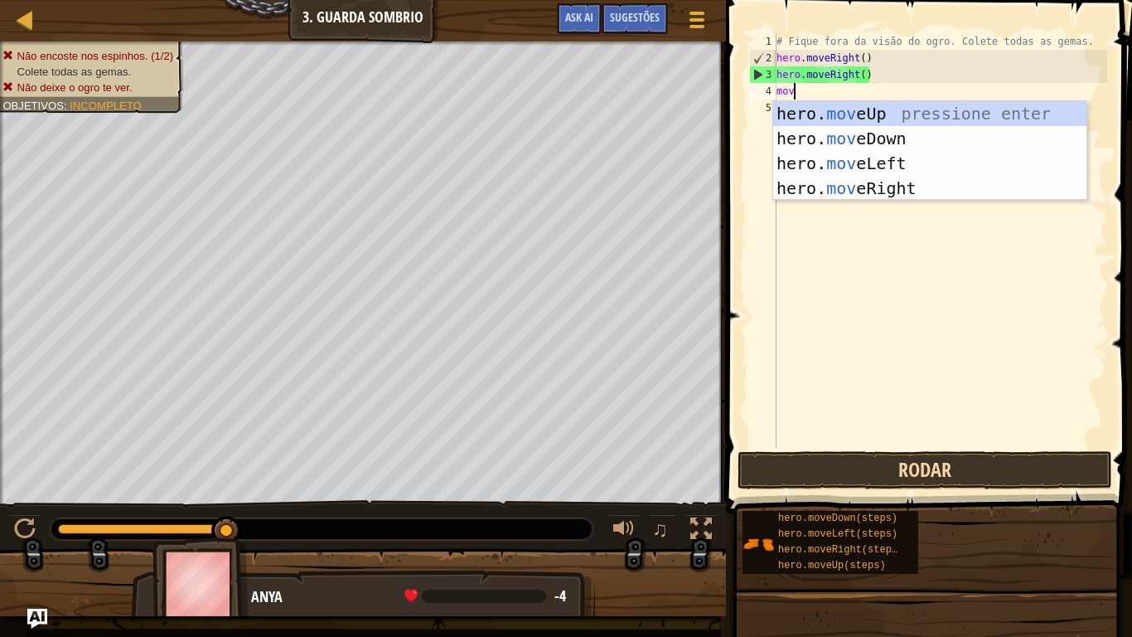
type textarea "move"
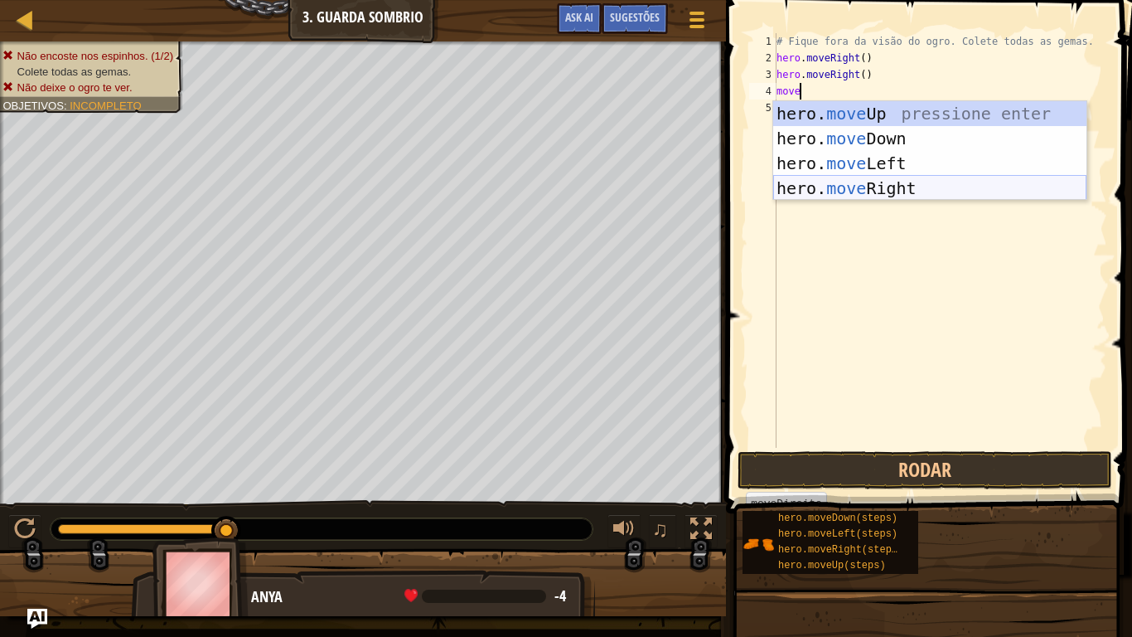
click at [881, 192] on div "hero. move Up pressione enter hero. move Down pressione enter hero. move Left p…" at bounding box center [929, 175] width 313 height 149
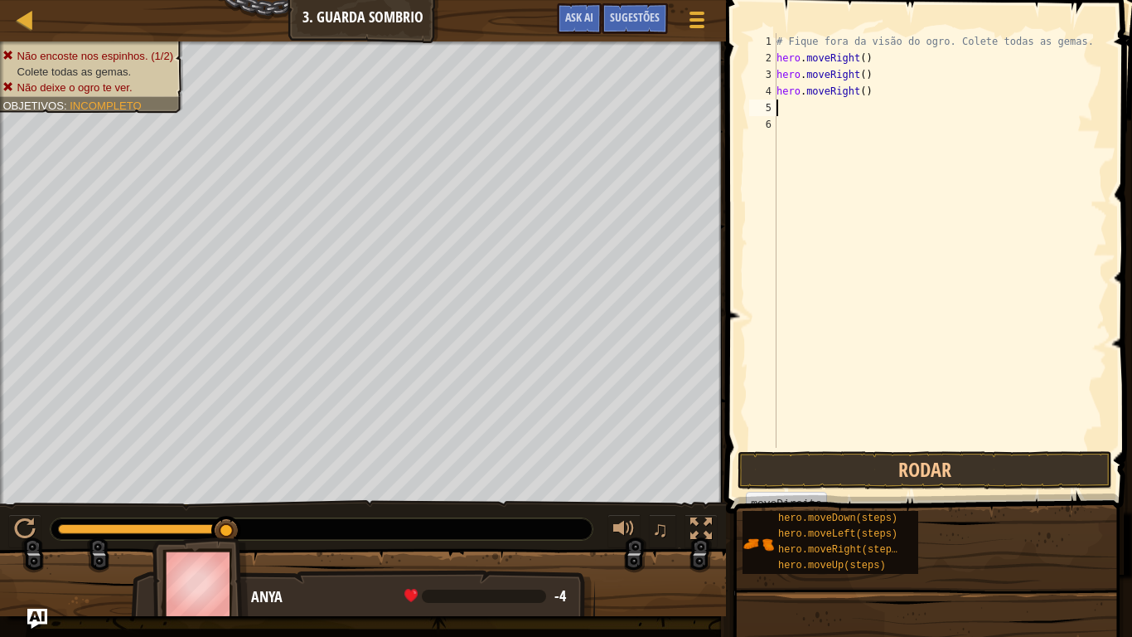
scroll to position [7, 0]
click at [872, 477] on button "Rodar" at bounding box center [925, 470] width 375 height 38
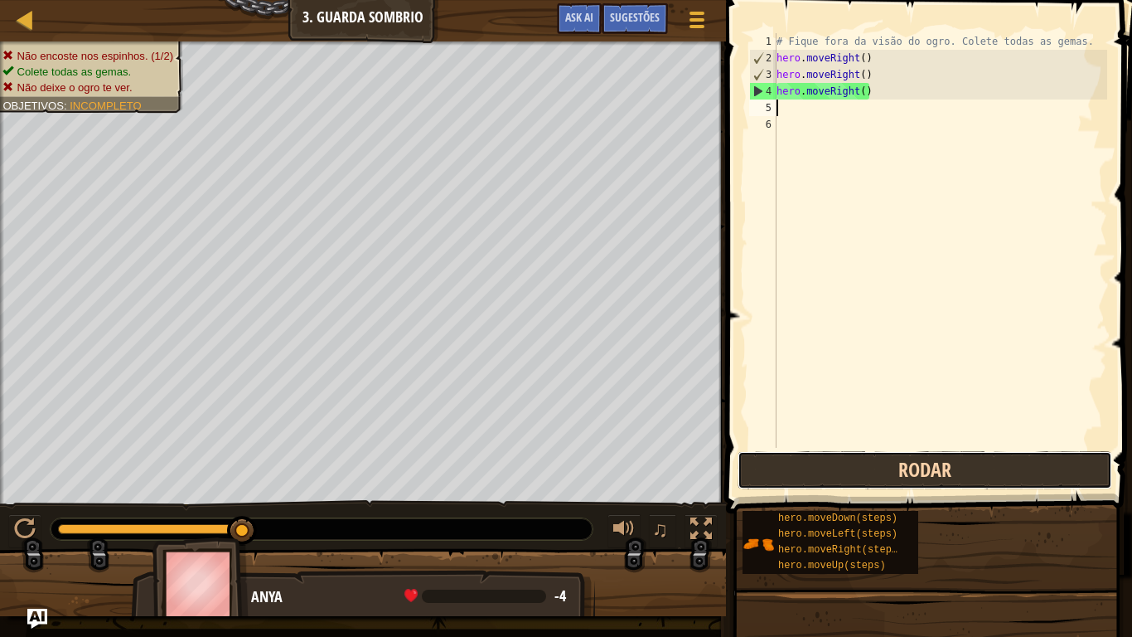
click at [833, 477] on button "Rodar" at bounding box center [925, 470] width 375 height 38
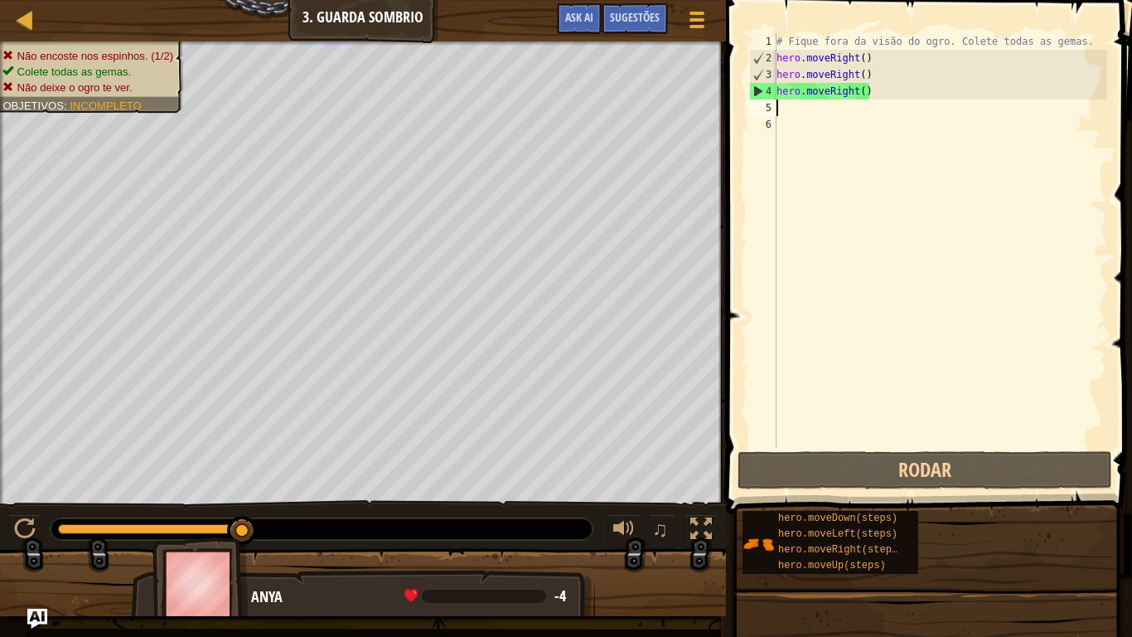
click at [905, 81] on div "# Fique fora da visão do ogro. Colete todas as gemas. hero . moveRight ( ) hero…" at bounding box center [940, 257] width 334 height 448
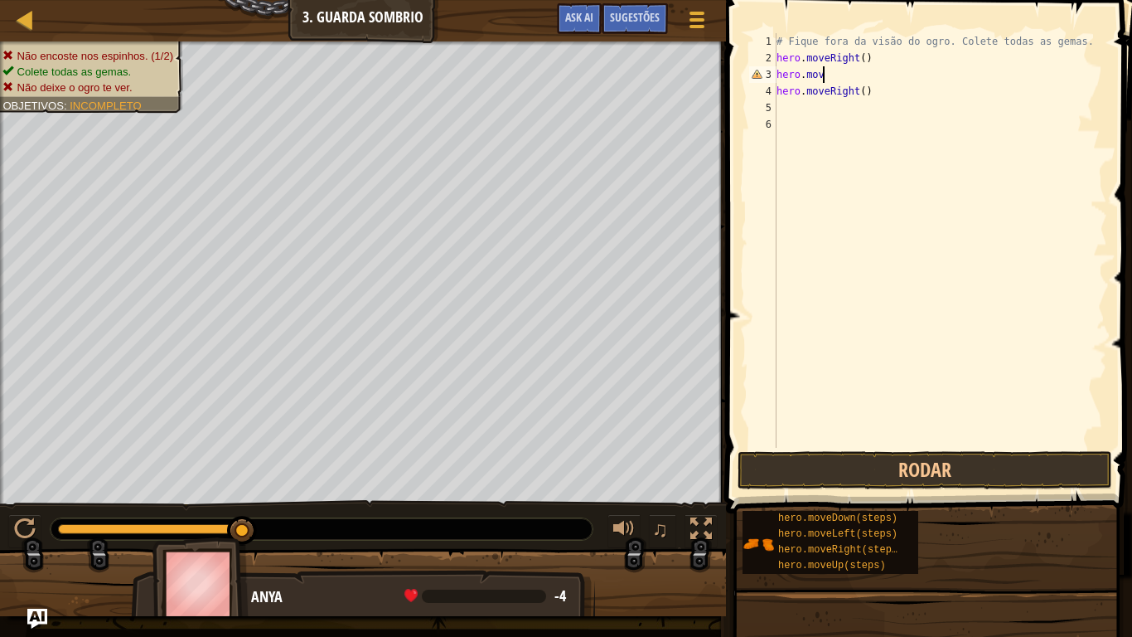
type textarea "hero.move"
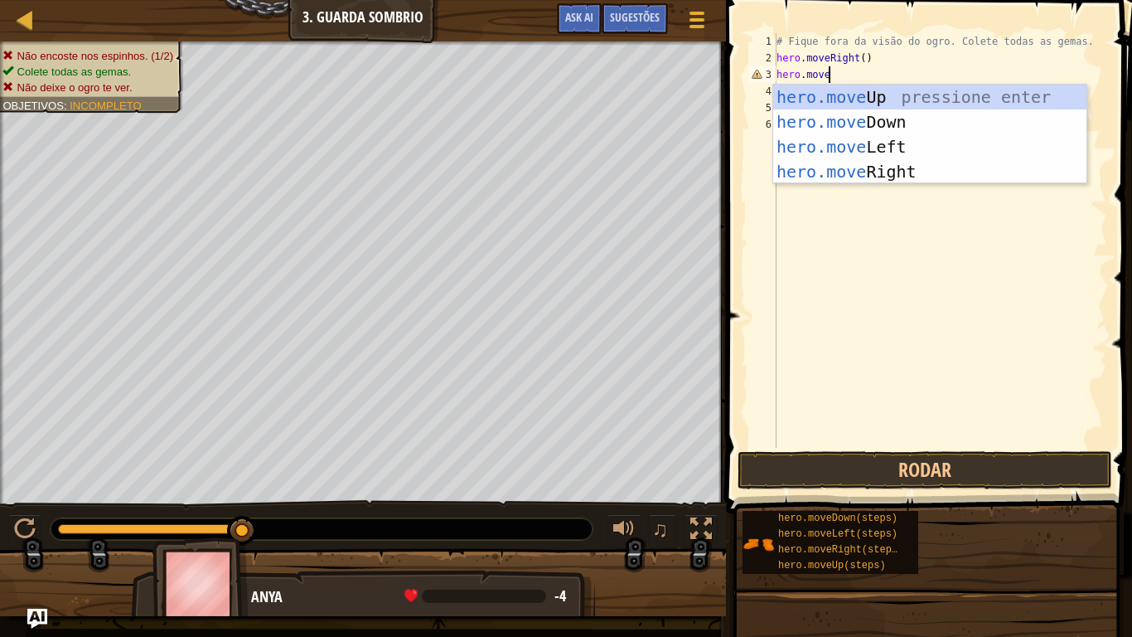
scroll to position [7, 7]
click at [857, 105] on div "hero.move Up pressione enter hero.move Down pressione enter hero.move Left pres…" at bounding box center [929, 159] width 313 height 149
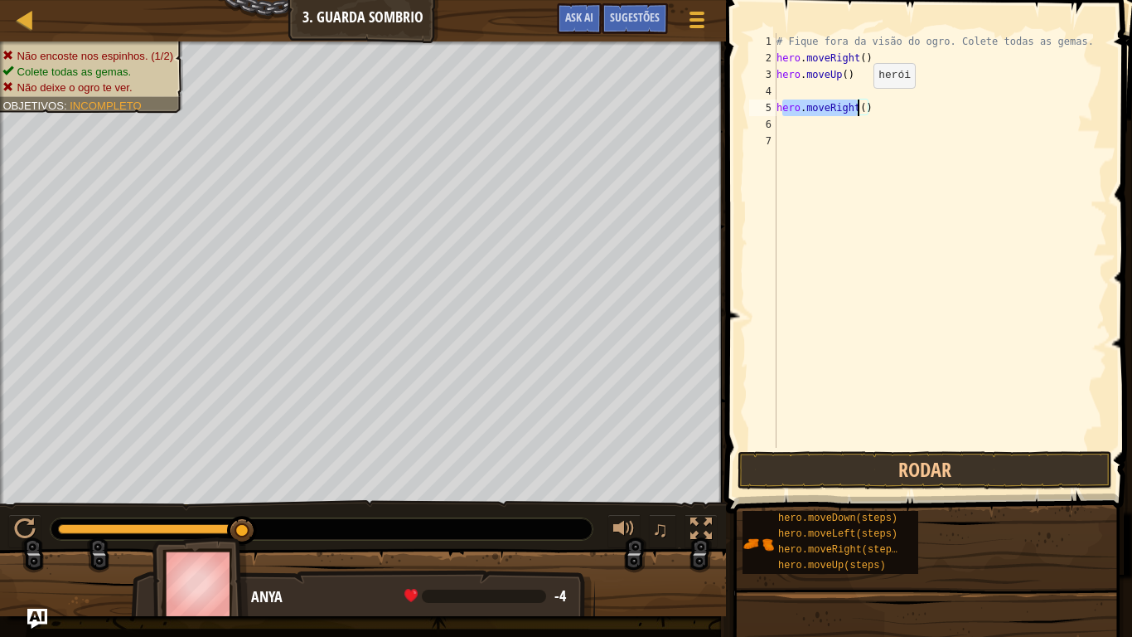
drag, startPoint x: 780, startPoint y: 109, endPoint x: 880, endPoint y: 105, distance: 99.5
click at [880, 105] on div "# Fique fora da visão do ogro. Colete todas as gemas. hero . moveRight ( ) hero…" at bounding box center [940, 257] width 334 height 448
click at [786, 82] on div "# Fique fora da visão do ogro. Colete todas as gemas. hero . moveRight ( ) hero…" at bounding box center [940, 257] width 334 height 448
type textarea "hero.moveUp()"
click at [790, 95] on div "# Fique fora da visão do ogro. Colete todas as gemas. hero . moveRight ( ) hero…" at bounding box center [940, 257] width 334 height 448
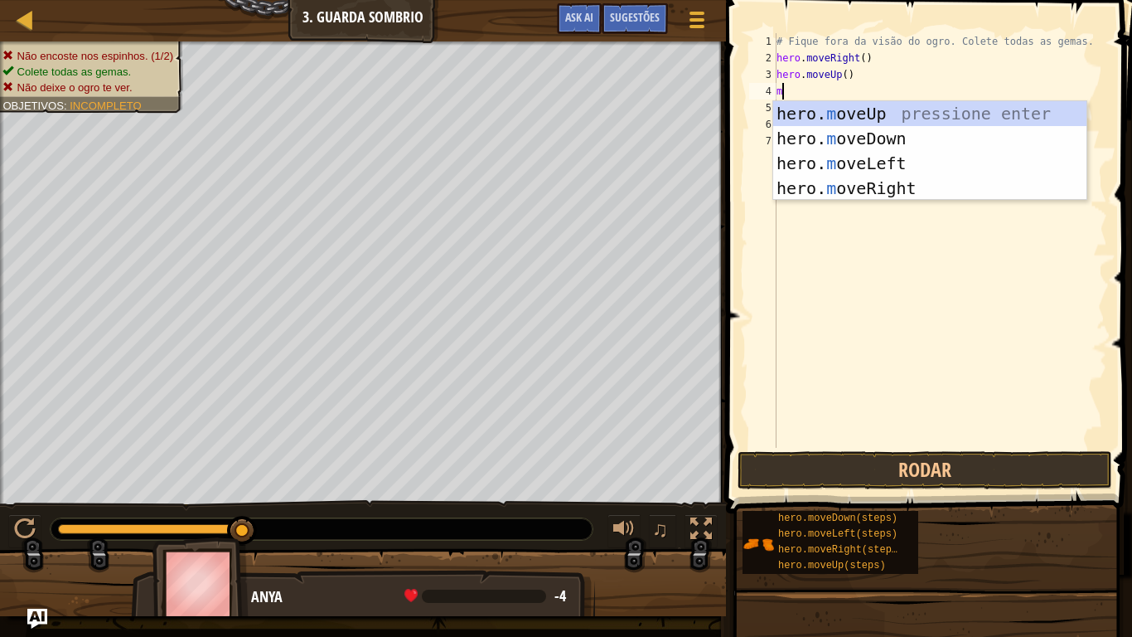
type textarea "mo"
click at [831, 182] on div "hero. mo veUp pressione enter hero. mo veDown pressione enter hero. mo veLeft p…" at bounding box center [929, 175] width 313 height 149
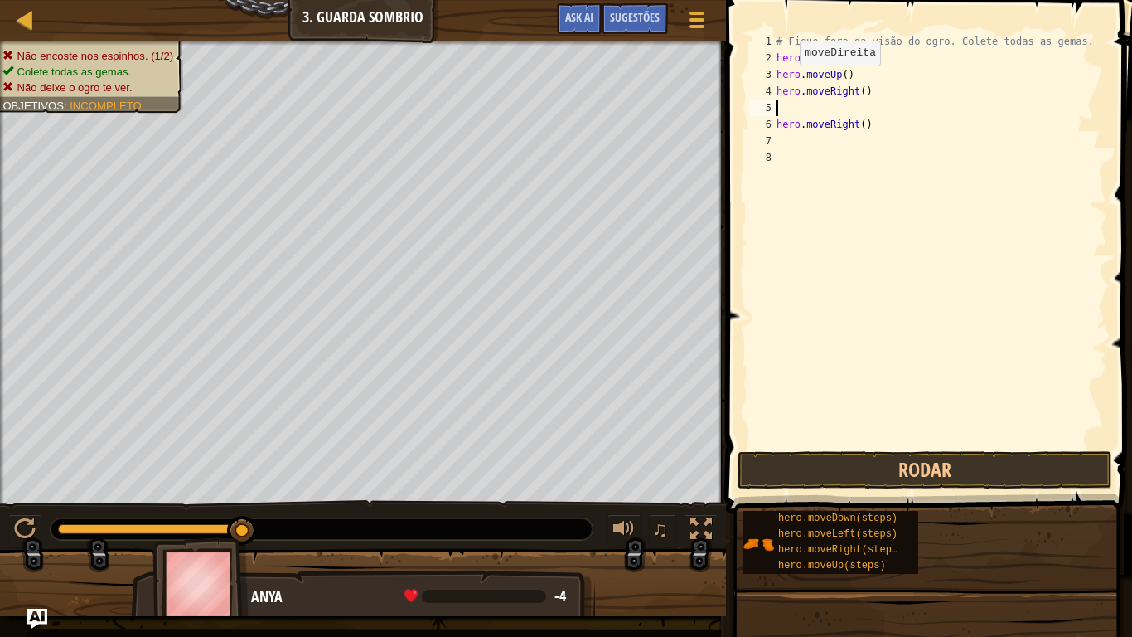
scroll to position [7, 0]
drag, startPoint x: 877, startPoint y: 126, endPoint x: 770, endPoint y: 131, distance: 107.0
click at [770, 131] on div "1 2 3 4 5 6 7 8 # Fique fora da visão do ogro. Colete todas as gemas. hero . mo…" at bounding box center [926, 240] width 361 height 414
type textarea "hero.moveRight()"
click at [778, 114] on div "# Fique fora da visão do ogro. Colete todas as gemas. hero . moveRight ( ) hero…" at bounding box center [940, 257] width 334 height 448
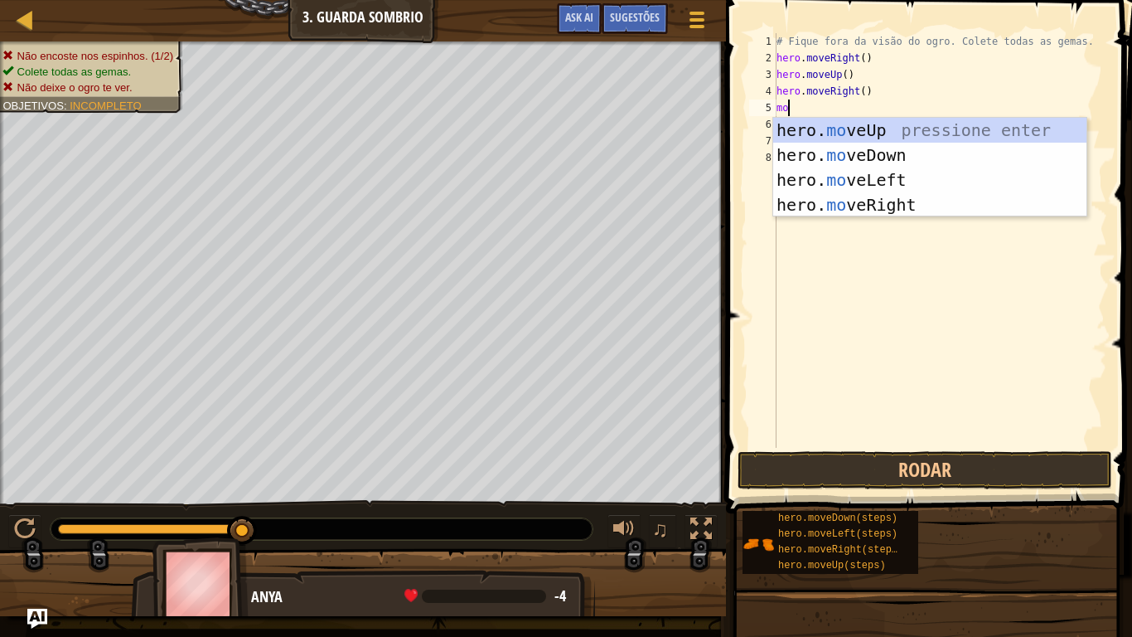
type textarea "mov"
click at [930, 149] on div "hero. mov eUp pressione enter hero. mov eDown pressione enter hero. mov eLeft p…" at bounding box center [929, 192] width 313 height 149
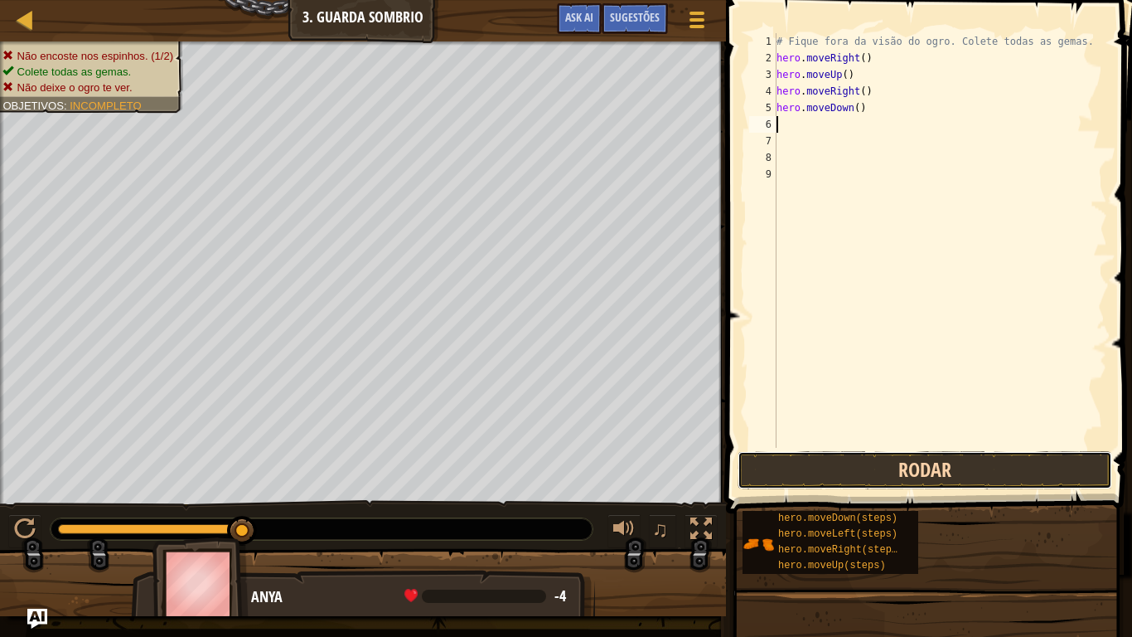
click at [852, 482] on button "Rodar" at bounding box center [925, 470] width 375 height 38
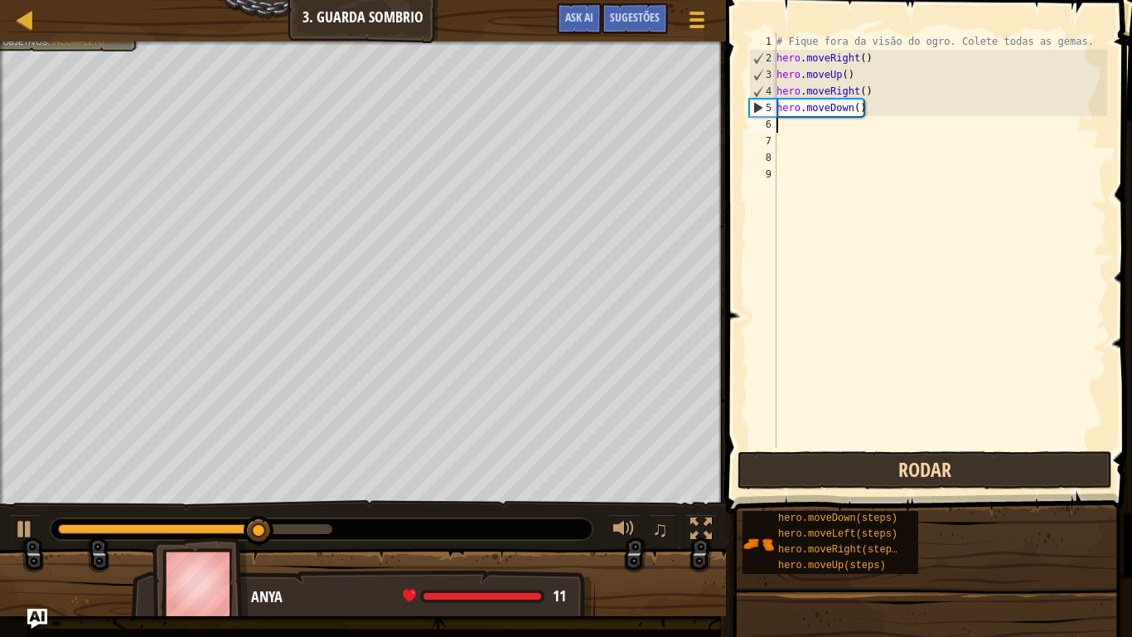
type textarea "mo"
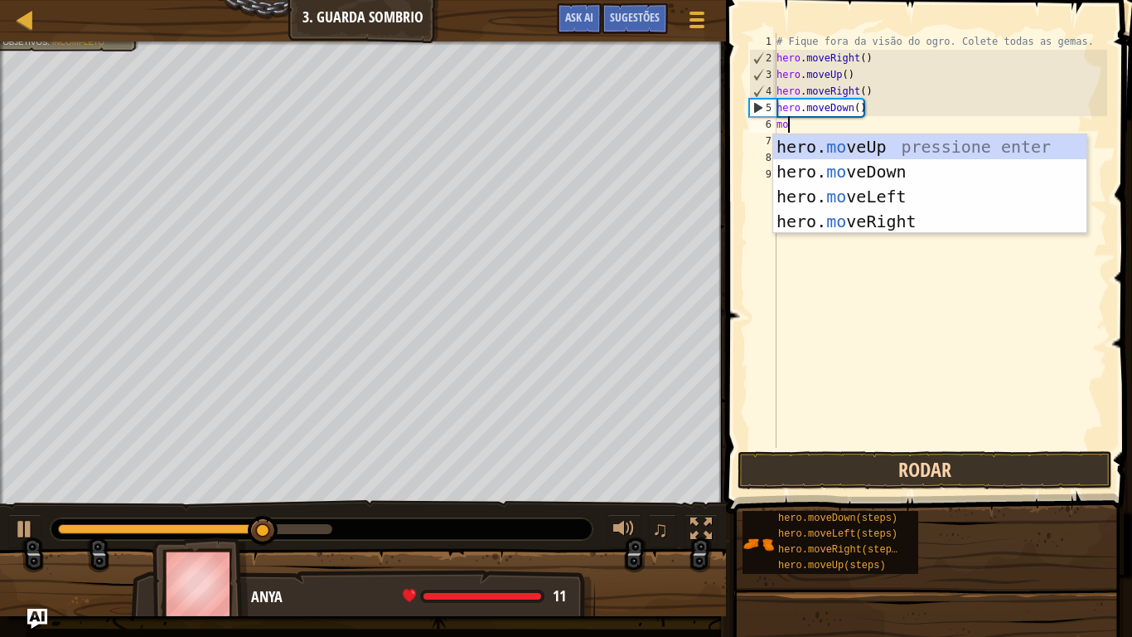
scroll to position [7, 1]
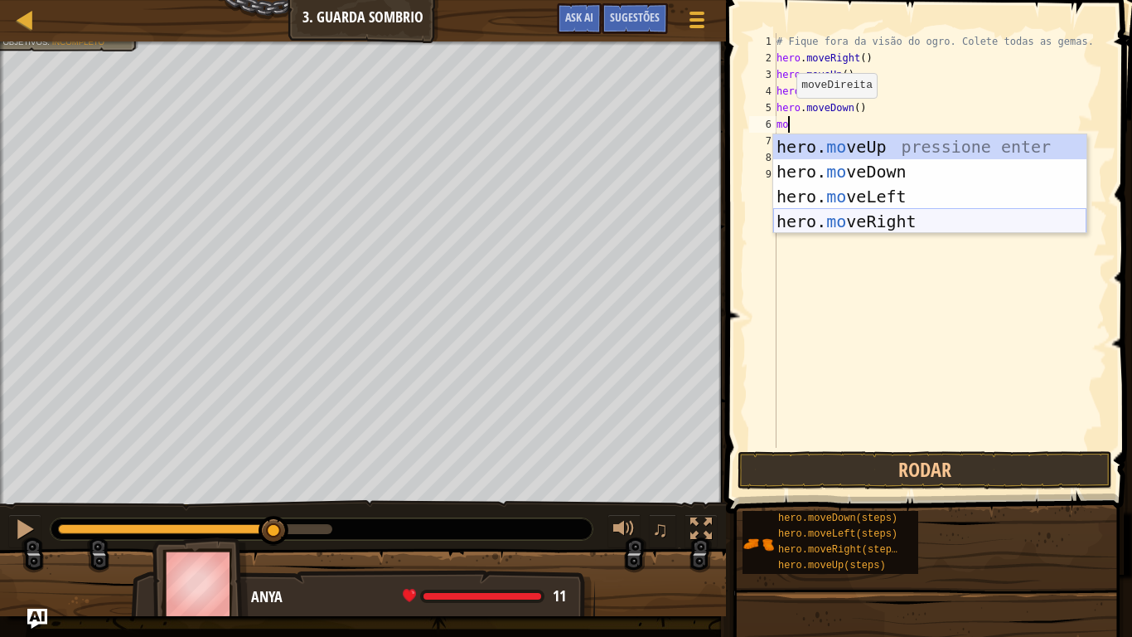
click at [863, 230] on div "hero. mo veUp pressione enter hero. mo veDown pressione enter hero. mo veLeft p…" at bounding box center [929, 208] width 313 height 149
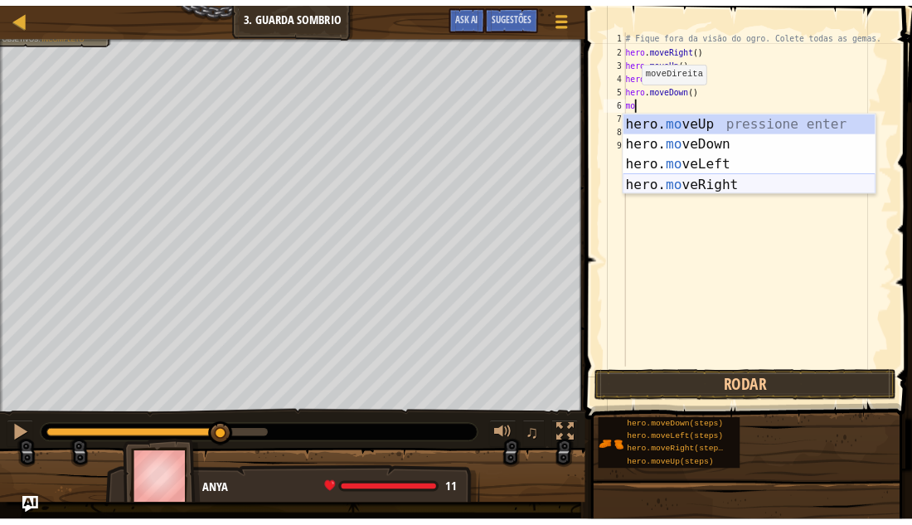
scroll to position [7, 0]
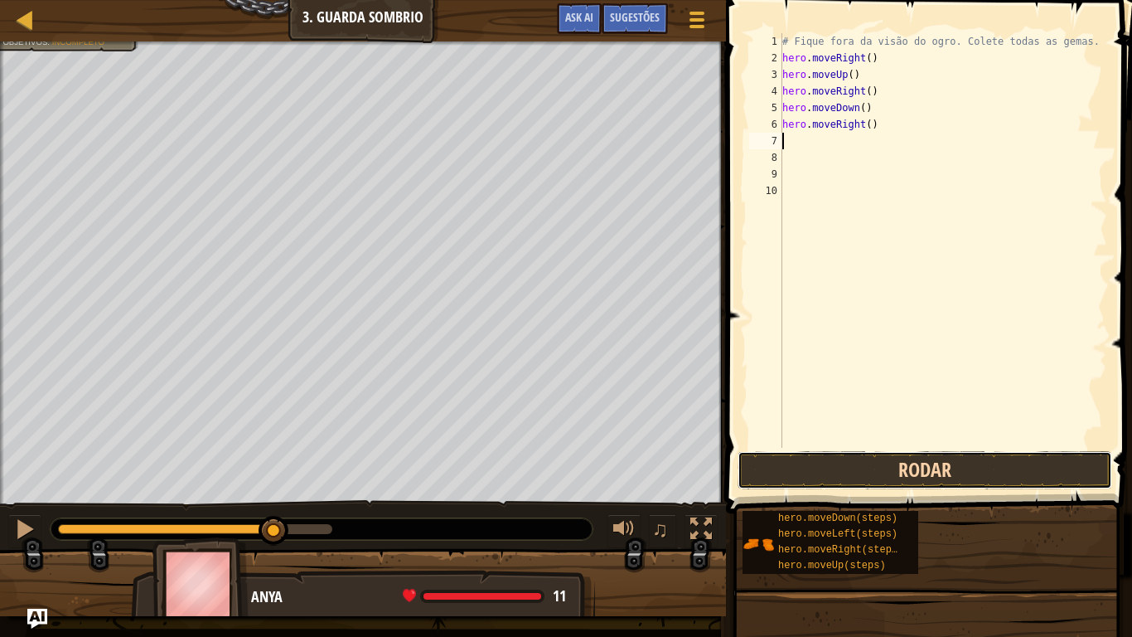
click at [854, 459] on button "Rodar" at bounding box center [925, 470] width 375 height 38
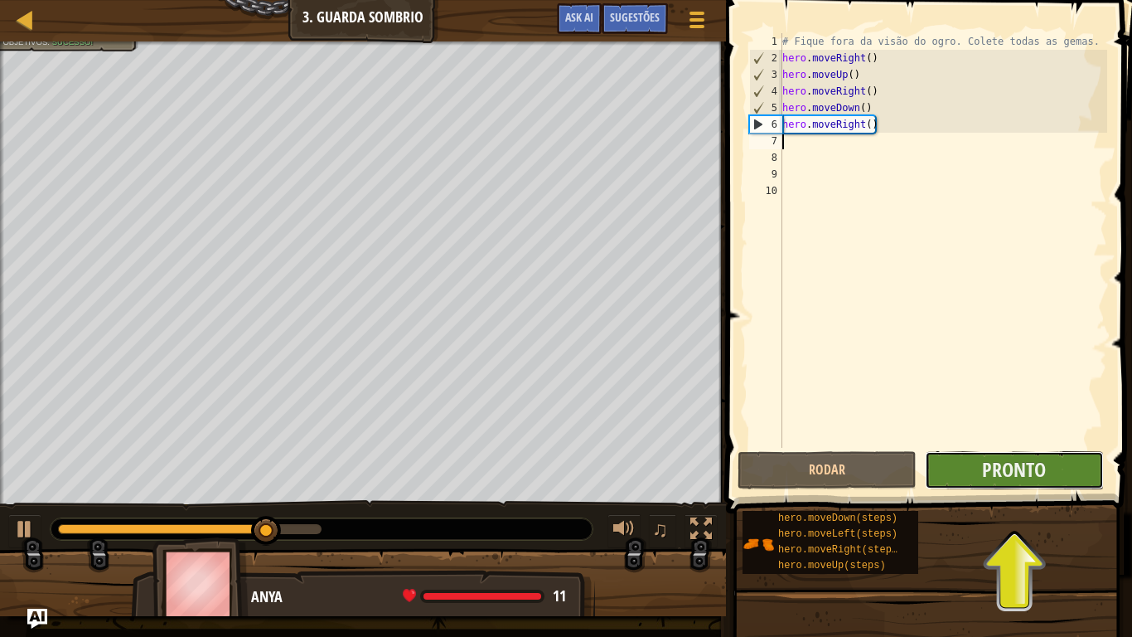
click at [1042, 451] on button "Pronto" at bounding box center [1014, 470] width 179 height 38
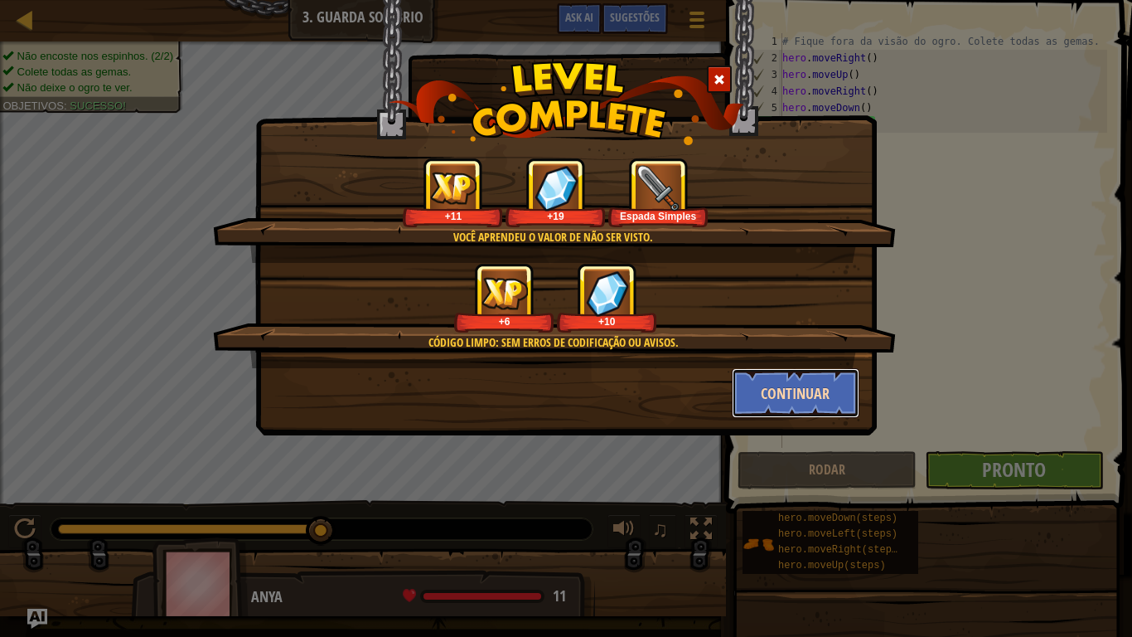
click at [854, 398] on button "Continuar" at bounding box center [796, 393] width 128 height 50
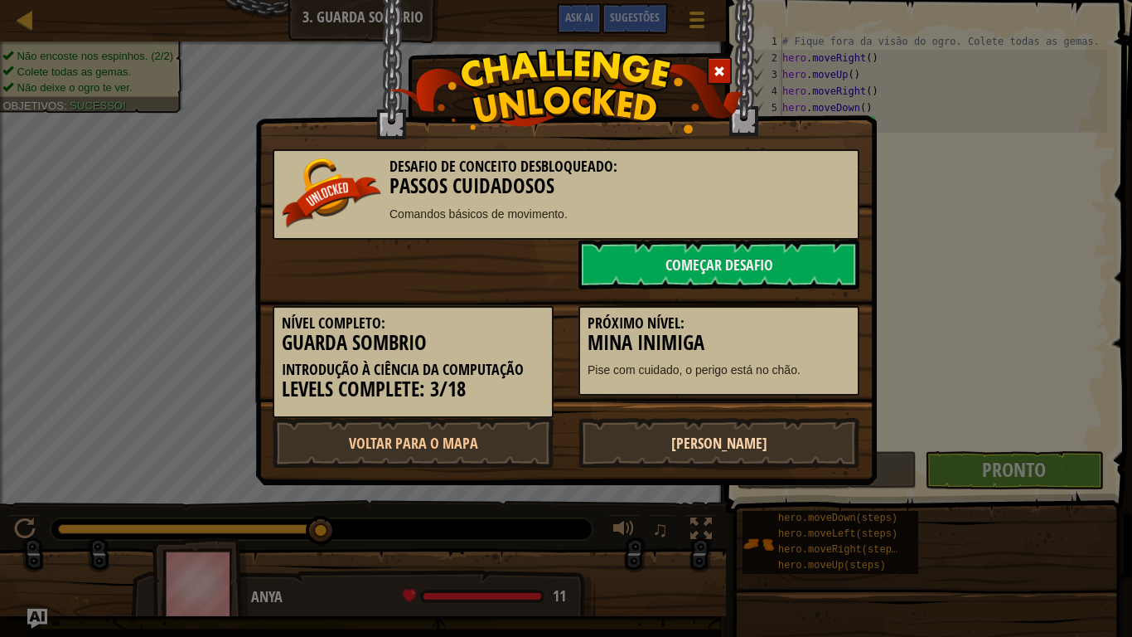
click at [767, 450] on link "[PERSON_NAME]" at bounding box center [719, 443] width 281 height 50
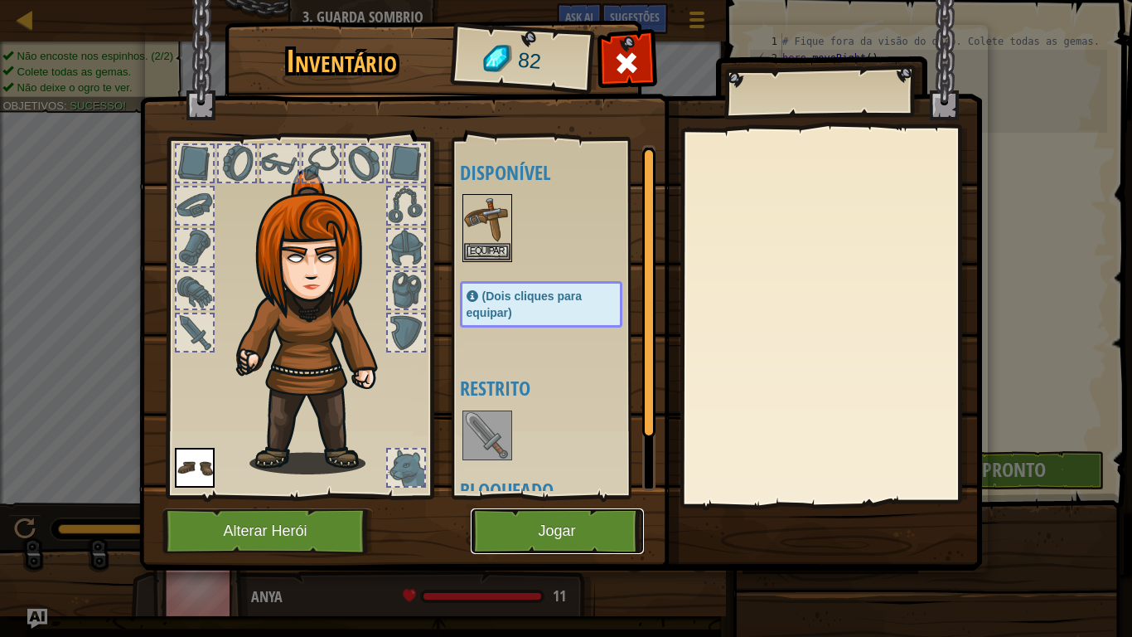
click at [575, 524] on button "Jogar" at bounding box center [557, 531] width 173 height 46
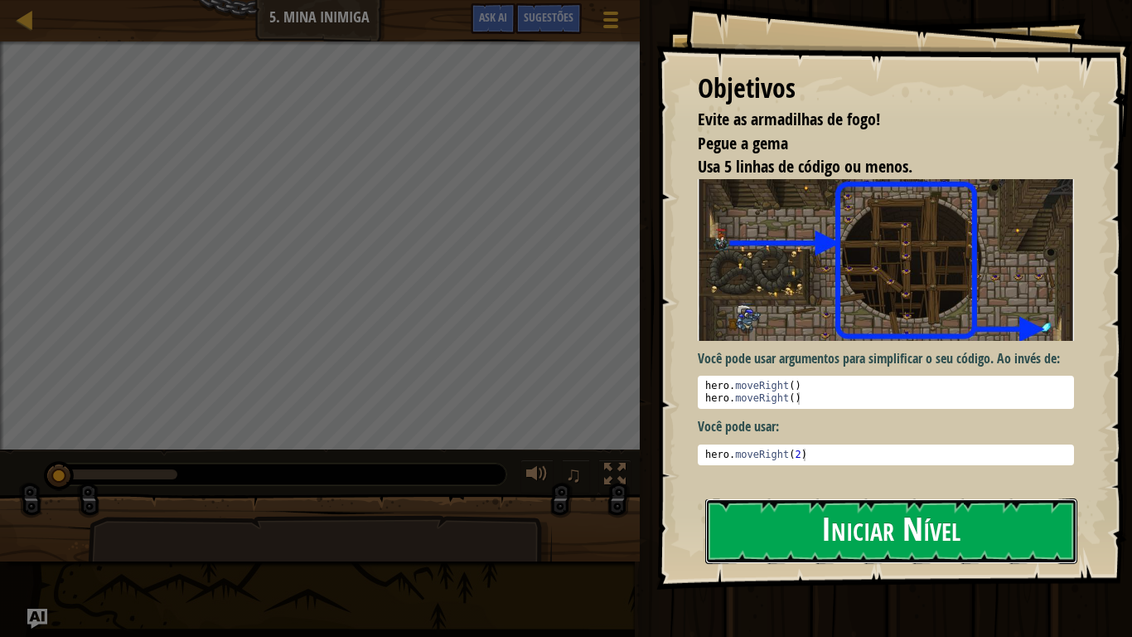
click at [854, 524] on button "Iniciar Nível" at bounding box center [891, 530] width 372 height 65
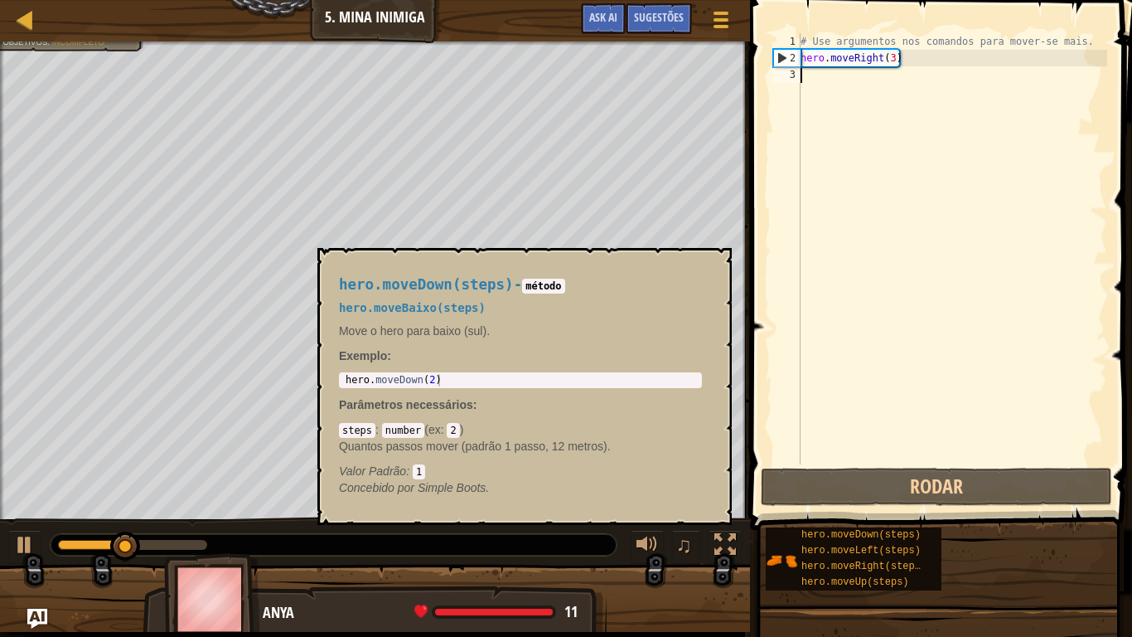
click at [854, 524] on span "hero.moveDown(steps)" at bounding box center [861, 535] width 119 height 12
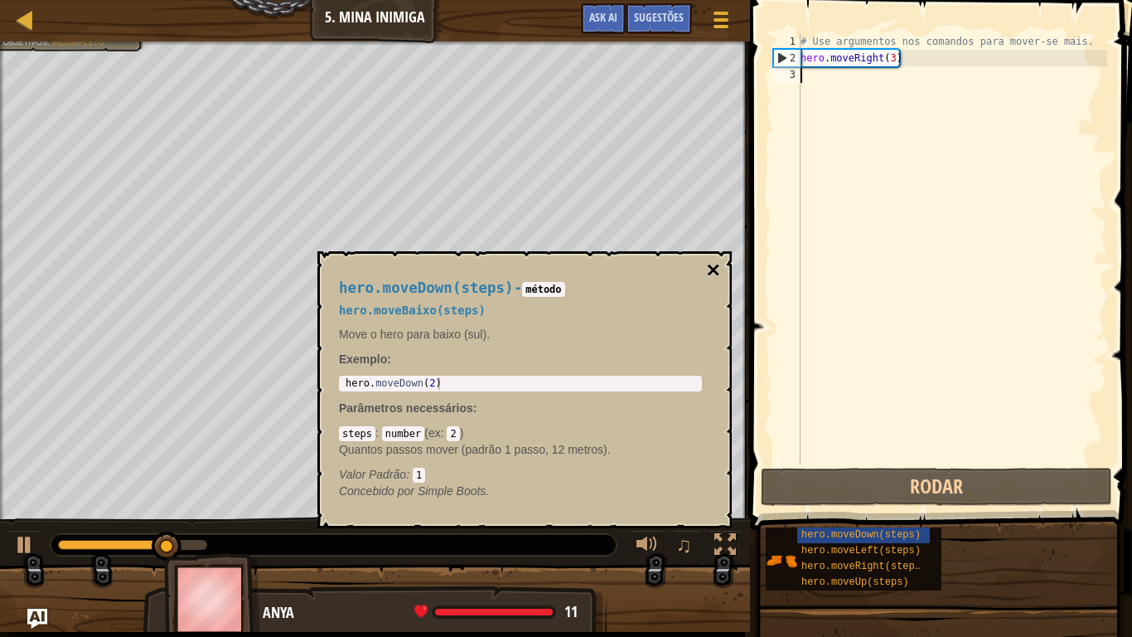
click at [715, 264] on button "×" at bounding box center [713, 270] width 13 height 23
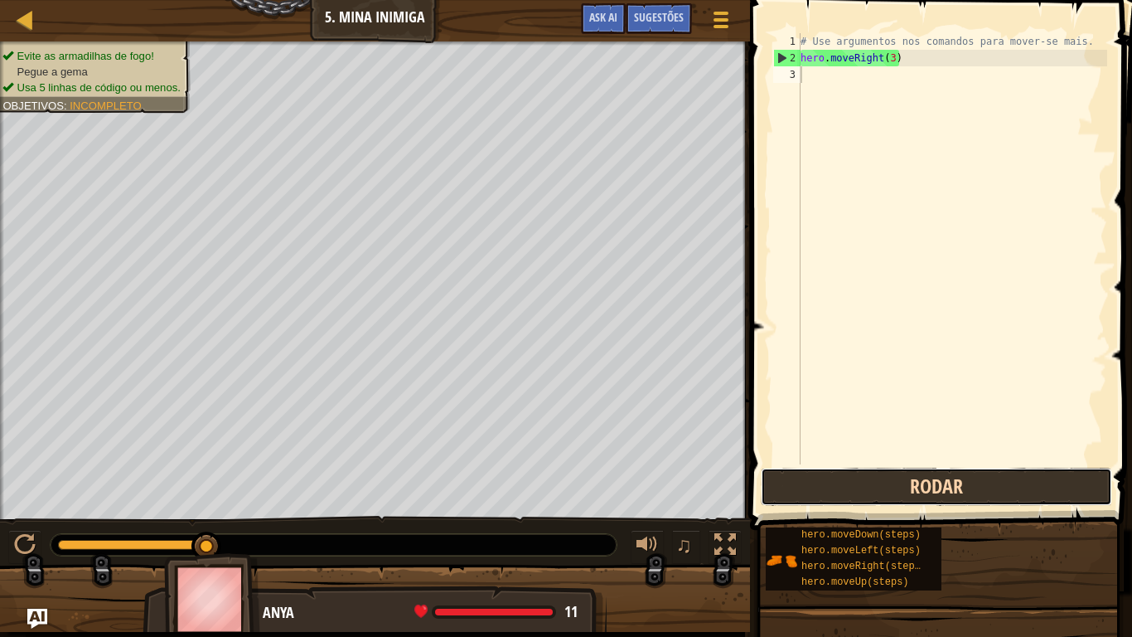
click at [831, 473] on button "Rodar" at bounding box center [936, 487] width 351 height 38
